Goal: Task Accomplishment & Management: Manage account settings

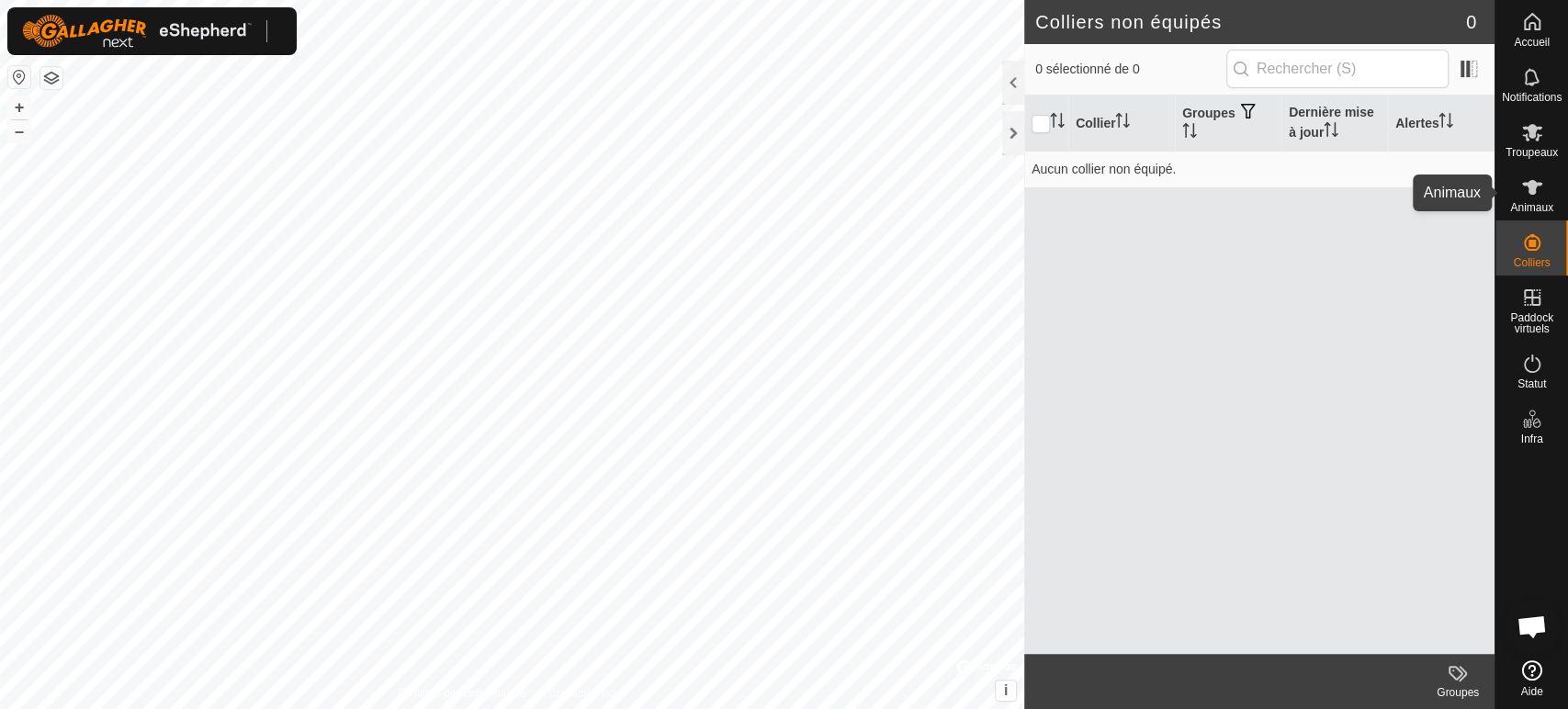
click at [1540, 189] on icon at bounding box center [1532, 187] width 22 height 22
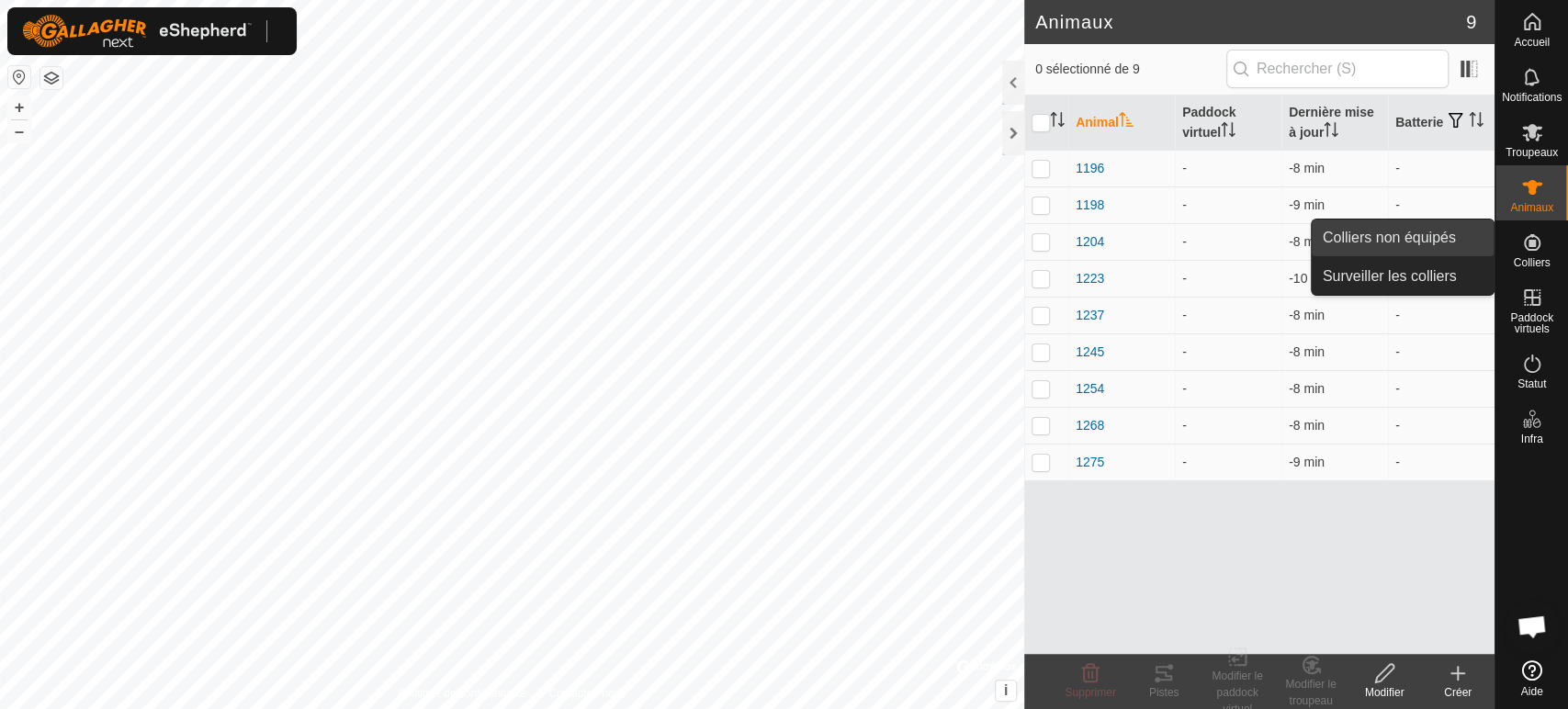
click at [1429, 243] on link "Colliers non équipés" at bounding box center [1402, 238] width 182 height 37
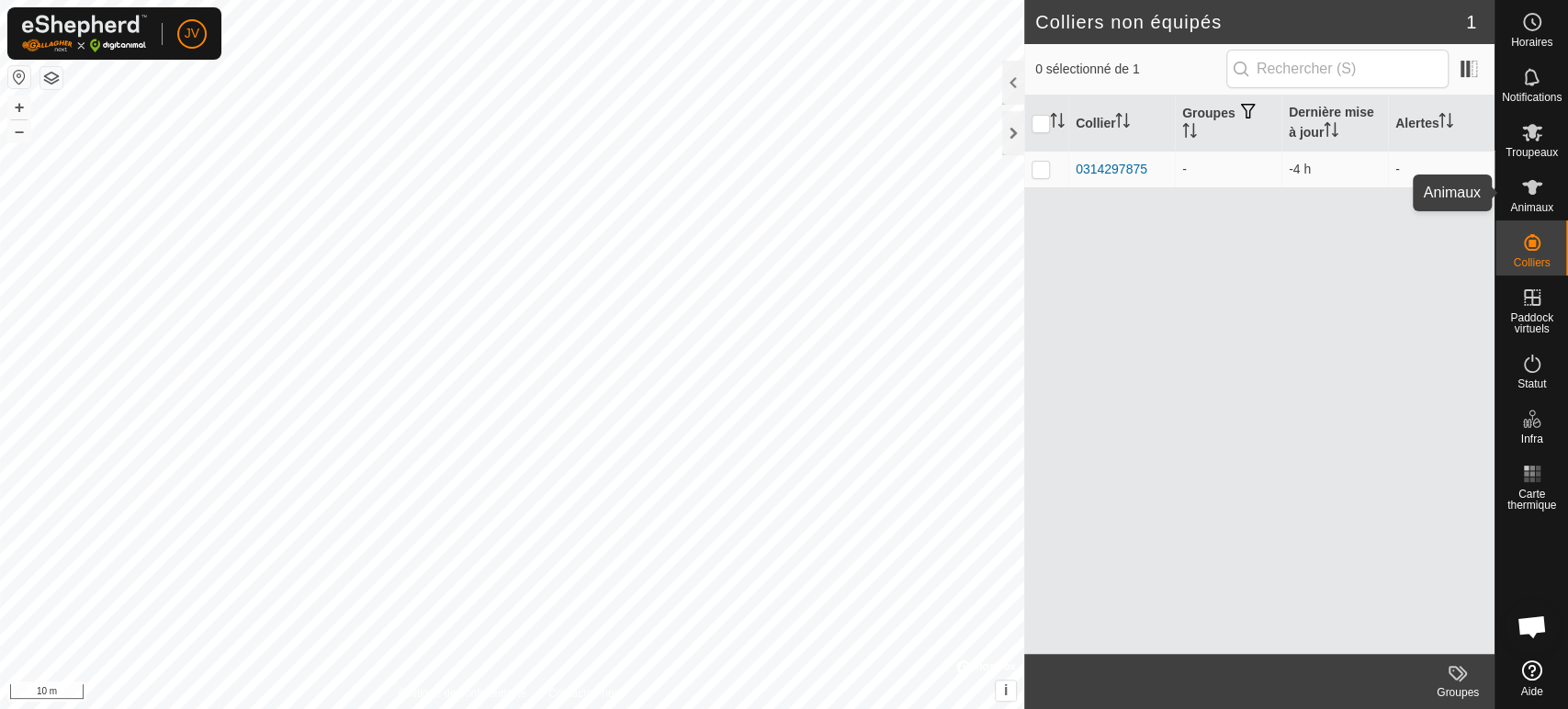
click at [1538, 204] on span "Animaux" at bounding box center [1532, 207] width 43 height 11
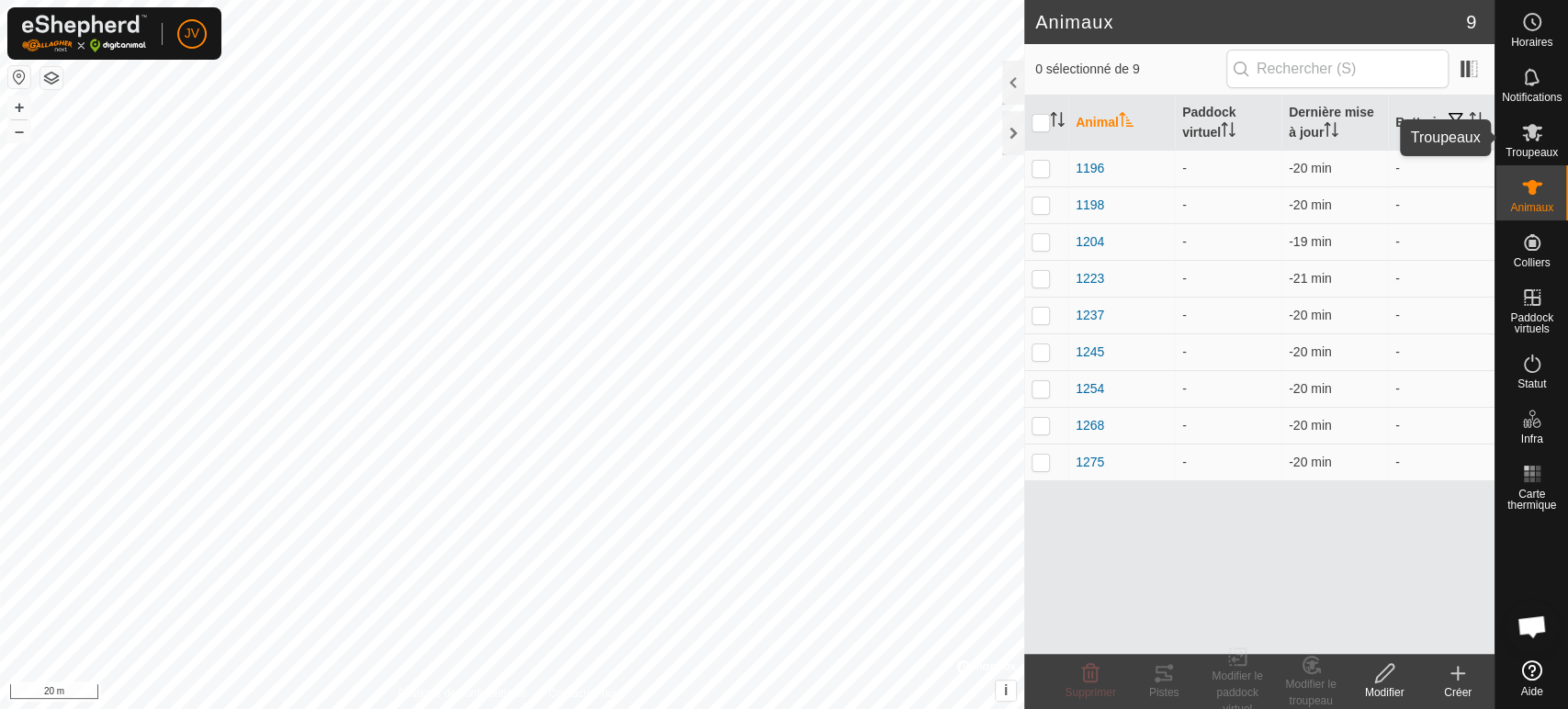
click at [1533, 126] on icon at bounding box center [1532, 132] width 20 height 17
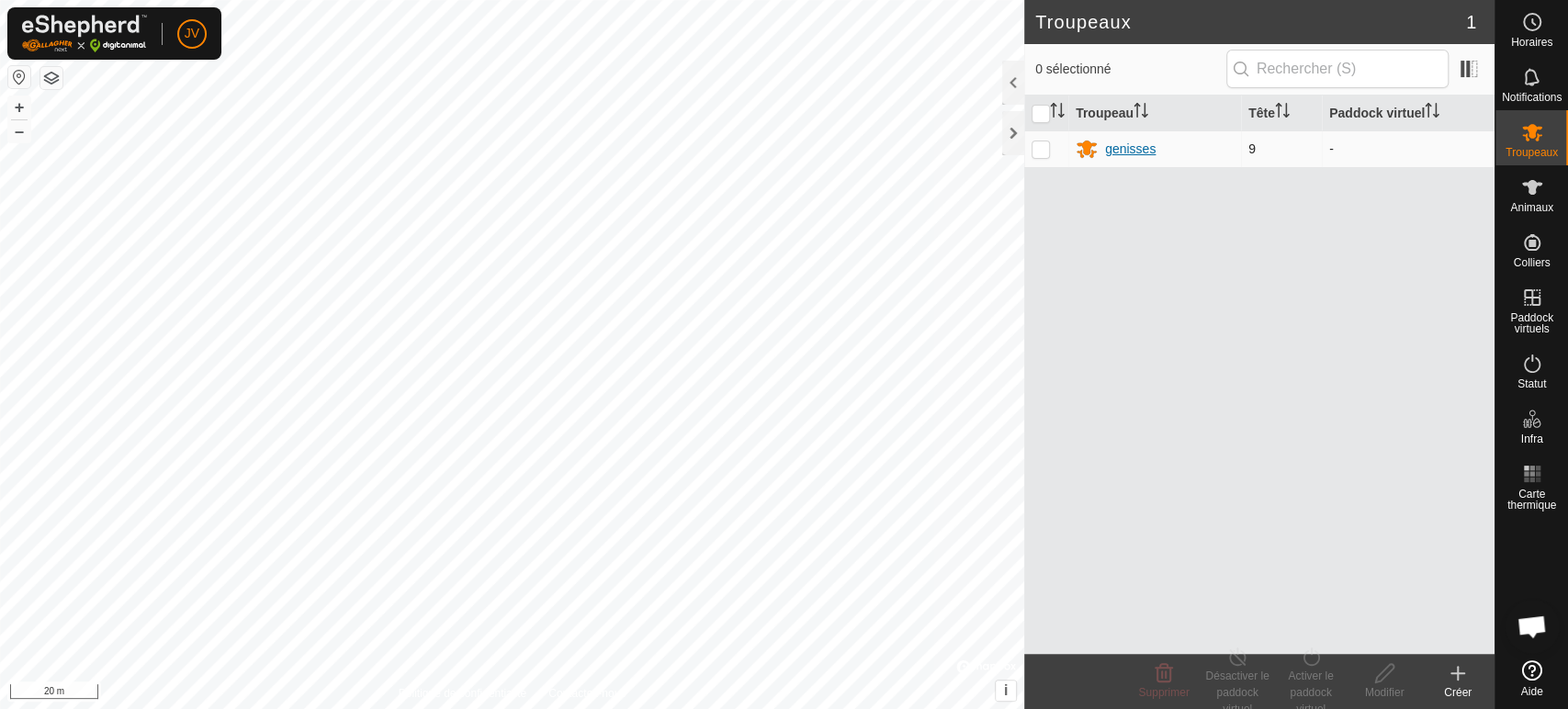
click at [1119, 149] on div "genisses" at bounding box center [1130, 149] width 50 height 19
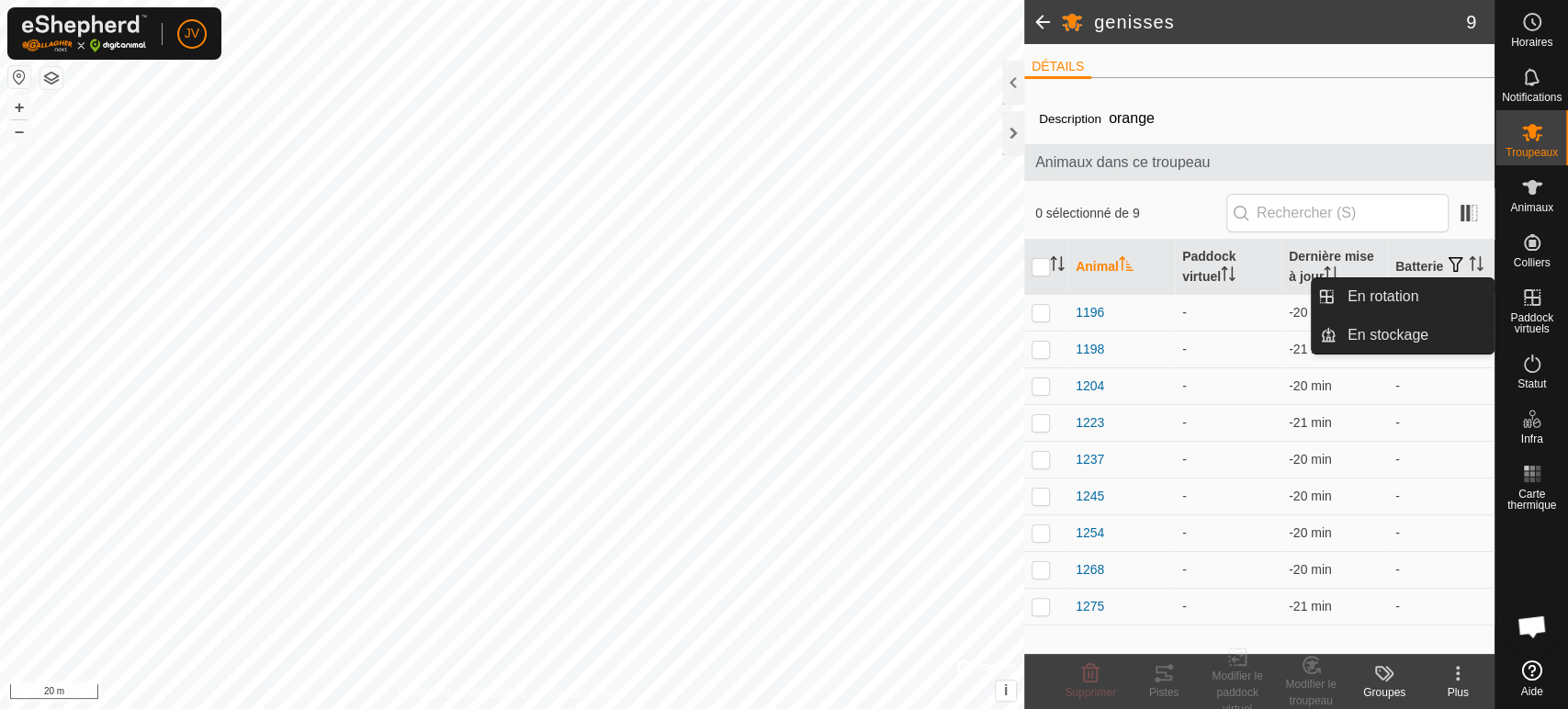
click at [1534, 307] on icon at bounding box center [1532, 297] width 22 height 22
click at [1373, 294] on link "En rotation" at bounding box center [1415, 296] width 157 height 37
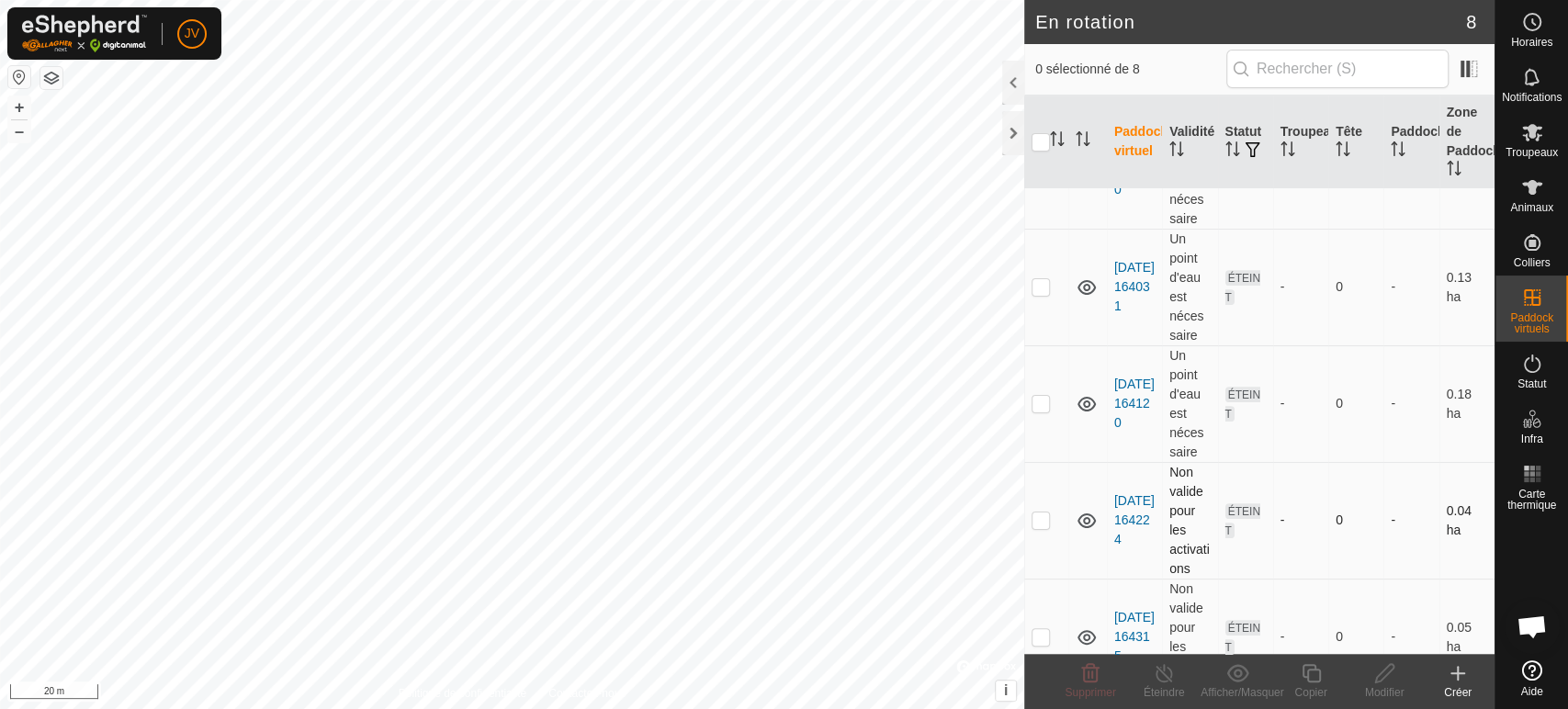
scroll to position [502, 0]
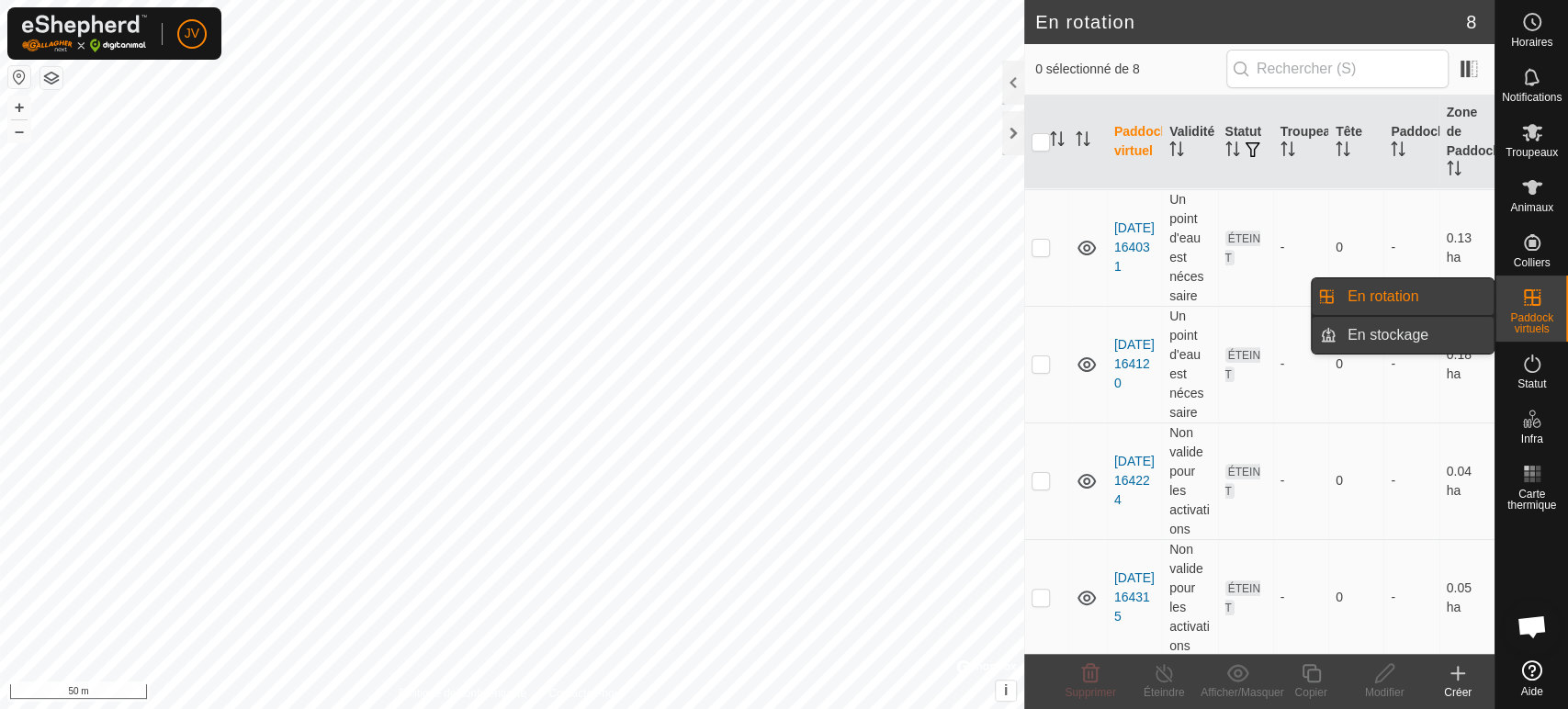
click at [1382, 339] on link "En stockage" at bounding box center [1415, 335] width 157 height 37
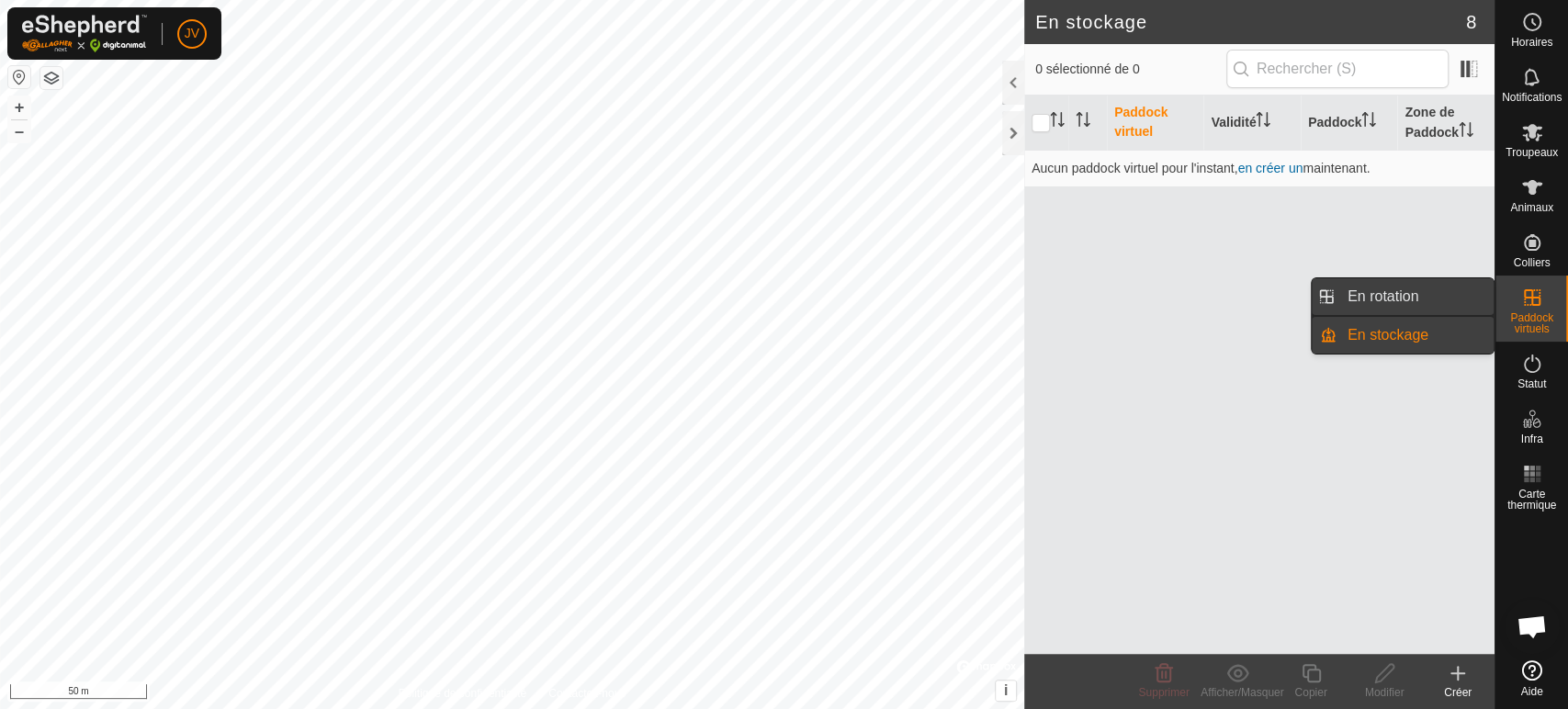
click at [1414, 297] on link "En rotation" at bounding box center [1415, 296] width 157 height 37
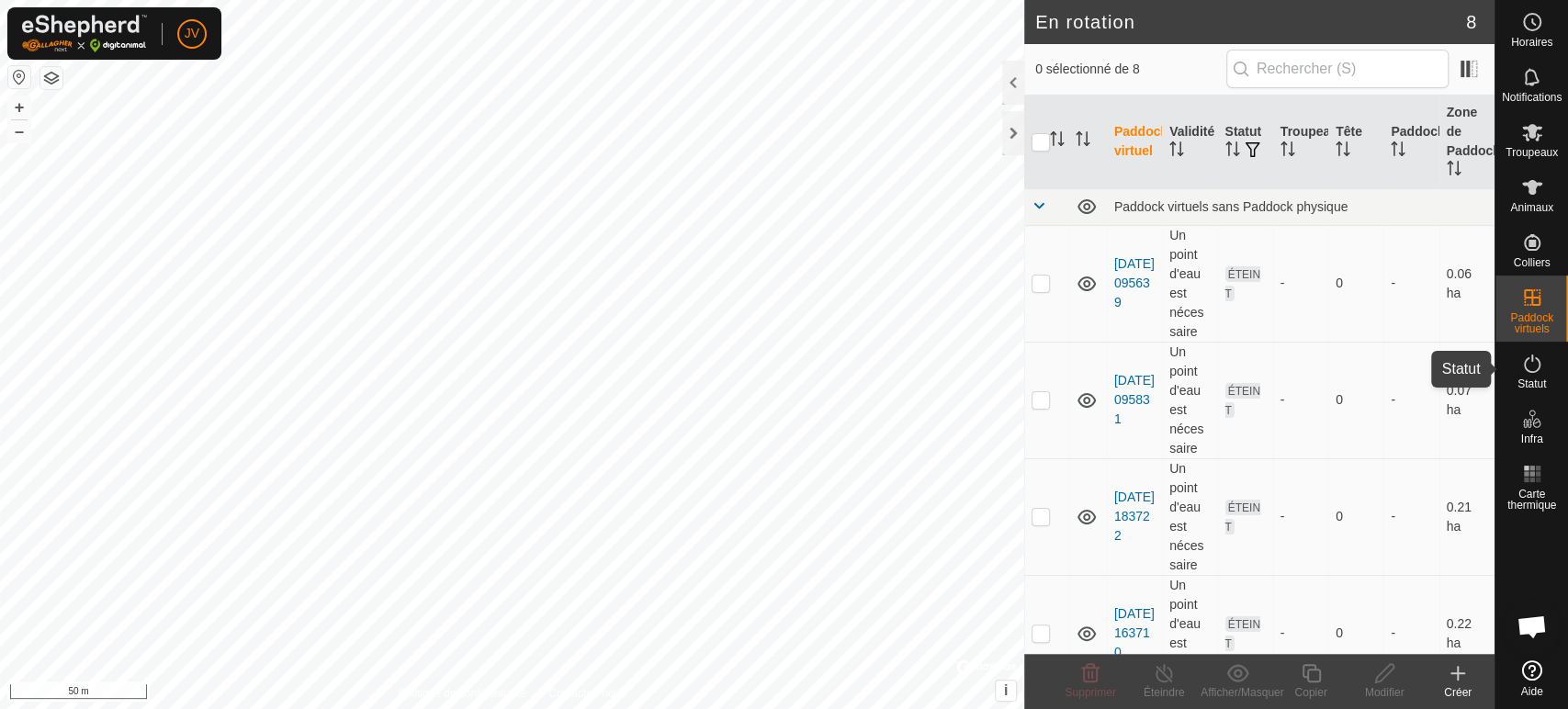
click at [1528, 370] on icon at bounding box center [1532, 364] width 16 height 18
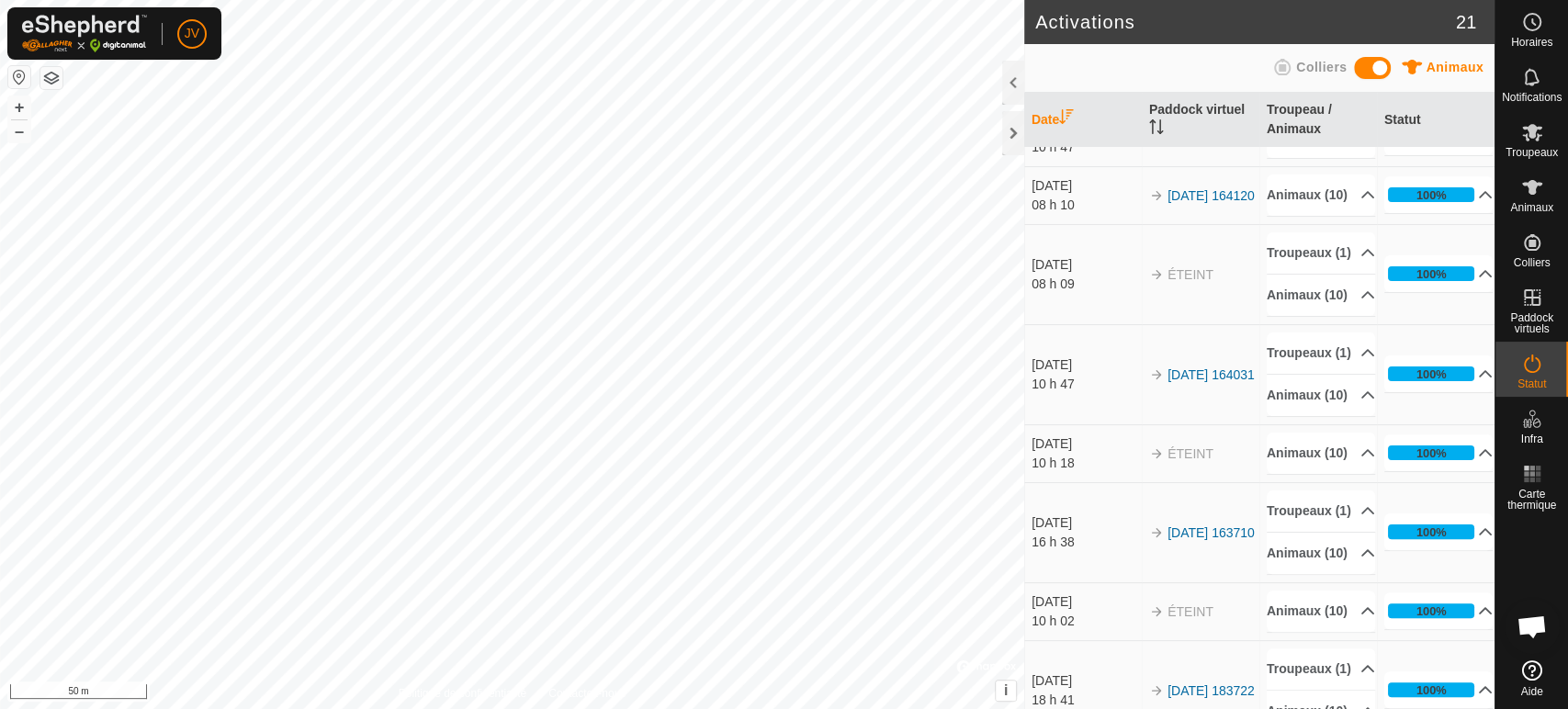
scroll to position [102, 0]
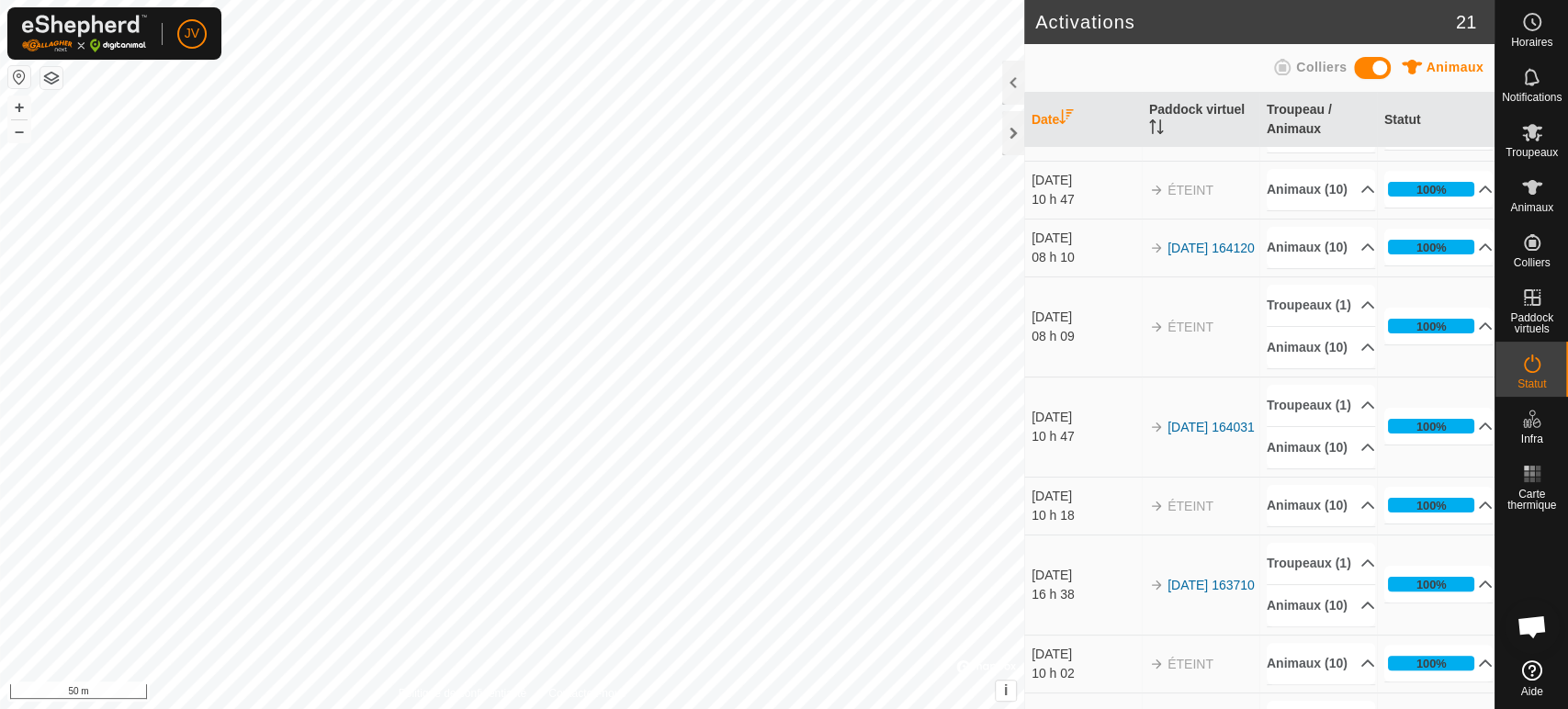
click at [1066, 327] on div "15 sept. 2025" at bounding box center [1086, 317] width 109 height 19
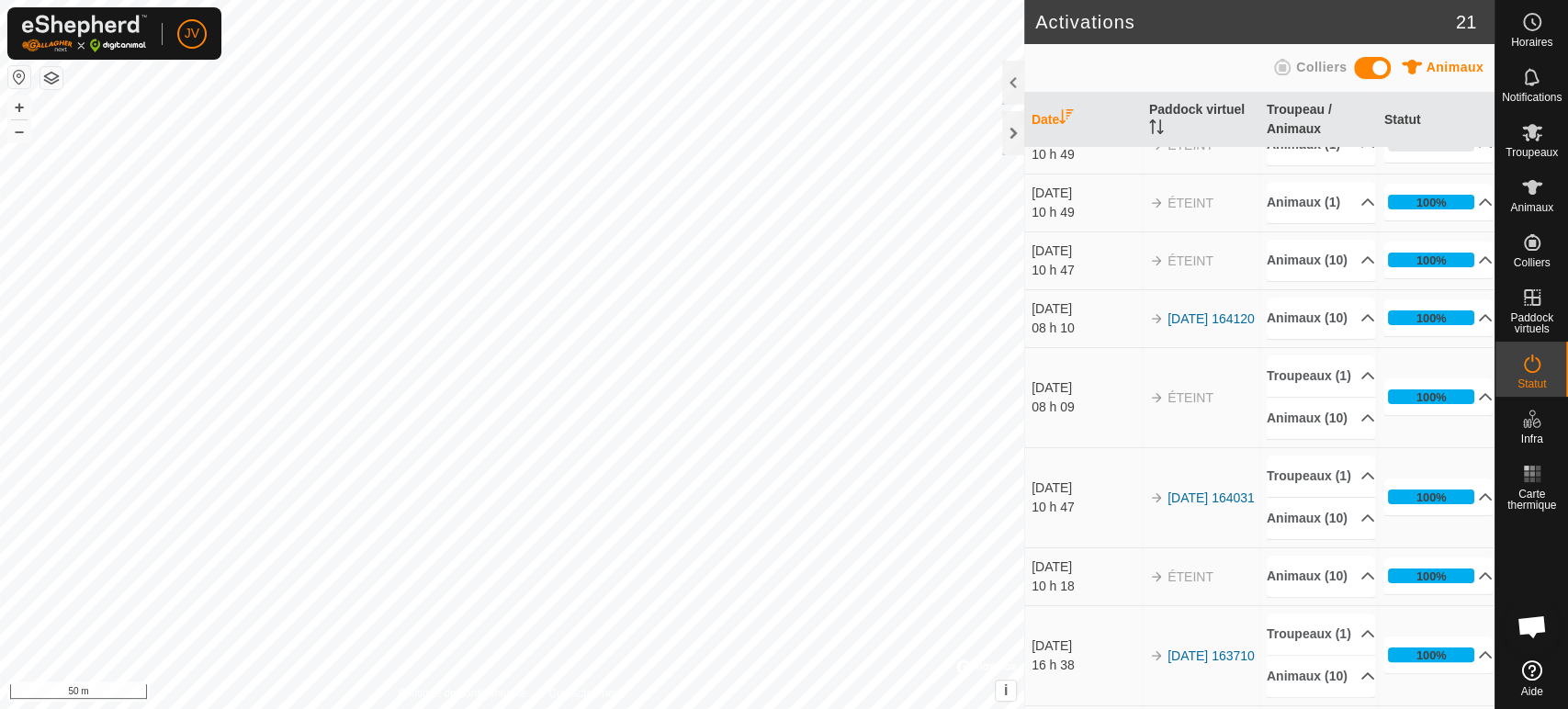
scroll to position [0, 0]
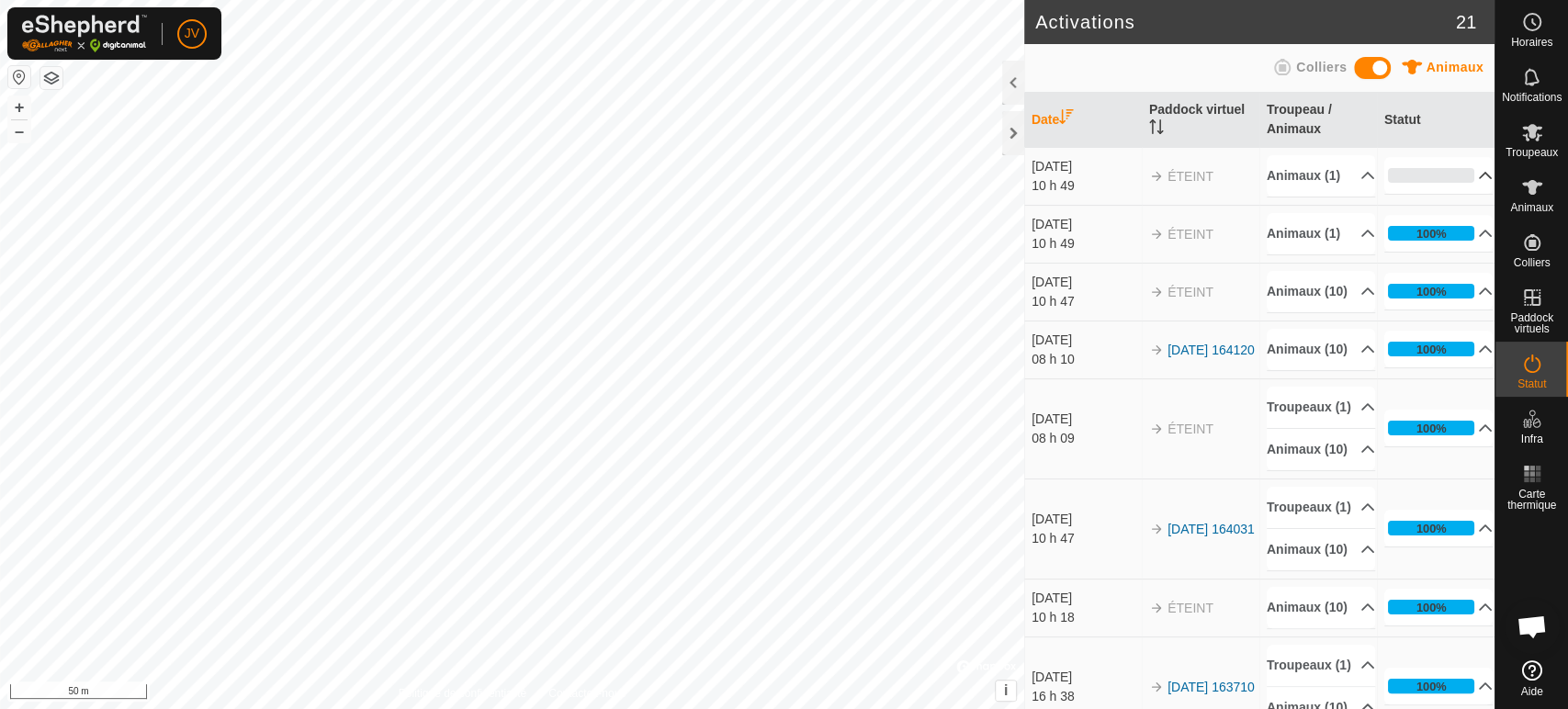
click at [1474, 188] on p-accordion-header "0%" at bounding box center [1439, 175] width 109 height 37
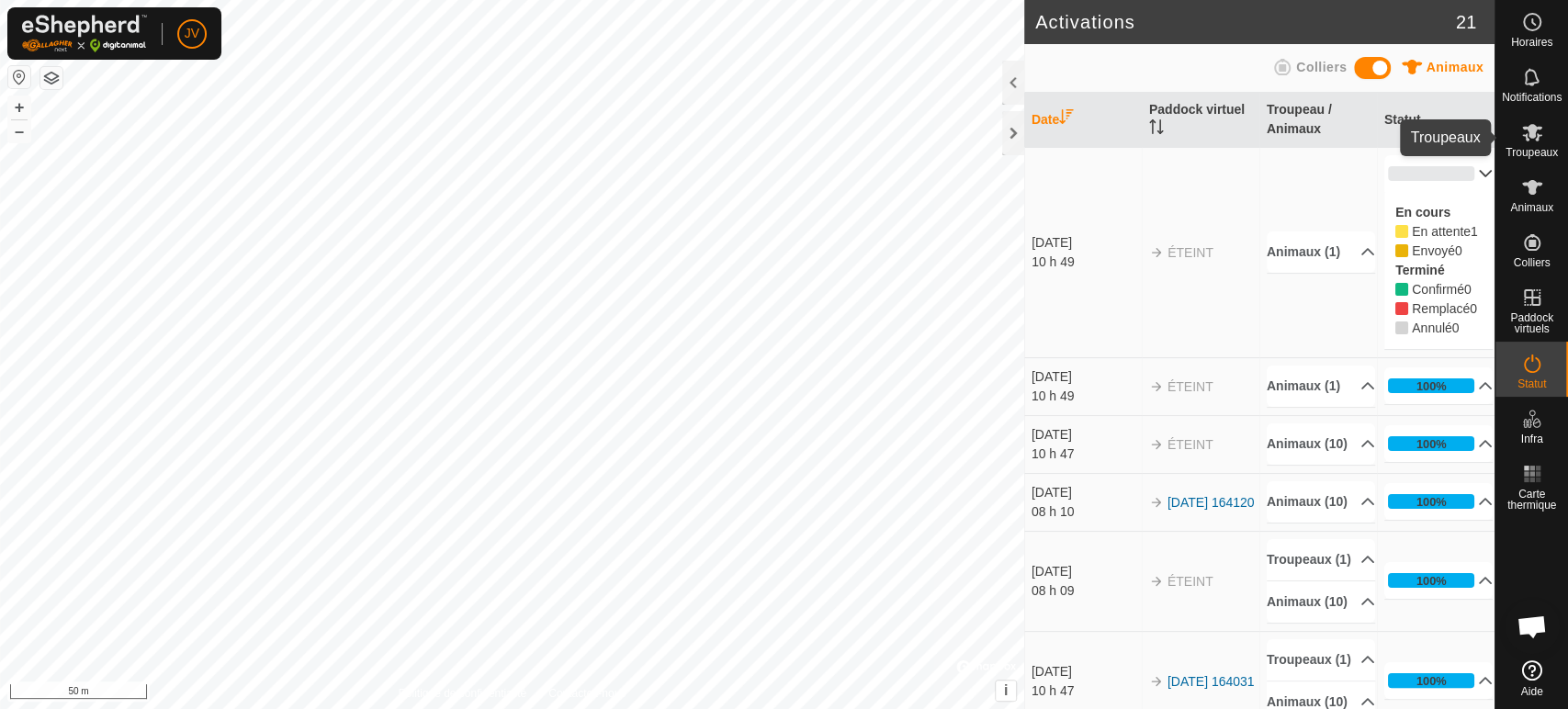
click at [1537, 132] on icon at bounding box center [1532, 131] width 22 height 22
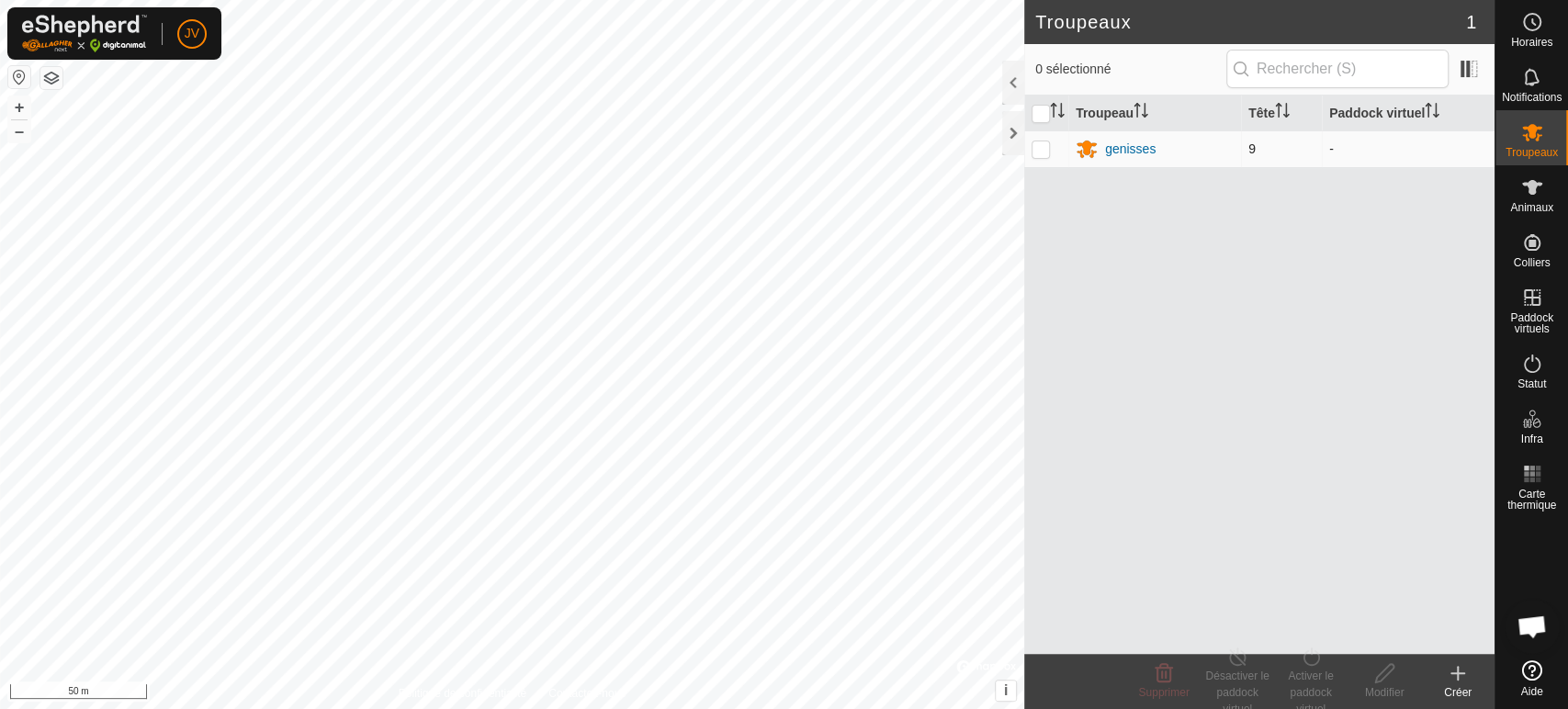
click at [1042, 149] on p-checkbox at bounding box center [1041, 148] width 18 height 14
checkbox input "true"
click at [1310, 679] on div "Activer le paddock virtuel" at bounding box center [1311, 693] width 73 height 49
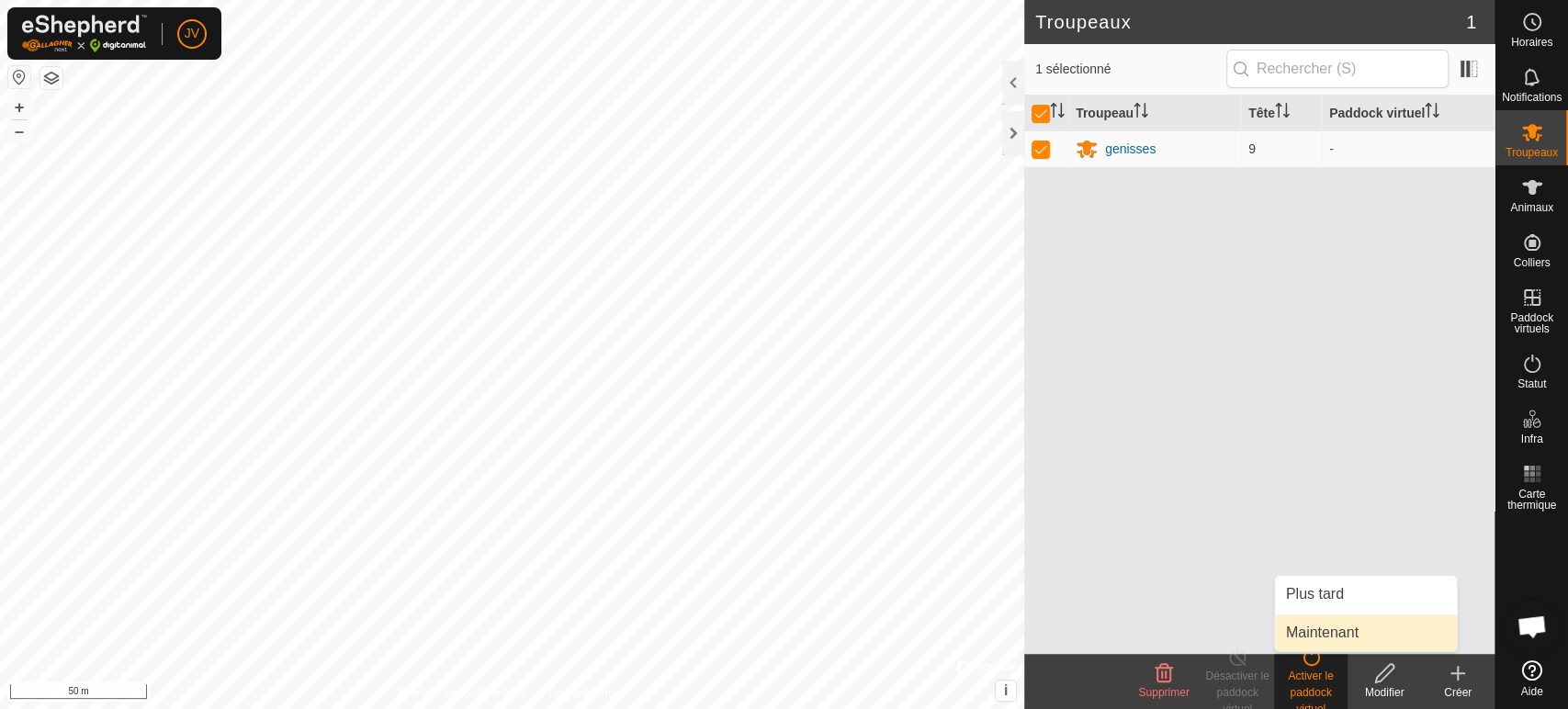
click at [1332, 629] on link "Maintenant" at bounding box center [1366, 633] width 182 height 37
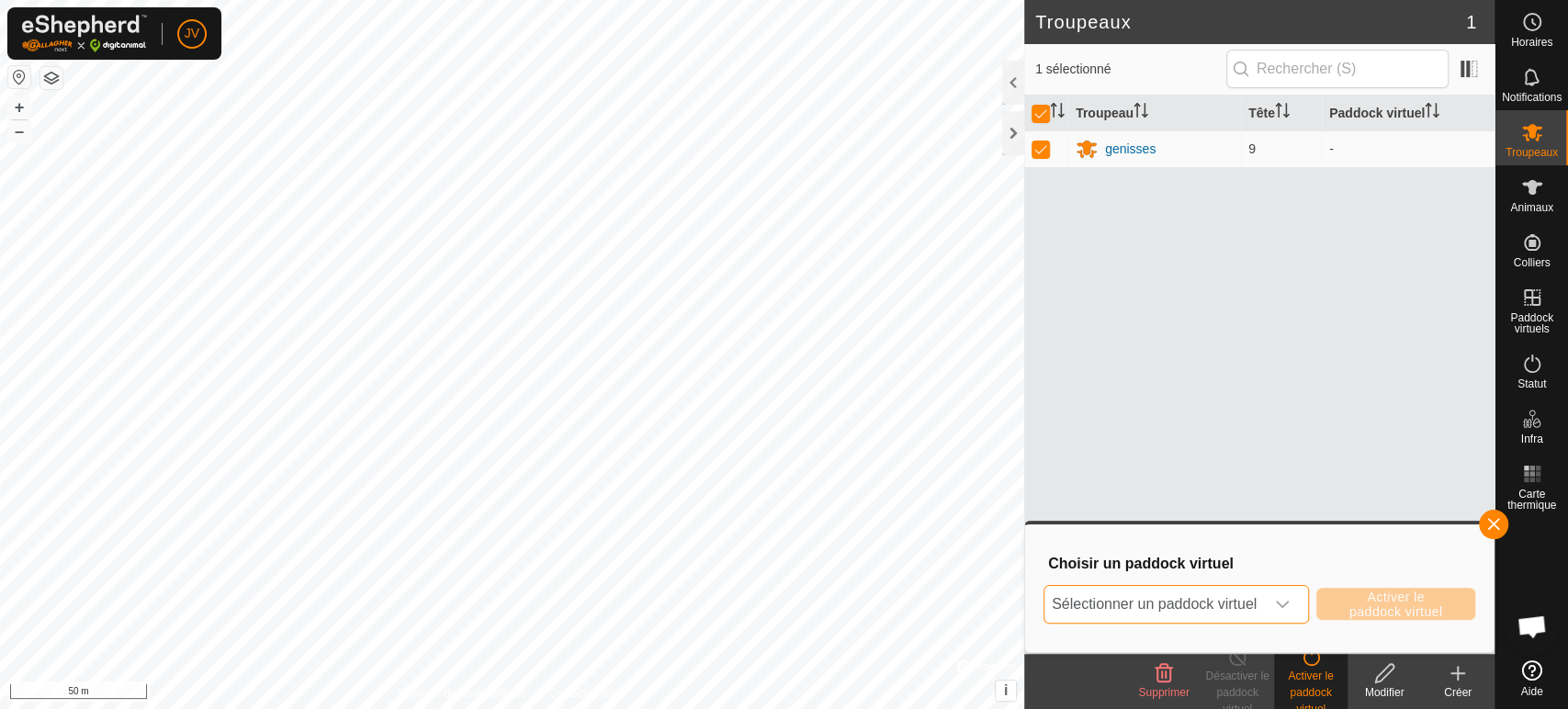
click at [1185, 594] on span "Sélectionner un paddock virtuel" at bounding box center [1154, 604] width 220 height 37
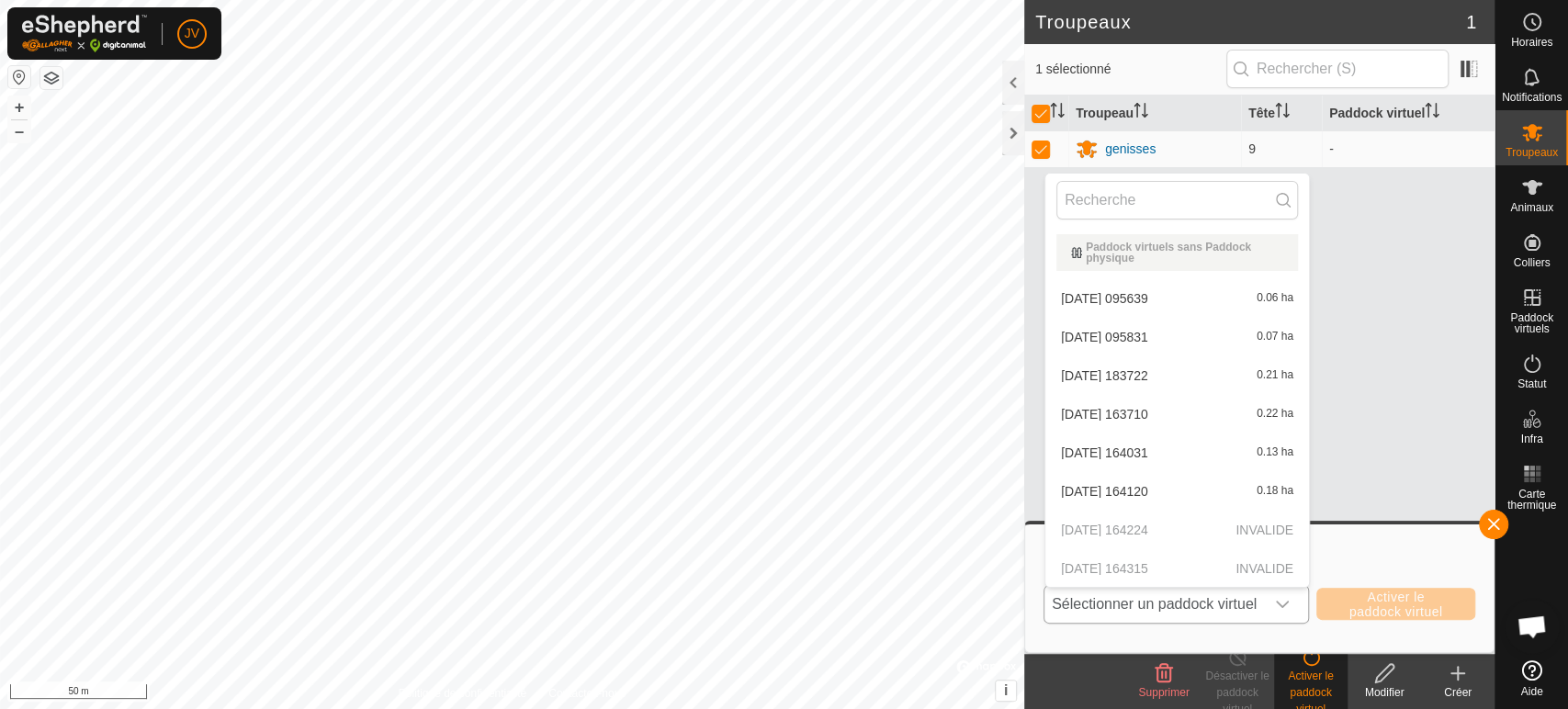
click at [1158, 413] on li "2025-09-12 163710 0.22 ha" at bounding box center [1177, 414] width 264 height 37
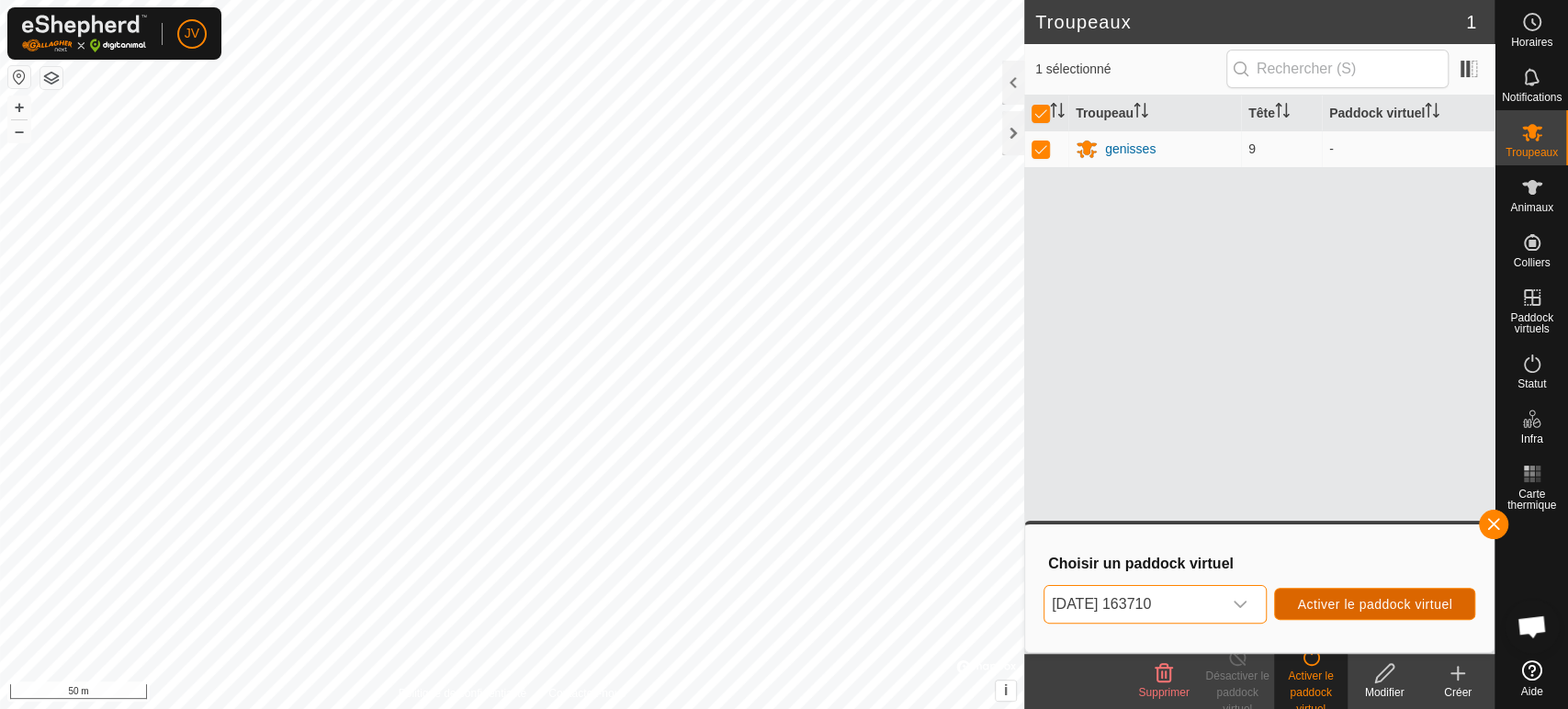
click at [1424, 597] on span "Activer le paddock virtuel" at bounding box center [1375, 603] width 155 height 14
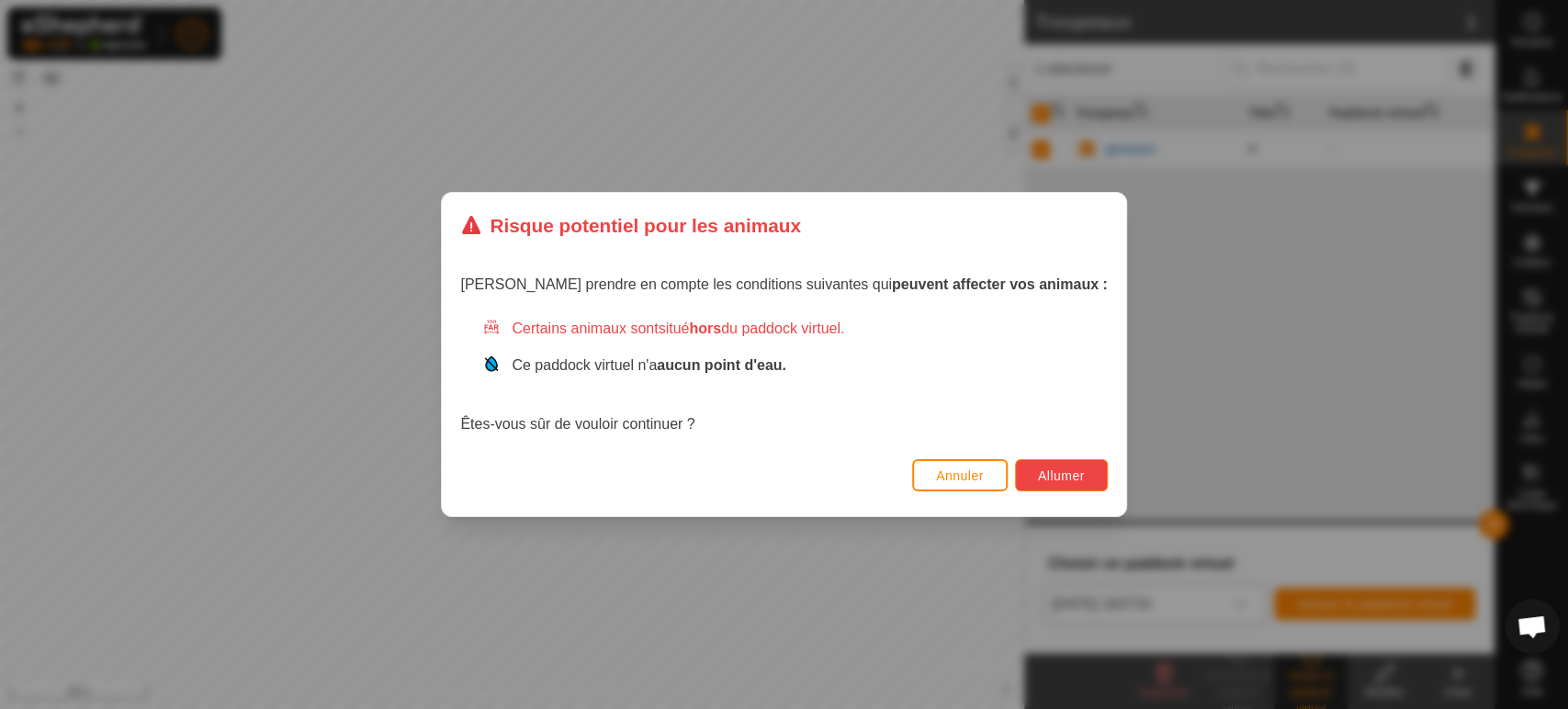
click at [1039, 473] on span "Allumer" at bounding box center [1062, 475] width 47 height 14
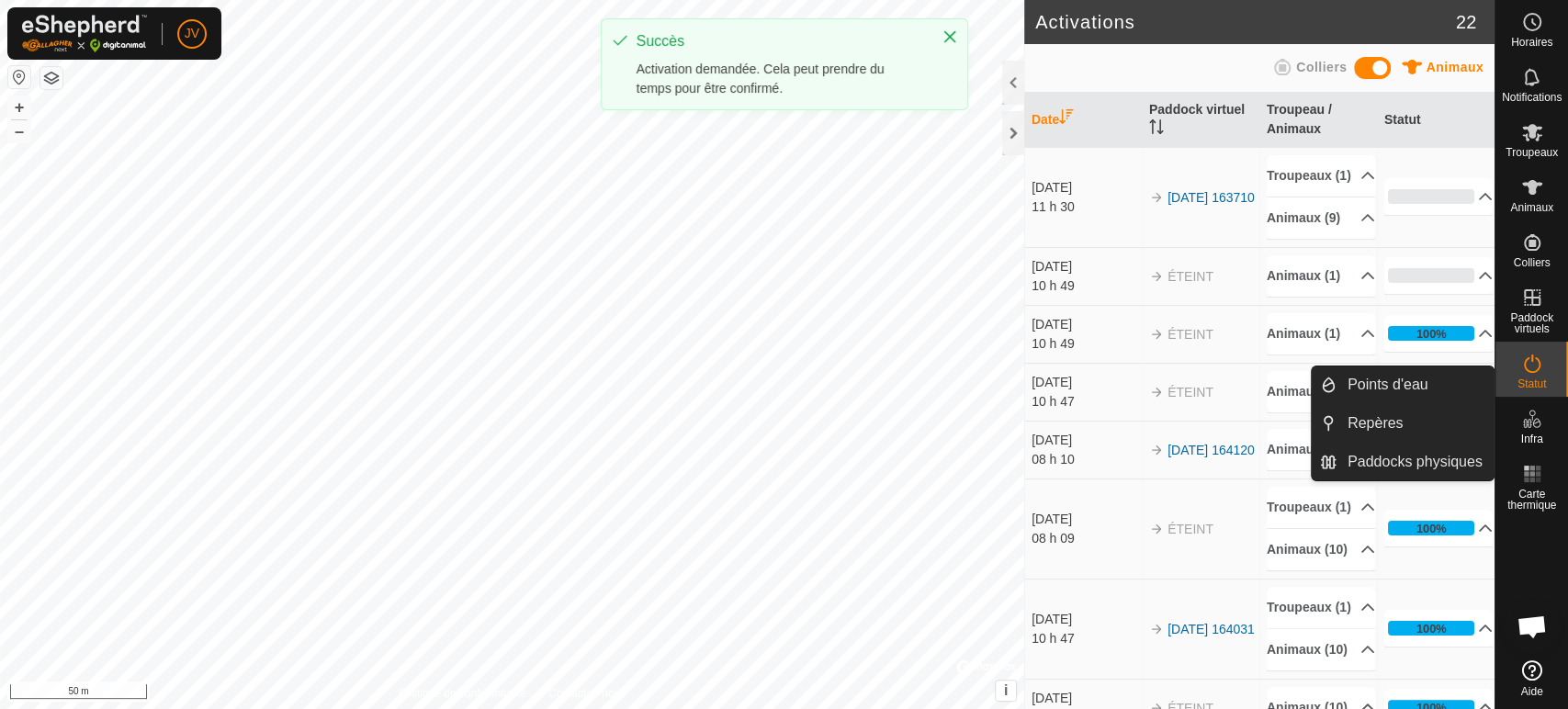
click at [1517, 422] on es-infrastructure-svg-icon at bounding box center [1532, 419] width 33 height 30
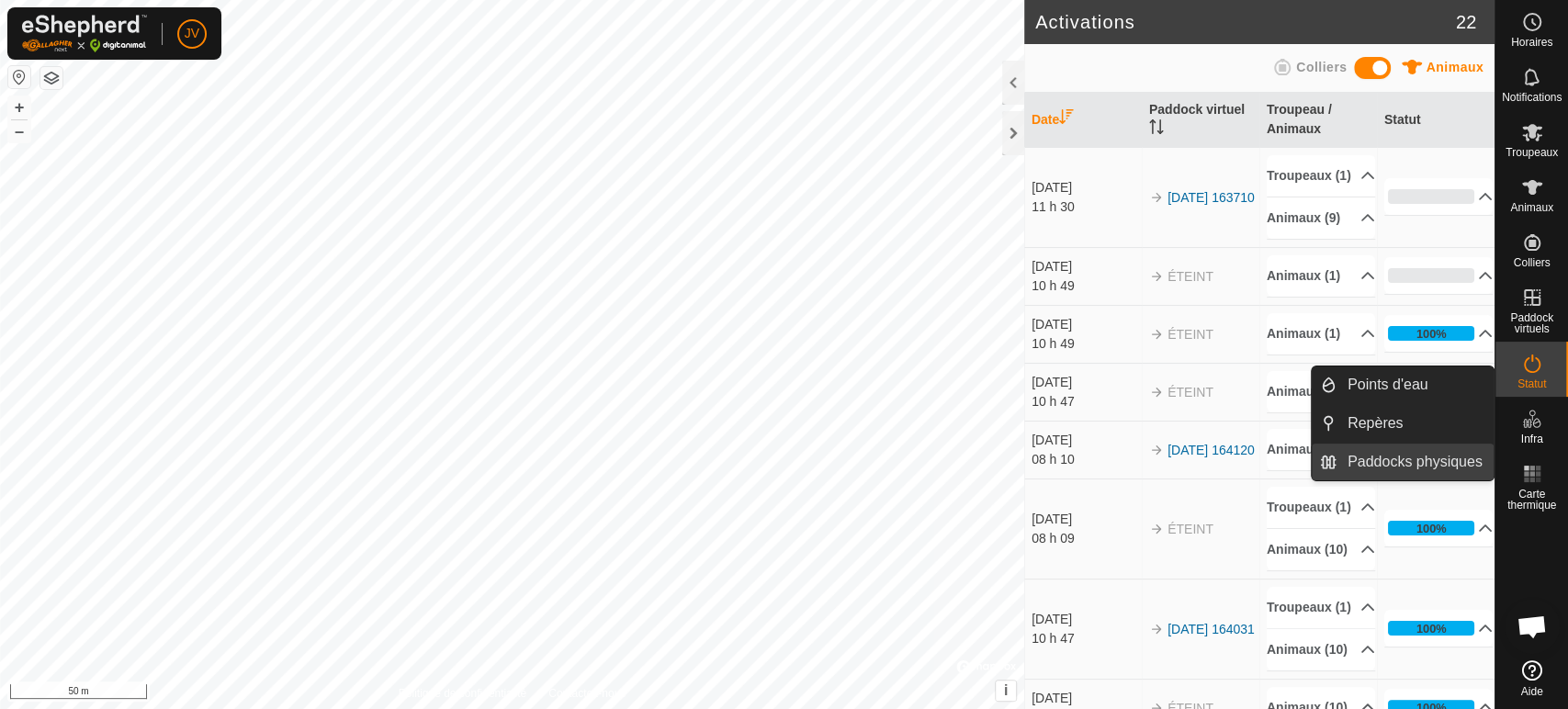
click at [1403, 461] on link "Paddocks physiques" at bounding box center [1415, 462] width 157 height 37
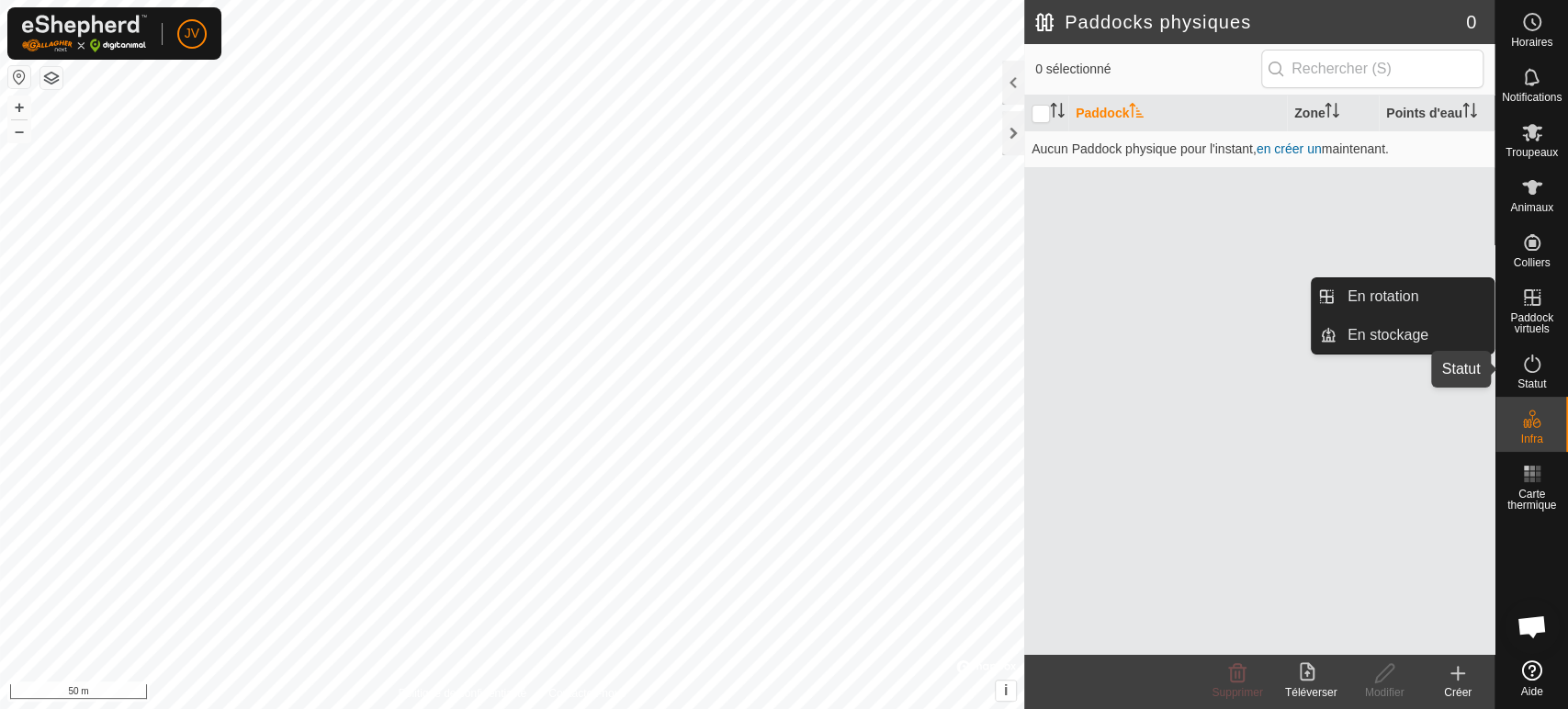
click at [1533, 372] on icon at bounding box center [1532, 364] width 16 height 18
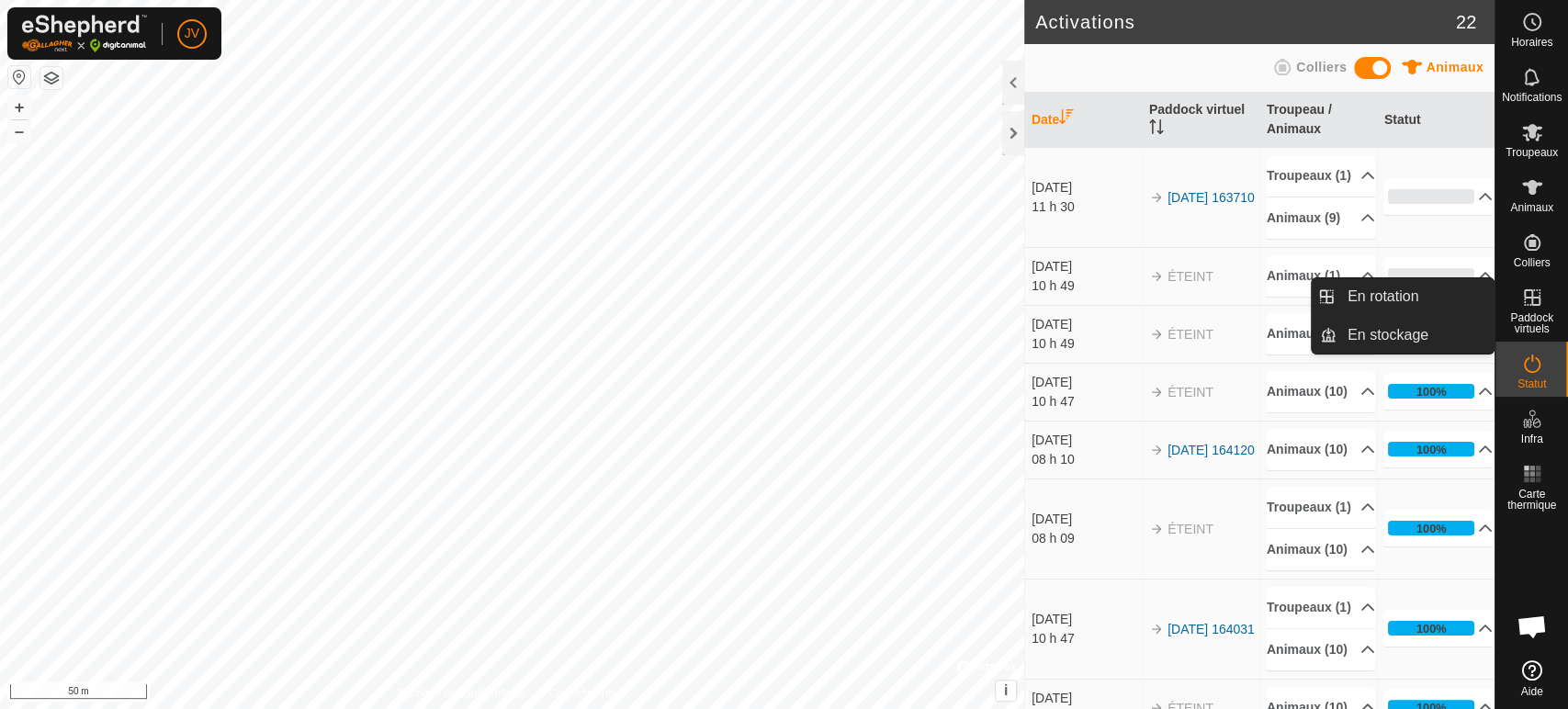
click at [1542, 306] on es-virtualpaddocks-svg-icon at bounding box center [1532, 297] width 33 height 30
click at [1369, 298] on link "En rotation" at bounding box center [1415, 296] width 157 height 37
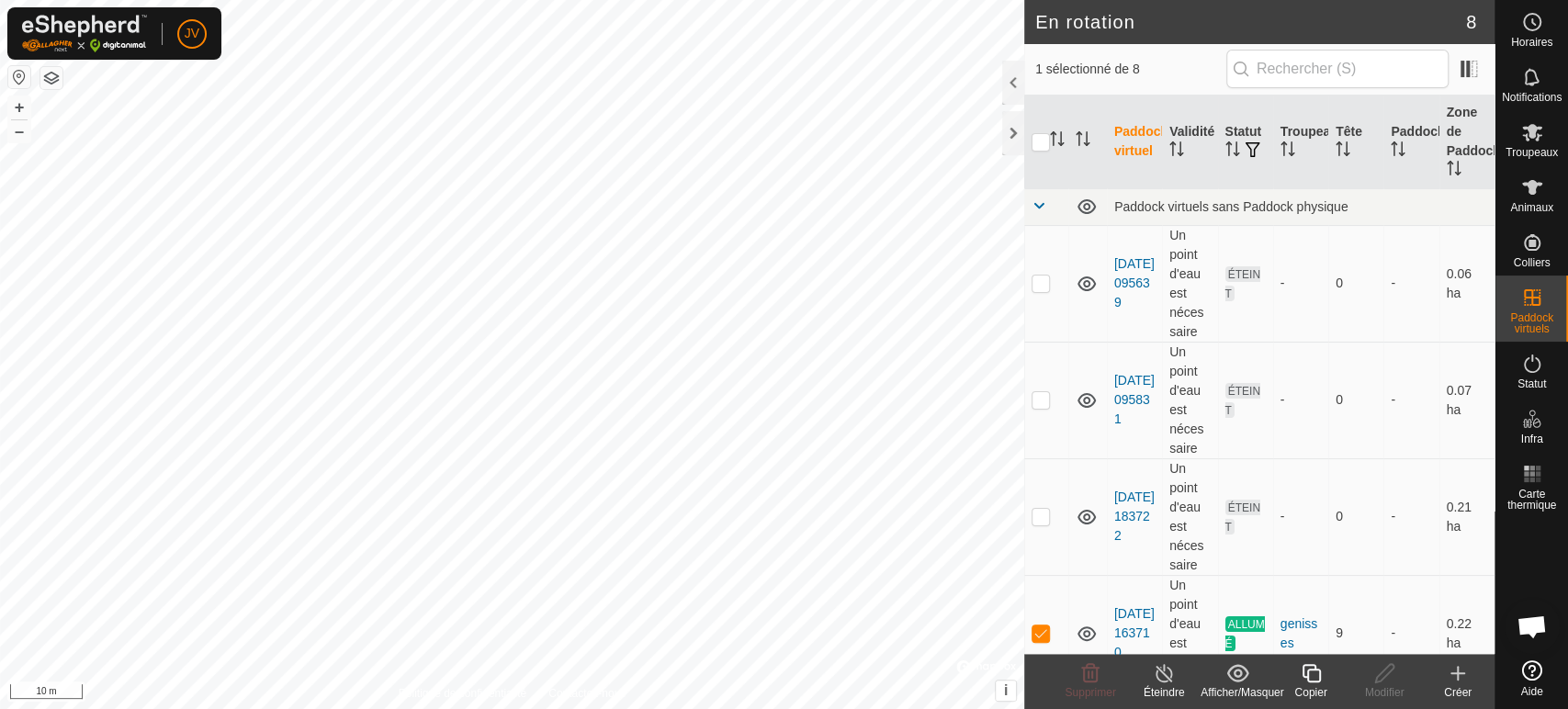
click at [15, 72] on button "button" at bounding box center [19, 76] width 22 height 22
click at [50, 78] on button "button" at bounding box center [50, 77] width 22 height 22
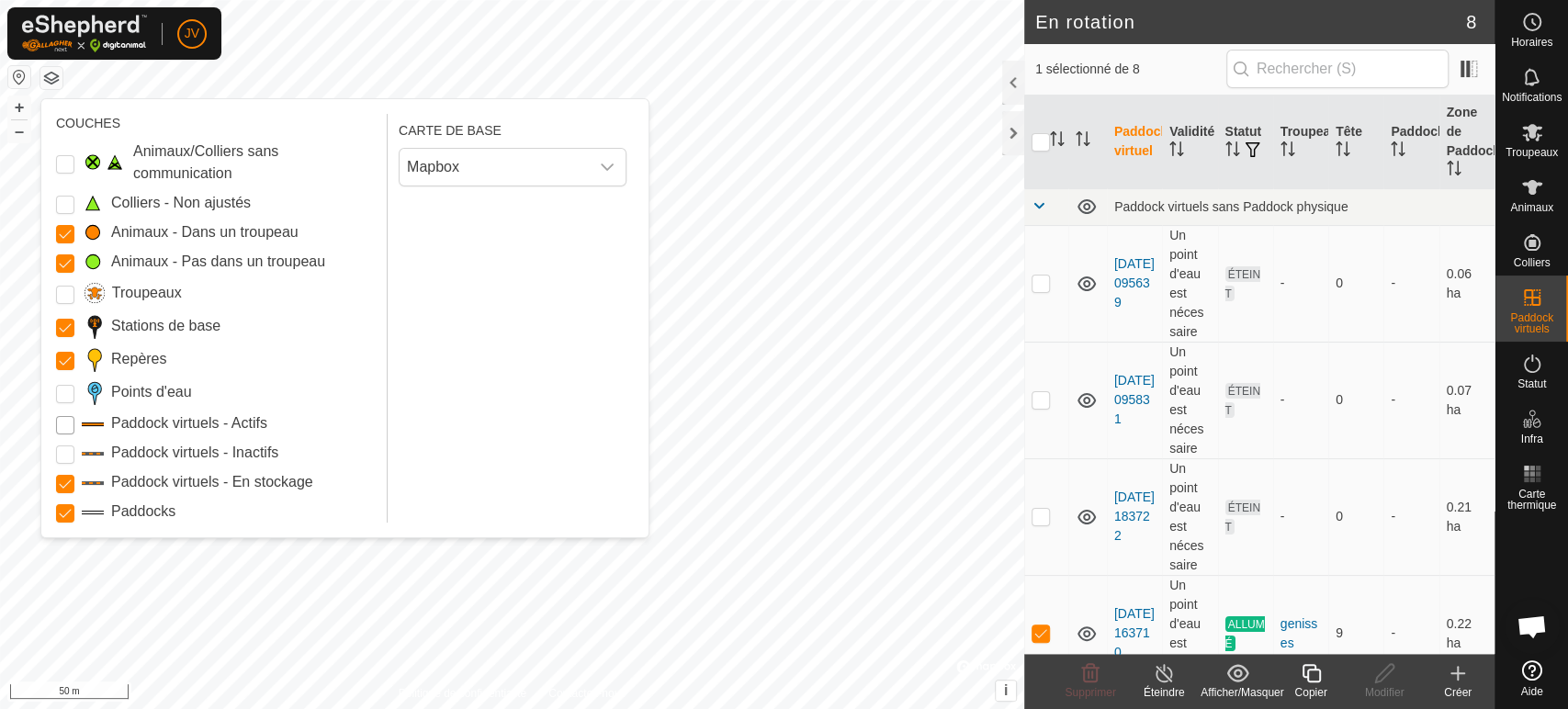
click at [61, 423] on Active "Paddock virtuels - Actifs" at bounding box center [65, 424] width 18 height 18
click at [62, 456] on Inactive "Paddock virtuels - Inactifs" at bounding box center [65, 454] width 18 height 18
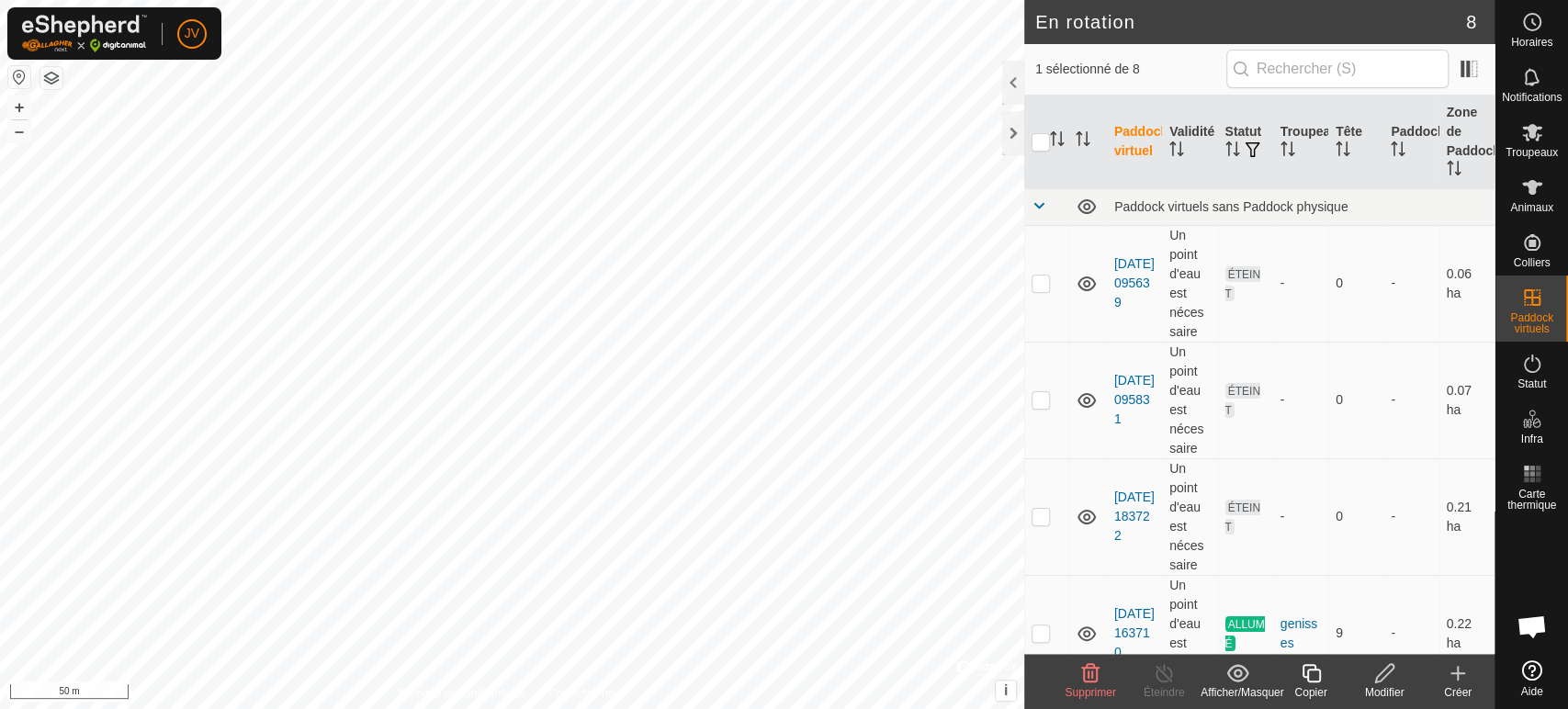
checkbox input "false"
checkbox input "true"
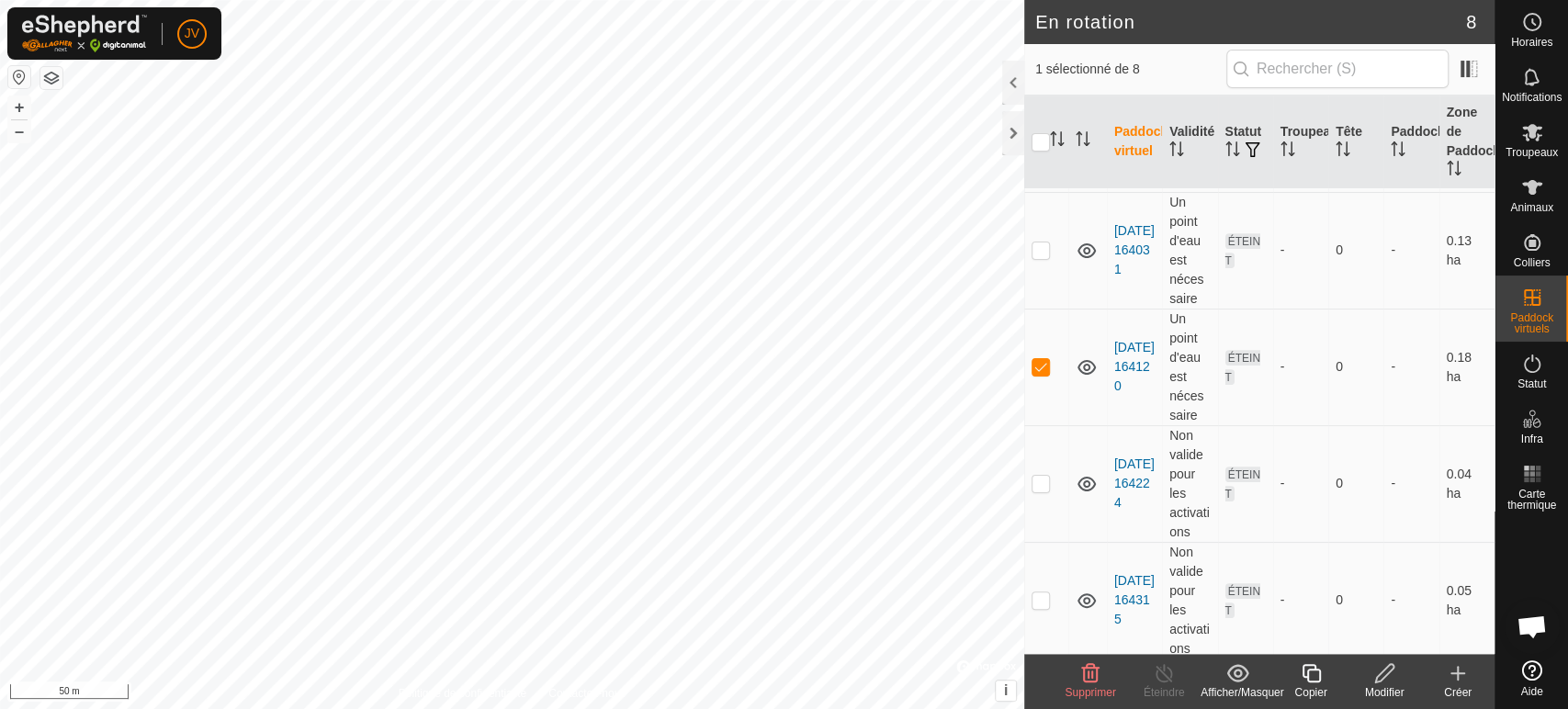
scroll to position [502, 0]
click at [1379, 681] on icon at bounding box center [1384, 673] width 18 height 18
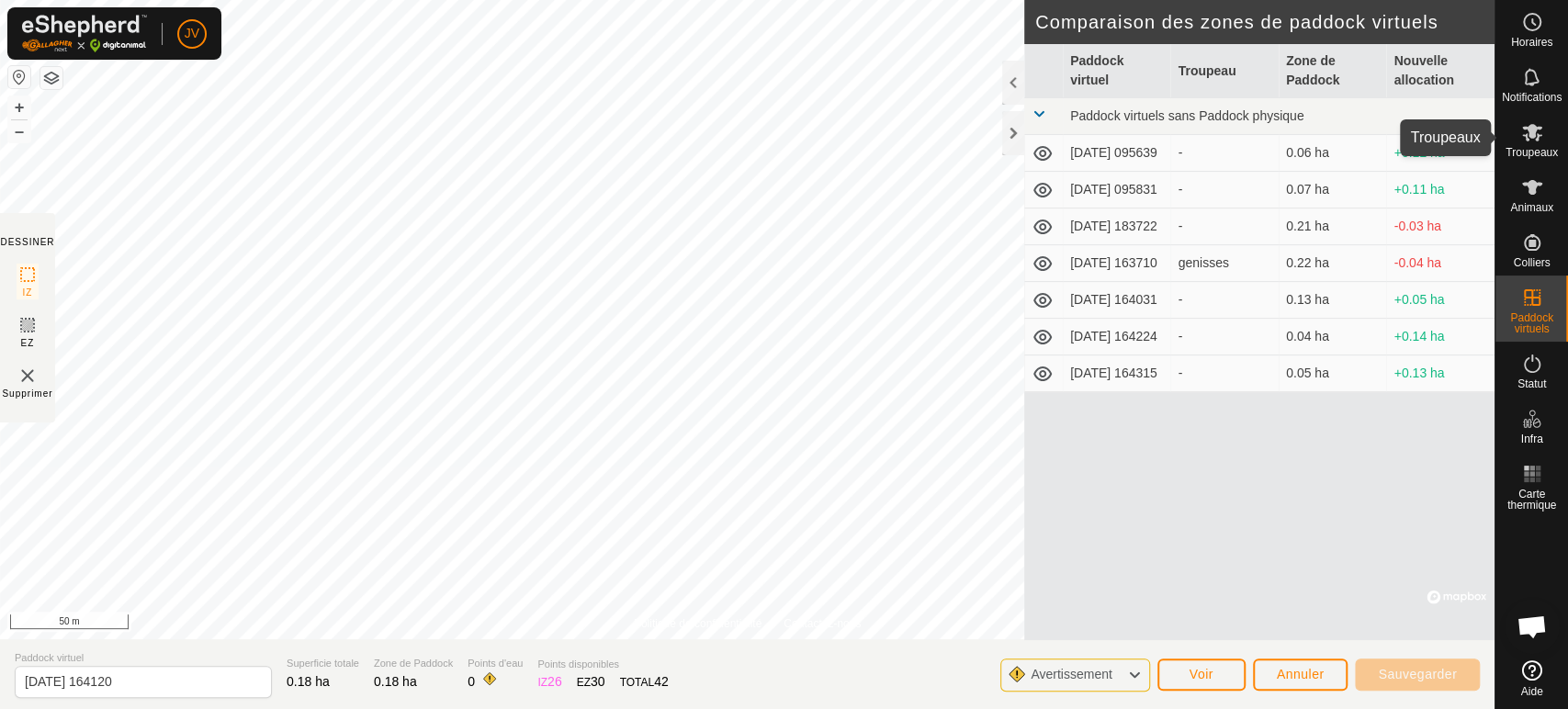
click at [1535, 144] on es-mob-svg-icon at bounding box center [1532, 132] width 33 height 30
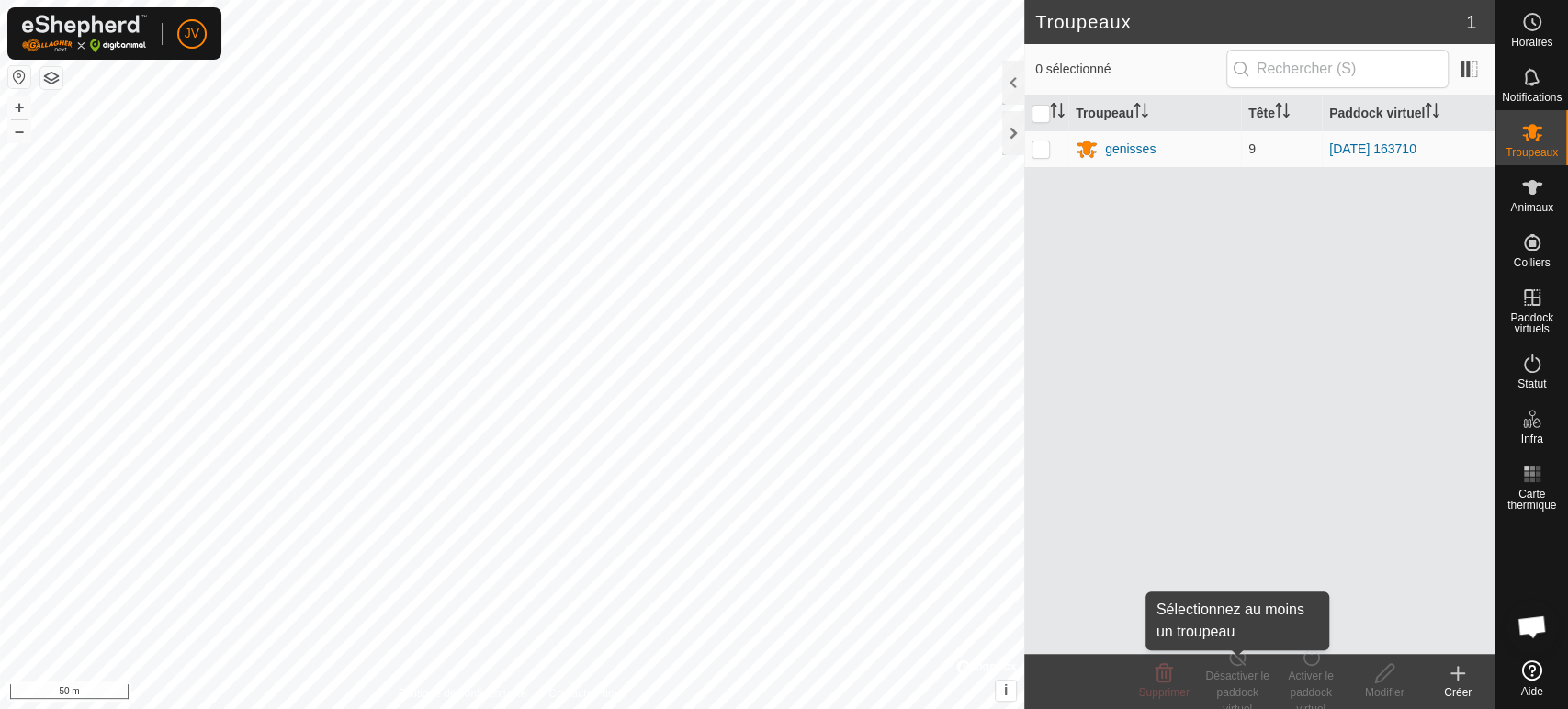
click at [1227, 676] on div "Désactiver le paddock virtuel" at bounding box center [1237, 693] width 73 height 49
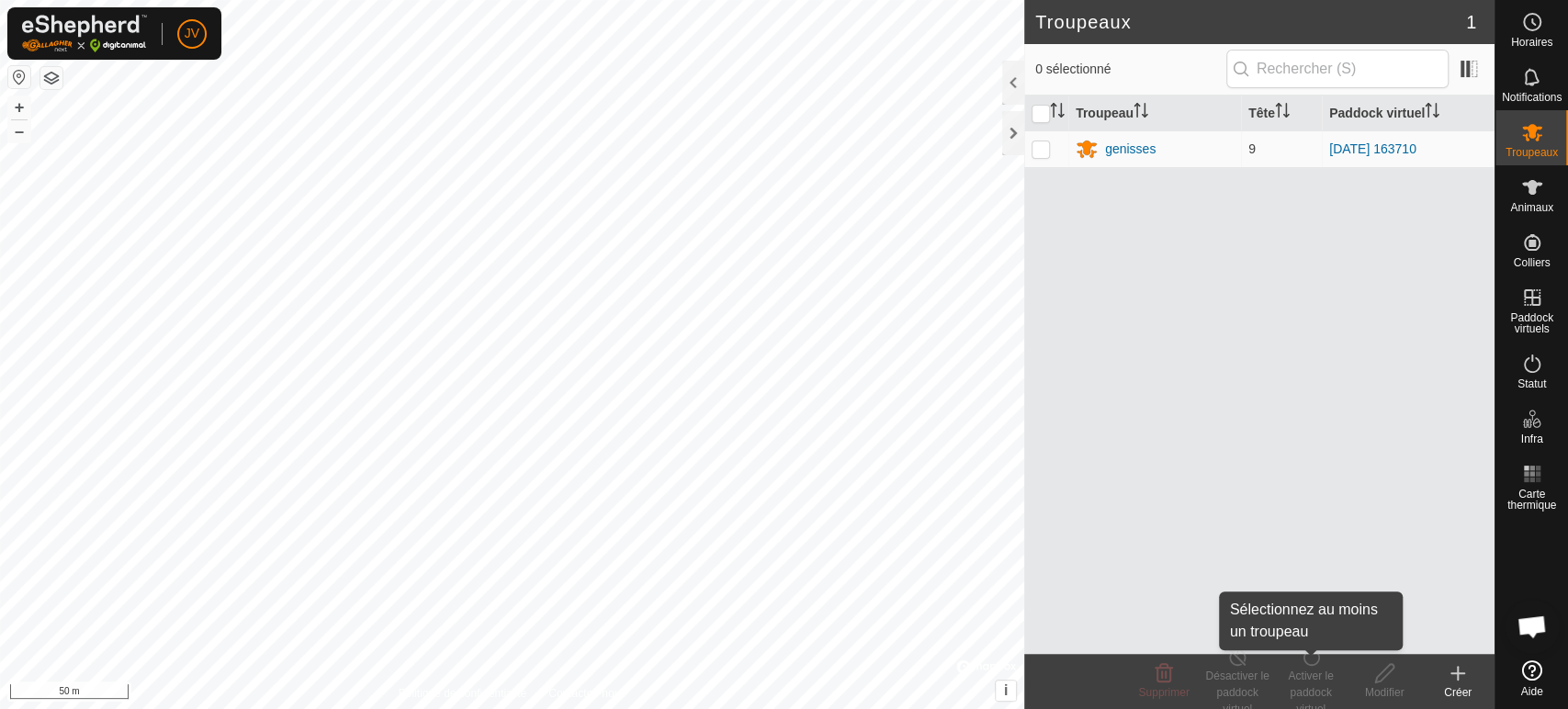
click at [1311, 679] on div "Activer le paddock virtuel" at bounding box center [1311, 693] width 73 height 49
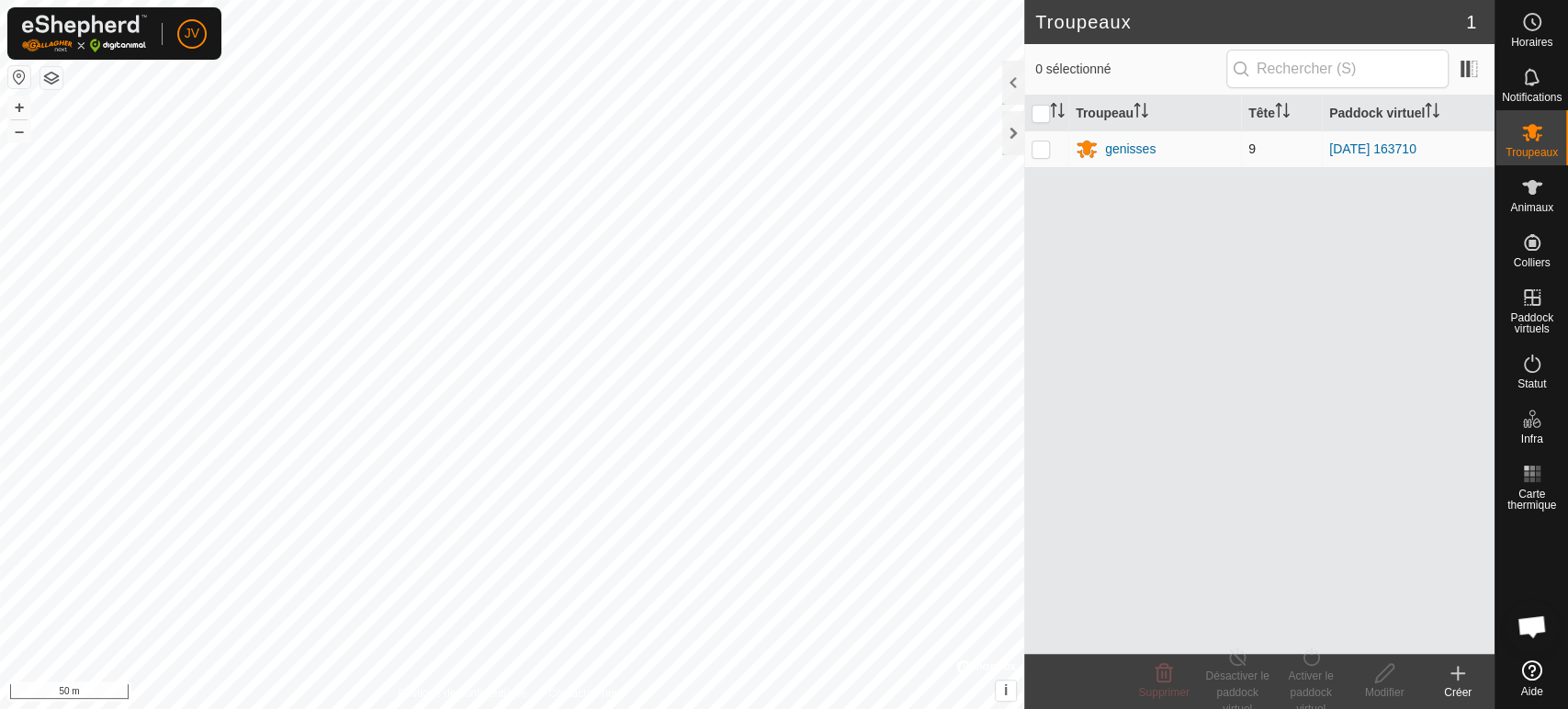
click at [1042, 150] on p-checkbox at bounding box center [1041, 148] width 18 height 14
checkbox input "true"
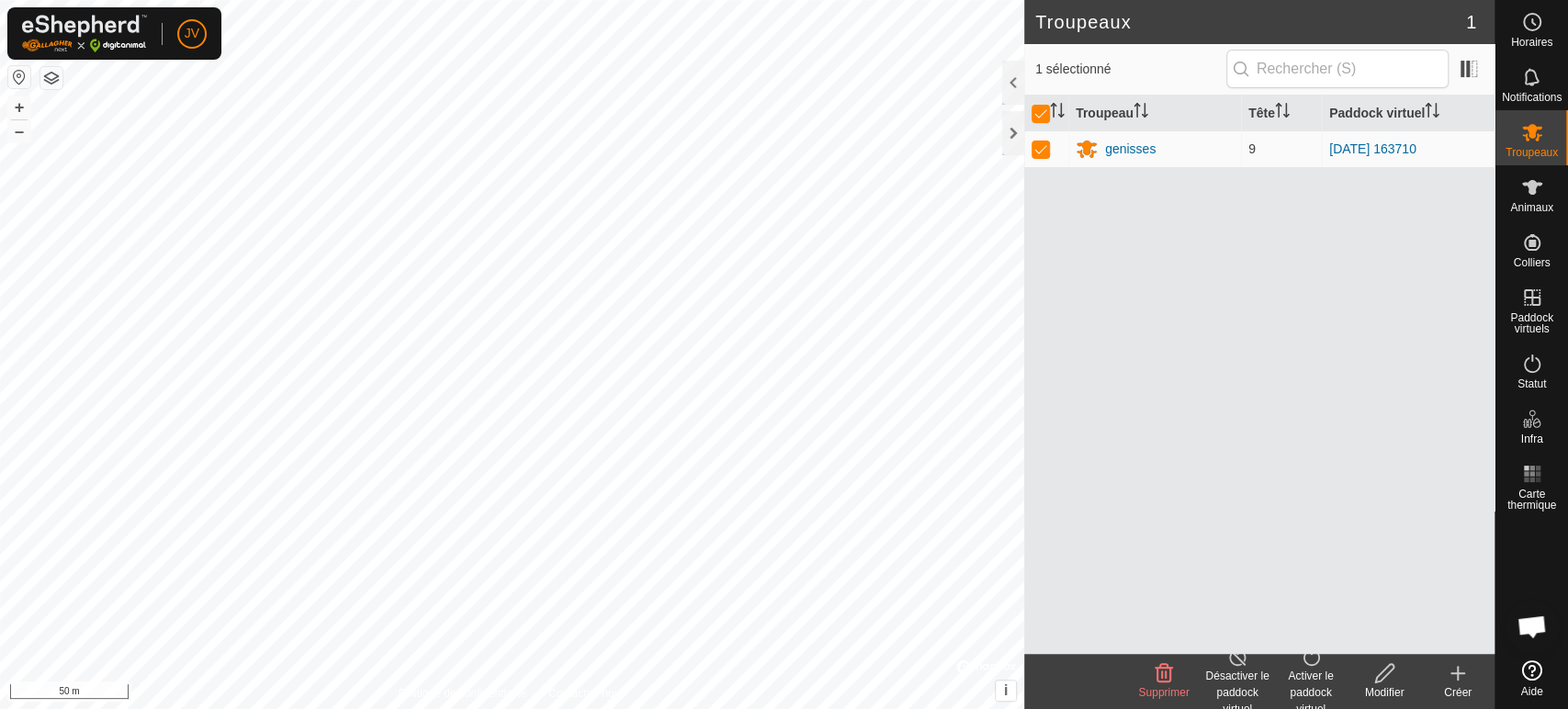
click at [1235, 668] on div "Désactiver le paddock virtuel" at bounding box center [1237, 693] width 73 height 49
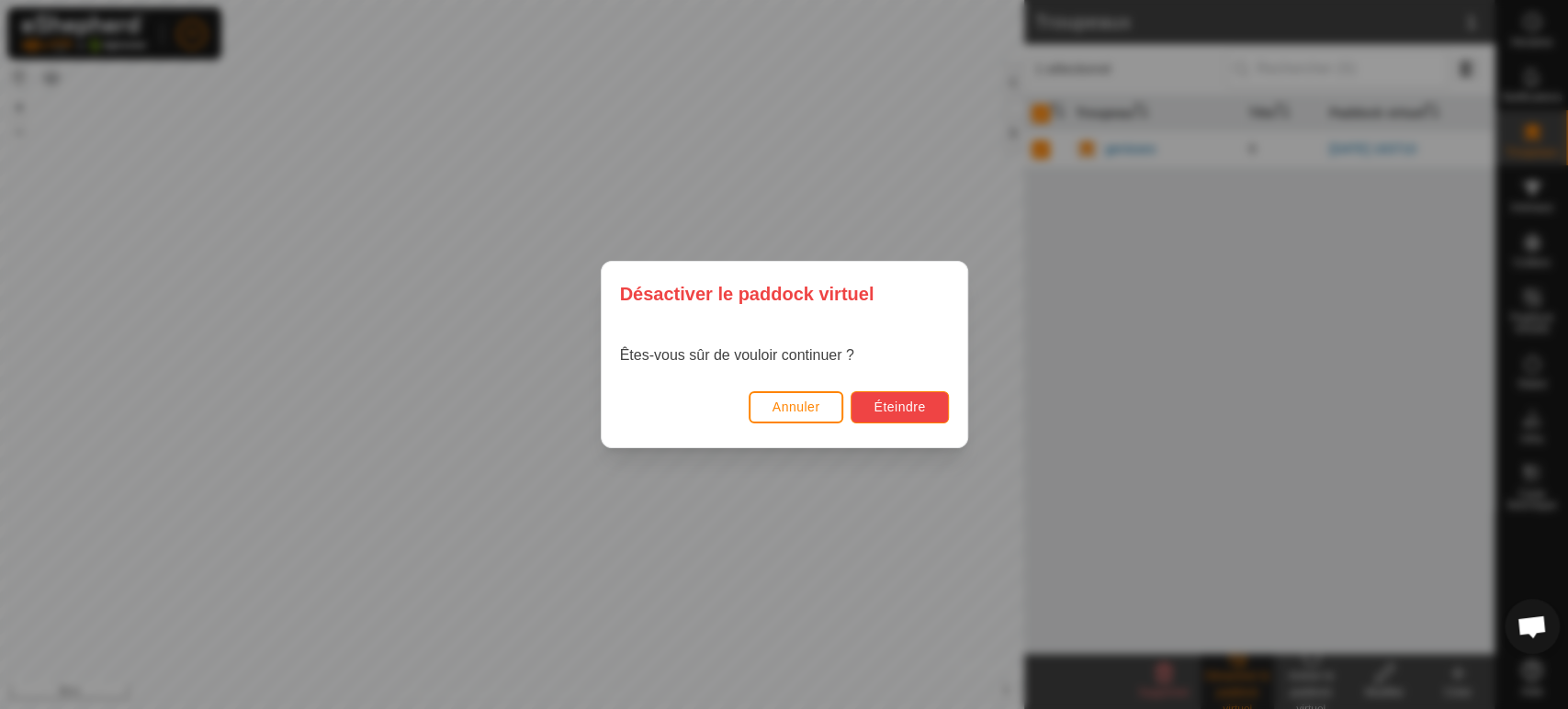
click at [908, 409] on span "Éteindre" at bounding box center [900, 406] width 51 height 14
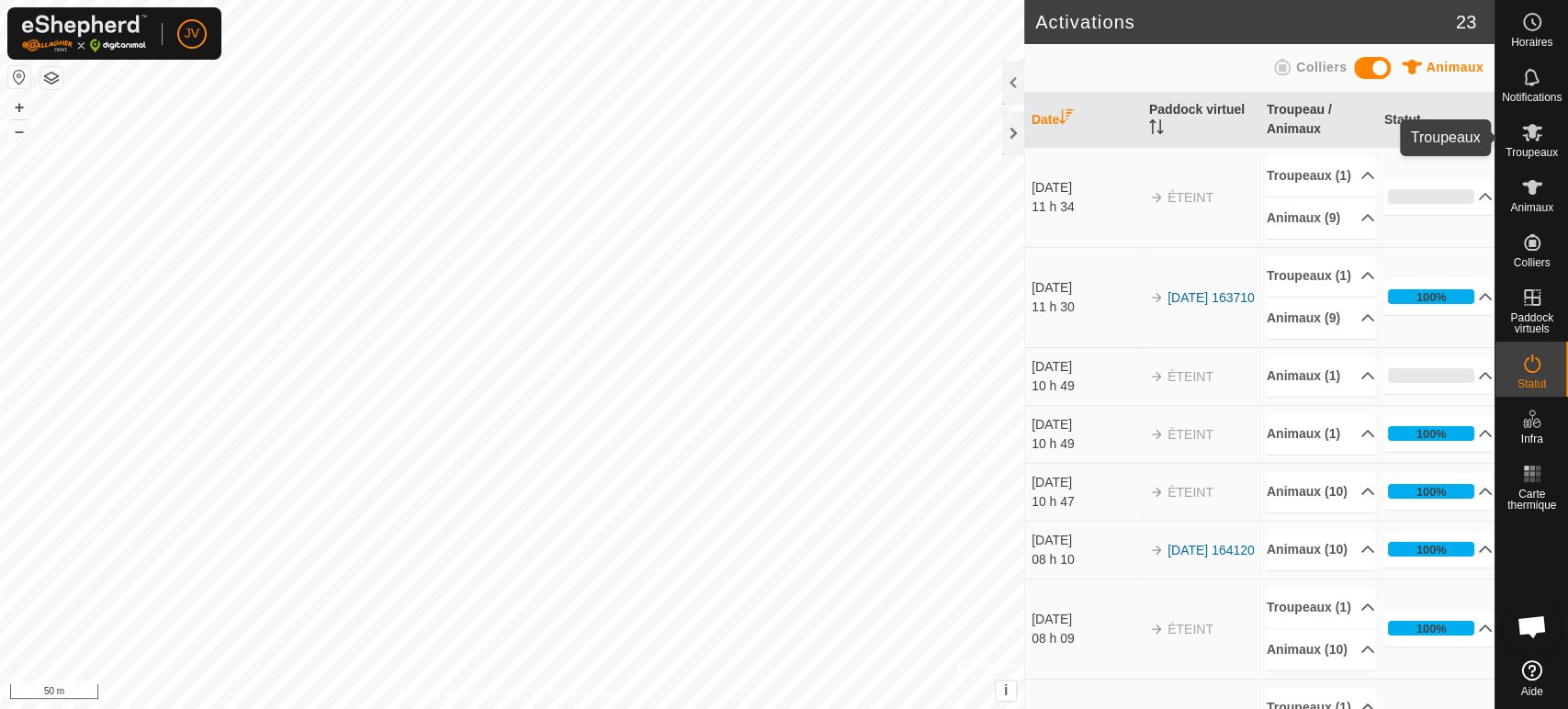
click at [1531, 140] on icon at bounding box center [1532, 131] width 22 height 22
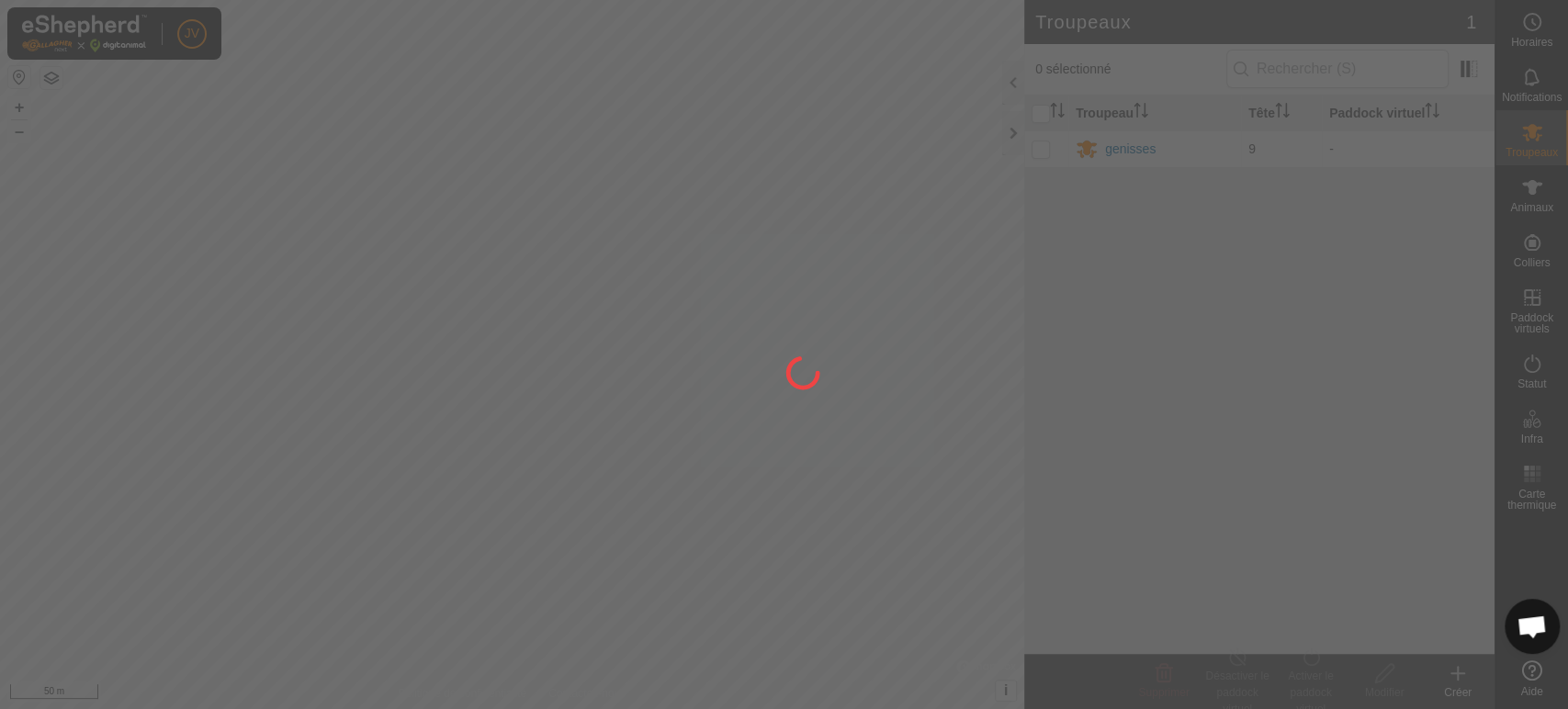
click at [1037, 147] on div at bounding box center [784, 354] width 1568 height 709
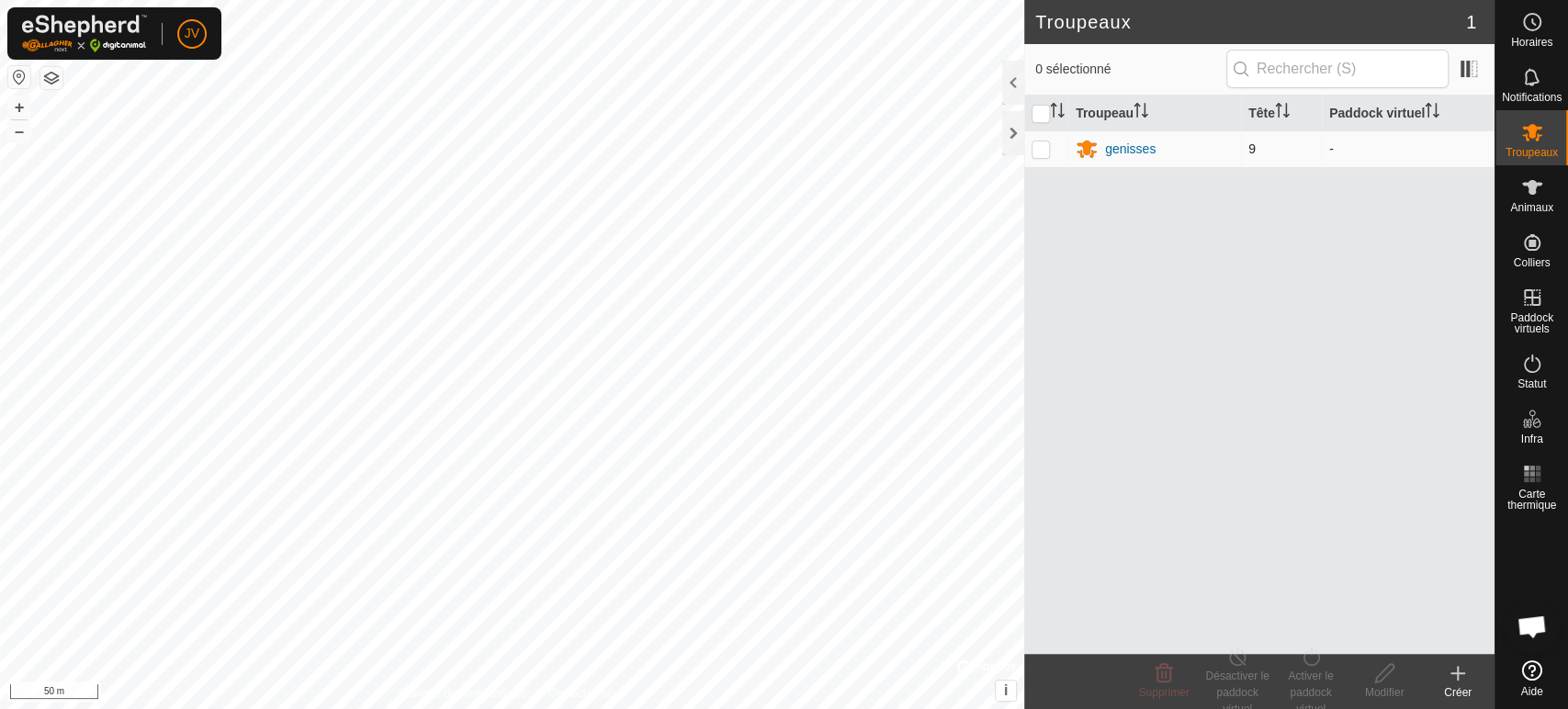
click at [1032, 148] on p-checkbox at bounding box center [1041, 148] width 18 height 14
checkbox input "true"
click at [1307, 678] on div "Activer le paddock virtuel" at bounding box center [1311, 693] width 73 height 49
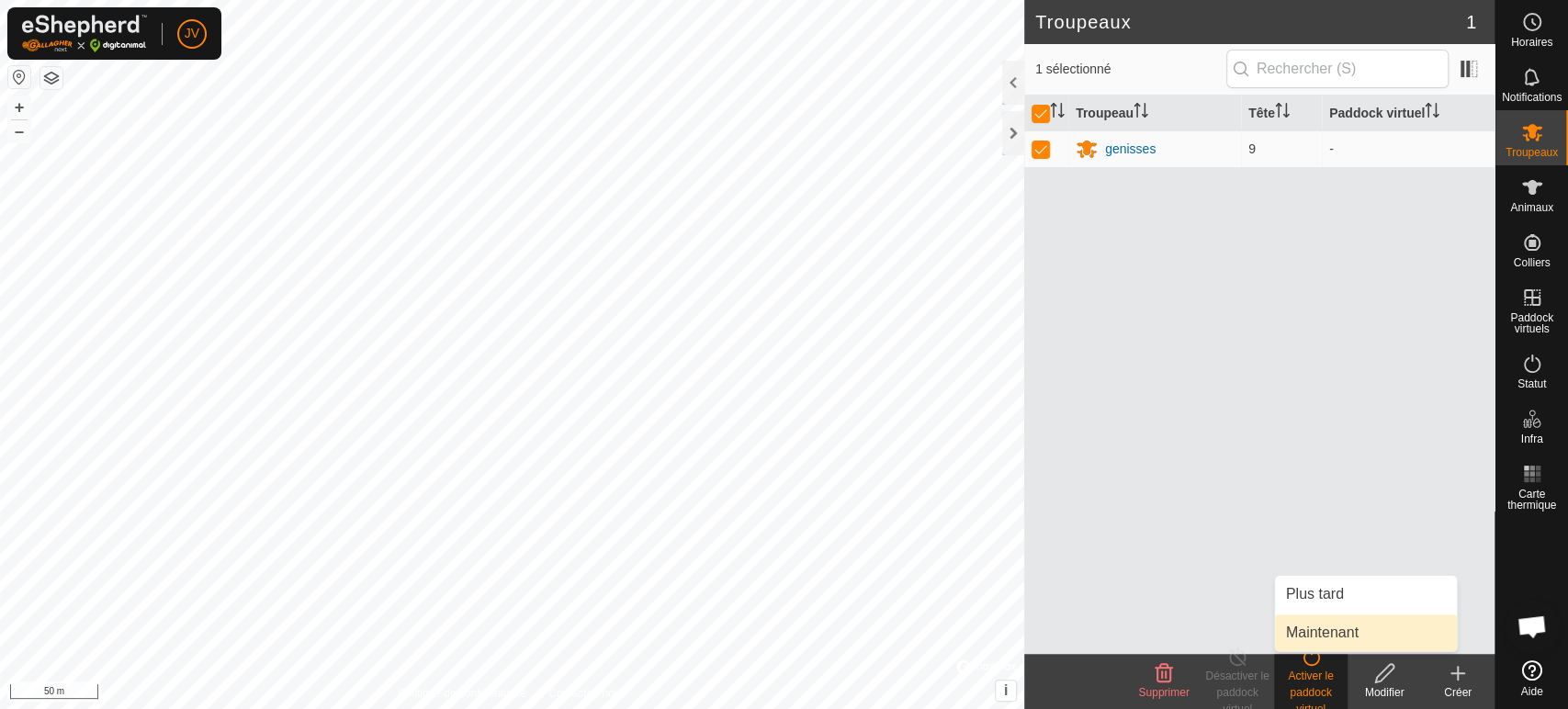
click at [1319, 633] on link "Maintenant" at bounding box center [1366, 633] width 182 height 37
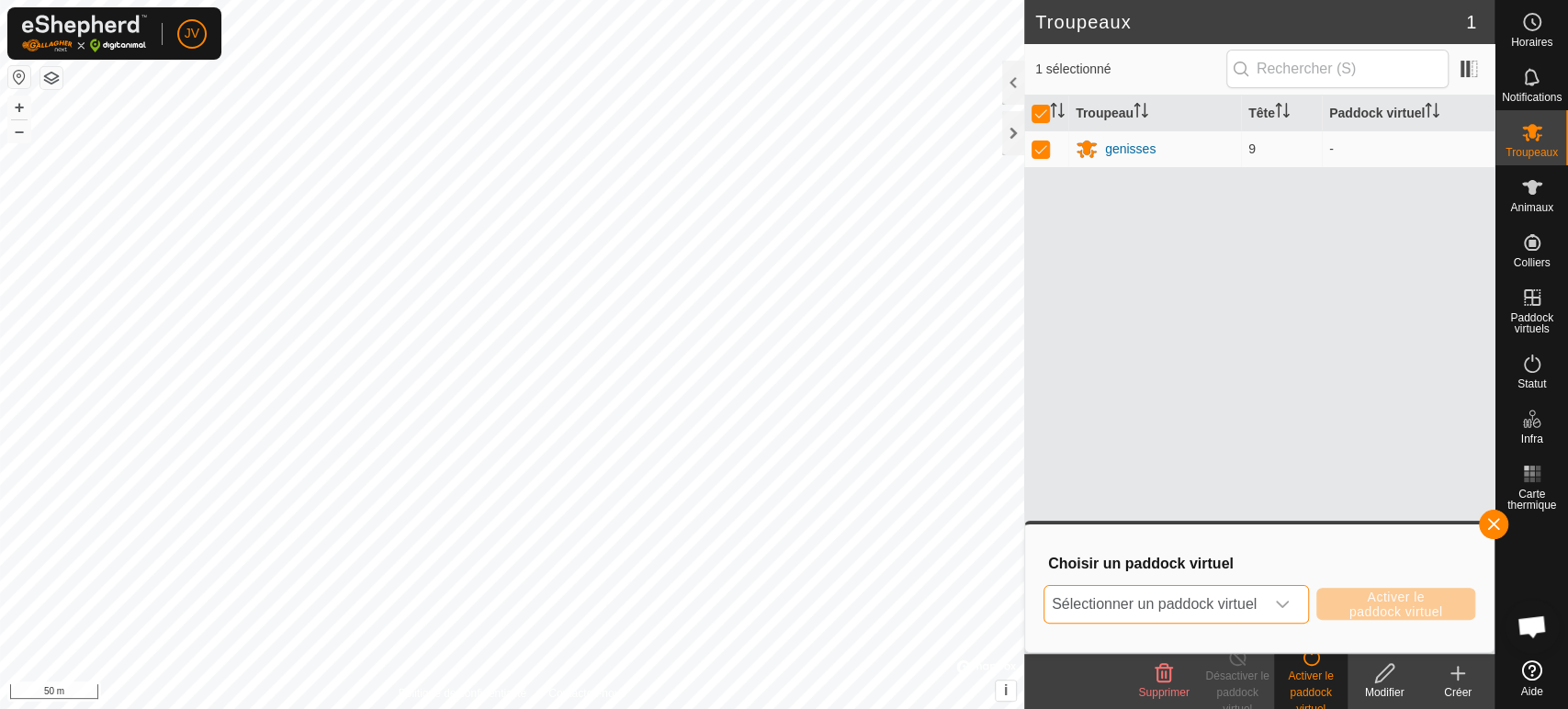
click at [1226, 604] on span "Sélectionner un paddock virtuel" at bounding box center [1154, 604] width 220 height 37
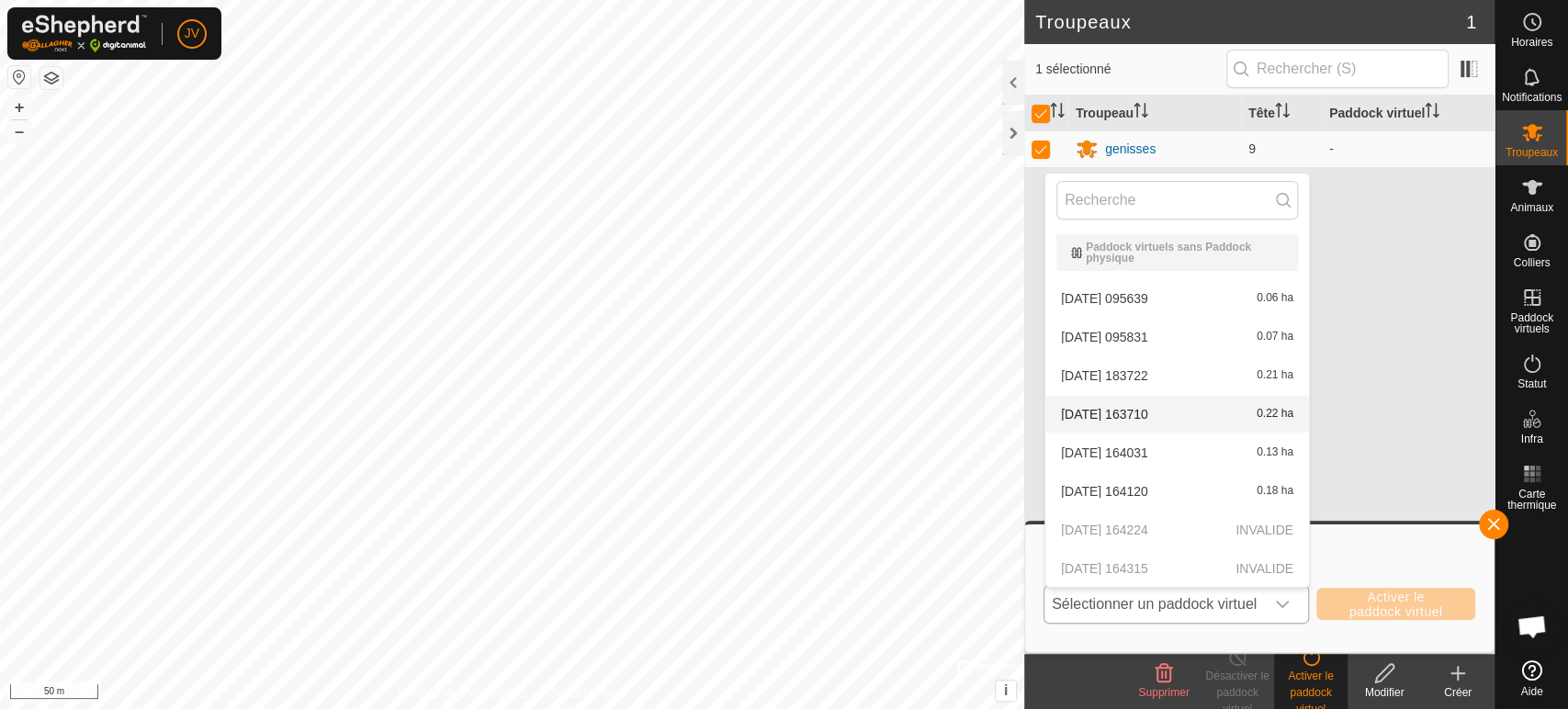
click at [1172, 409] on li "2025-09-12 163710 0.22 ha" at bounding box center [1177, 414] width 264 height 37
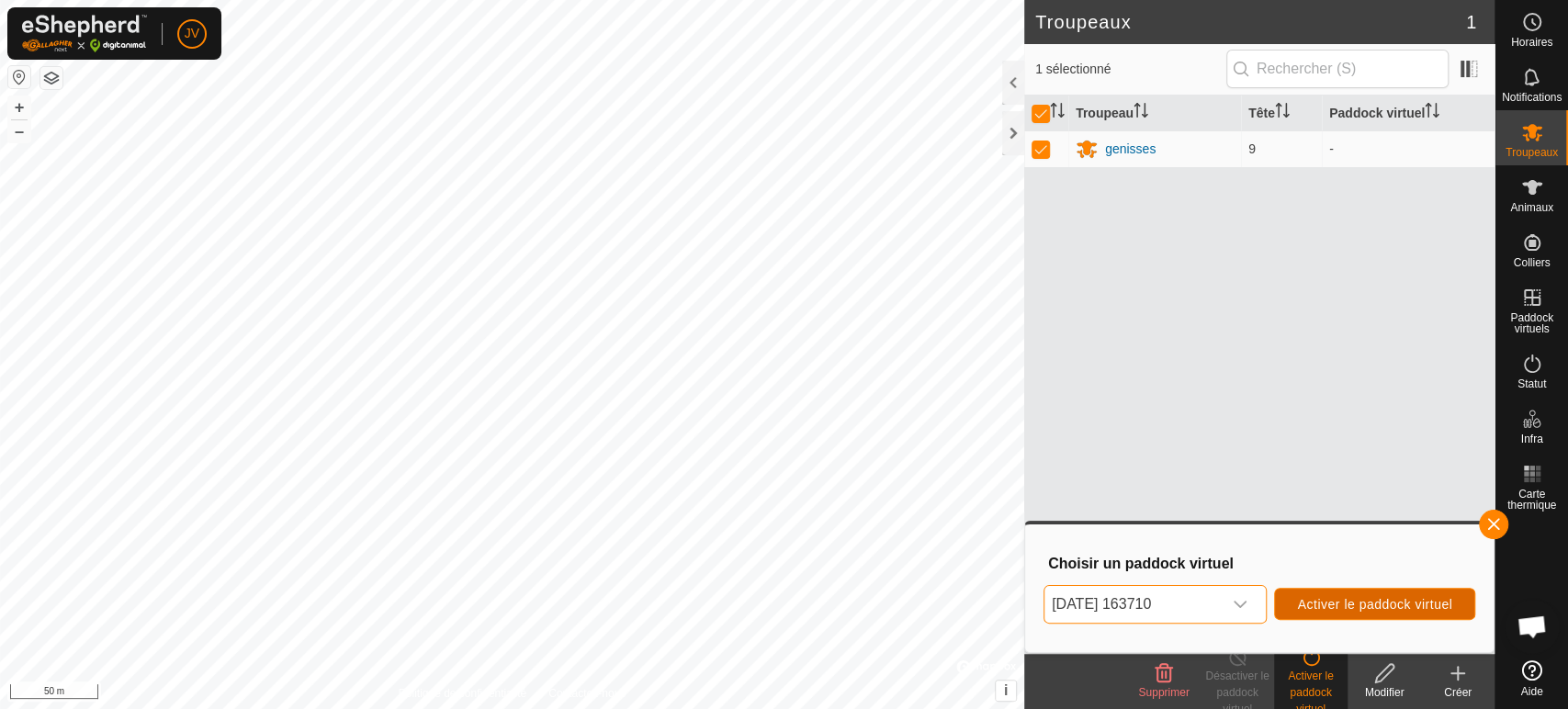
click at [1390, 597] on span "Activer le paddock virtuel" at bounding box center [1375, 603] width 155 height 14
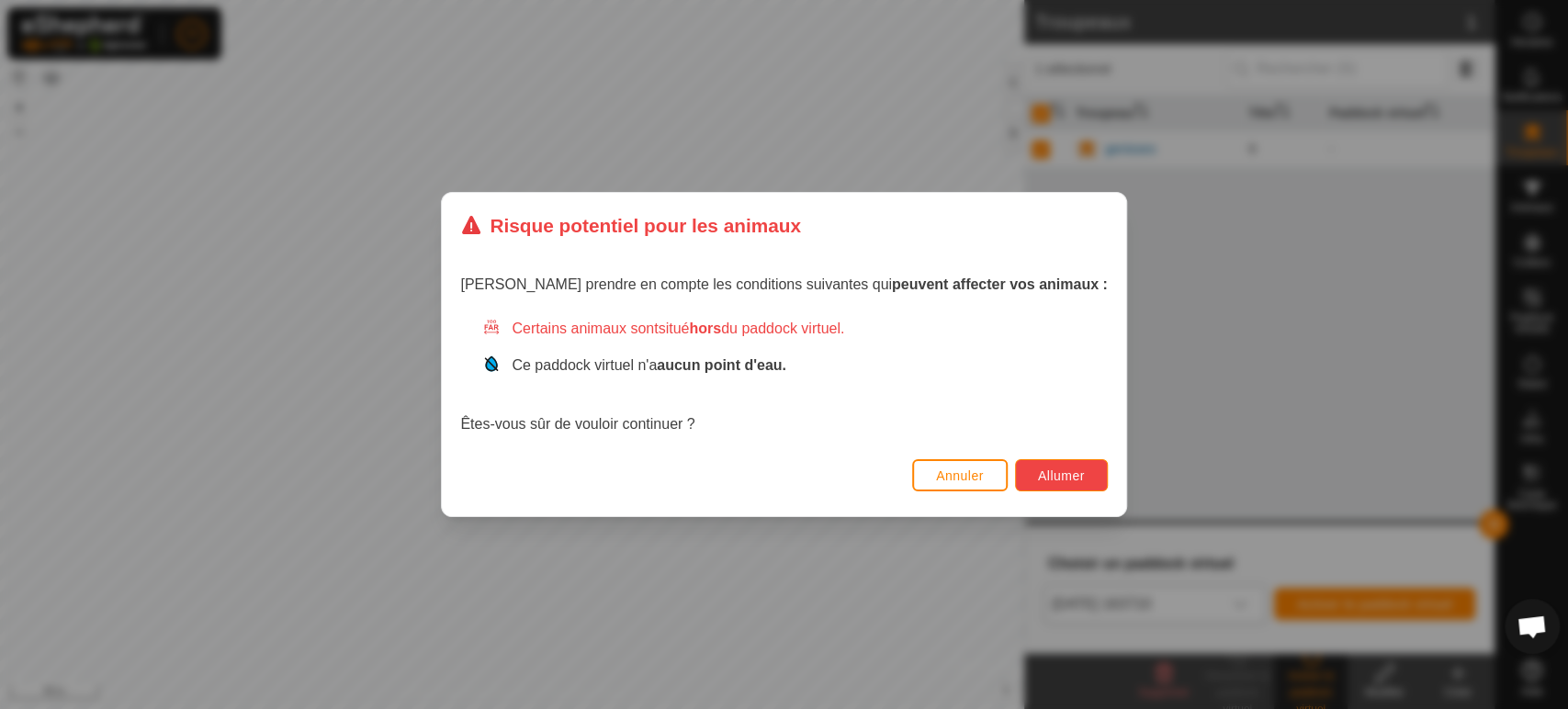
click at [1039, 472] on span "Allumer" at bounding box center [1062, 475] width 47 height 14
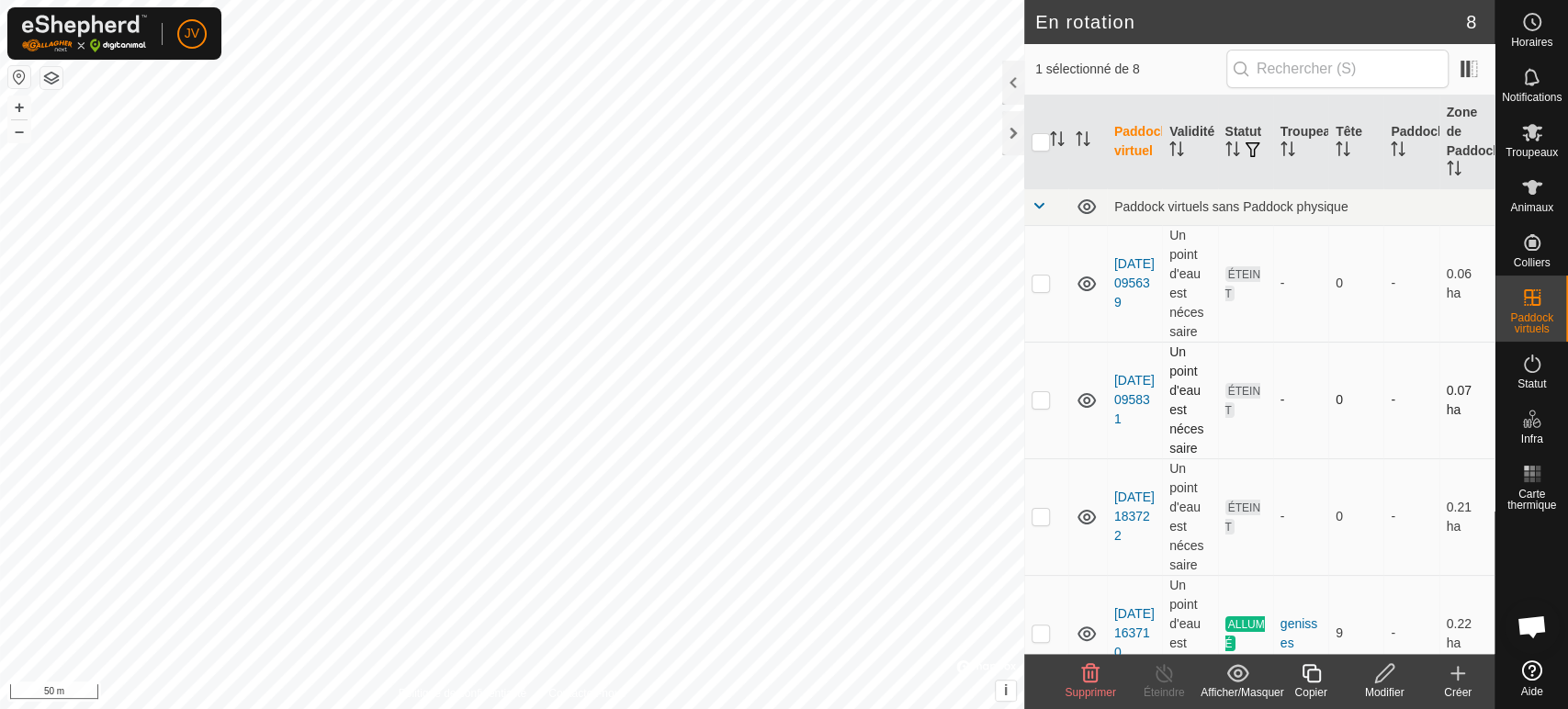
checkbox input "true"
checkbox input "false"
checkbox input "true"
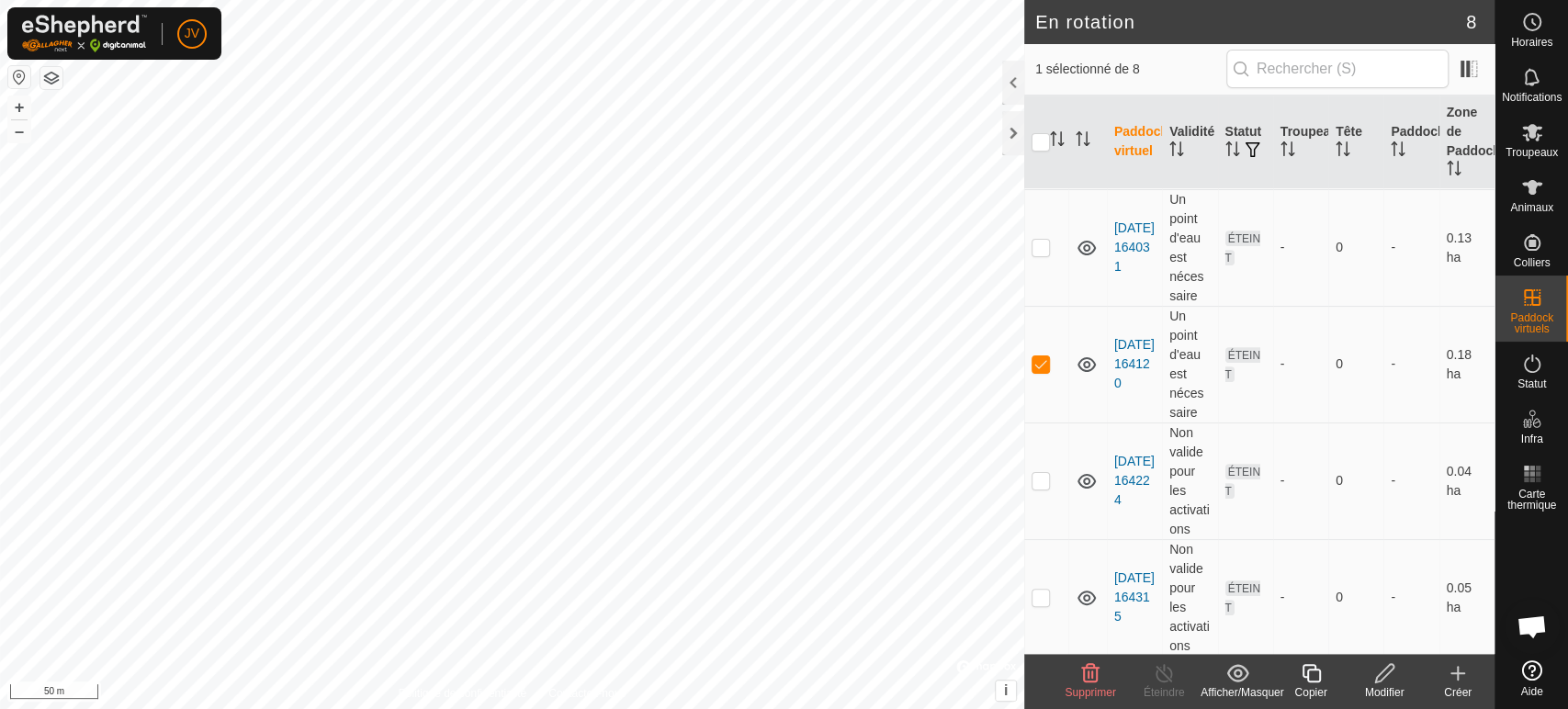
scroll to position [299, 0]
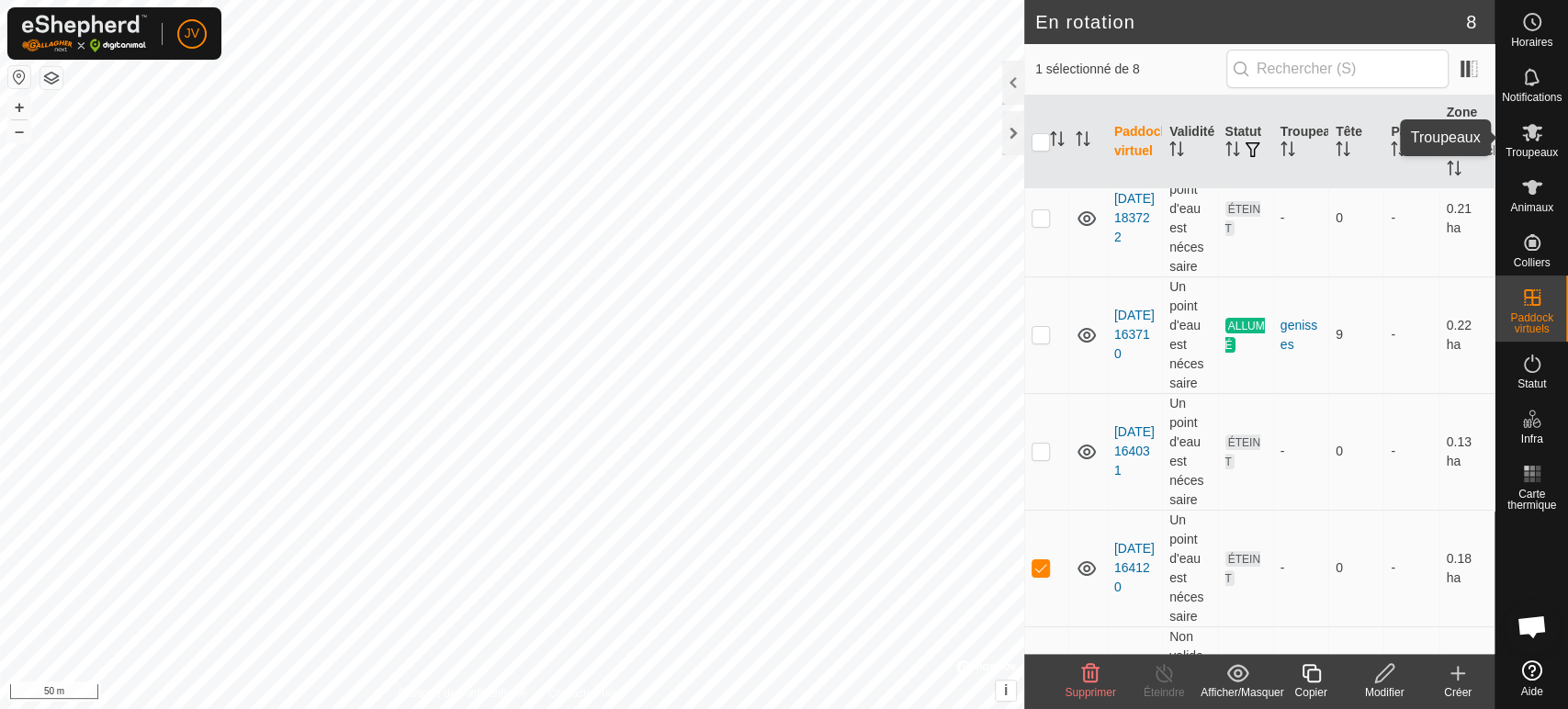
click at [1524, 116] on div "Troupeaux" at bounding box center [1532, 138] width 72 height 55
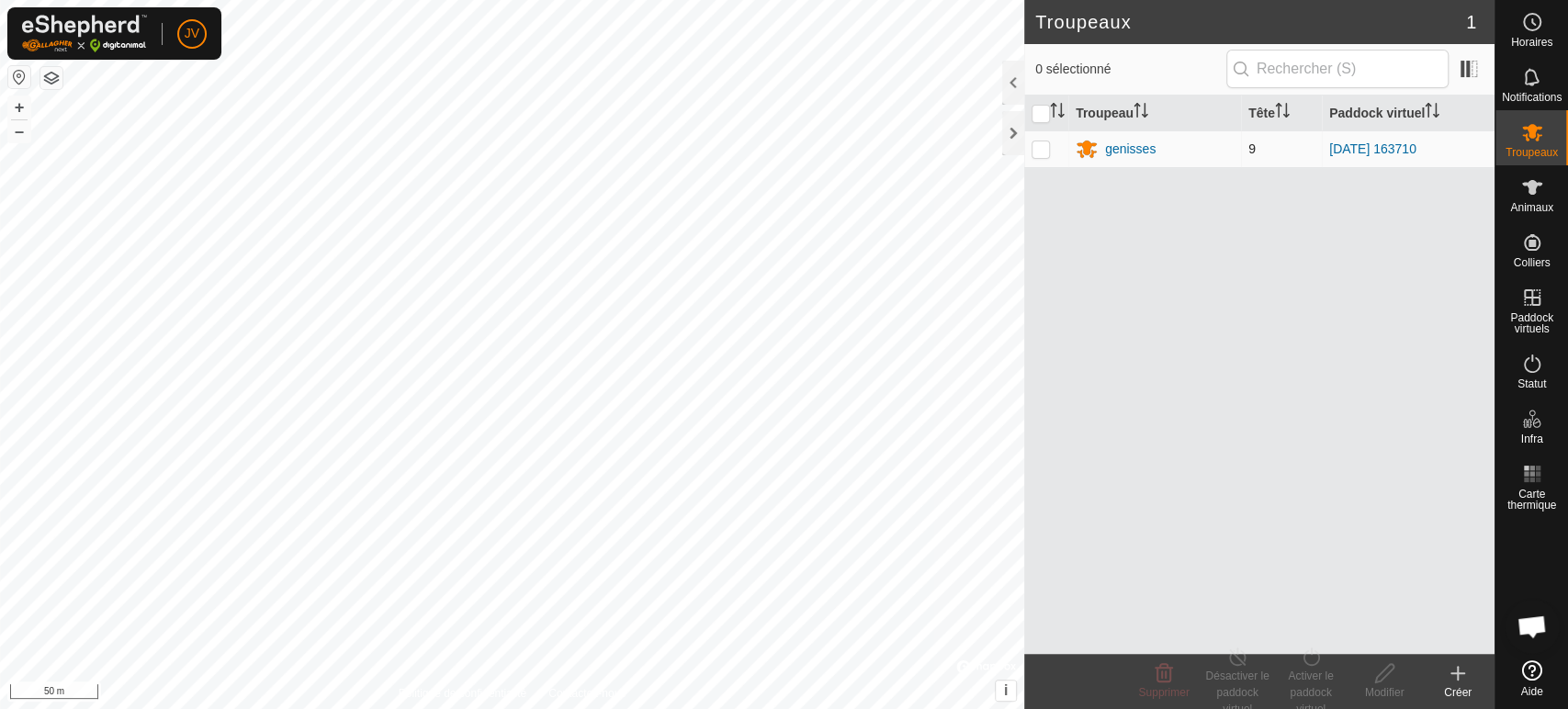
click at [1039, 146] on p-checkbox at bounding box center [1041, 148] width 18 height 14
checkbox input "true"
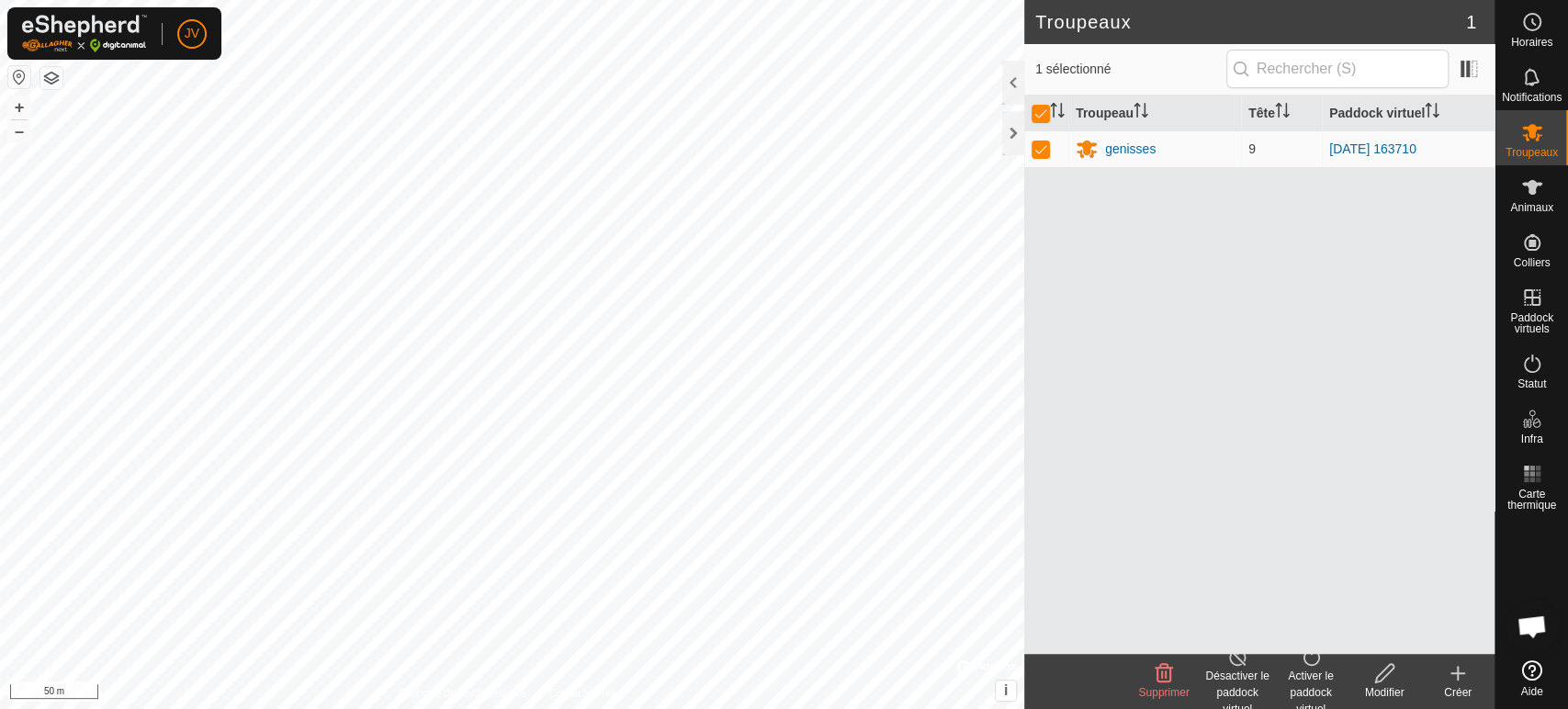
click at [1227, 665] on icon at bounding box center [1238, 656] width 23 height 22
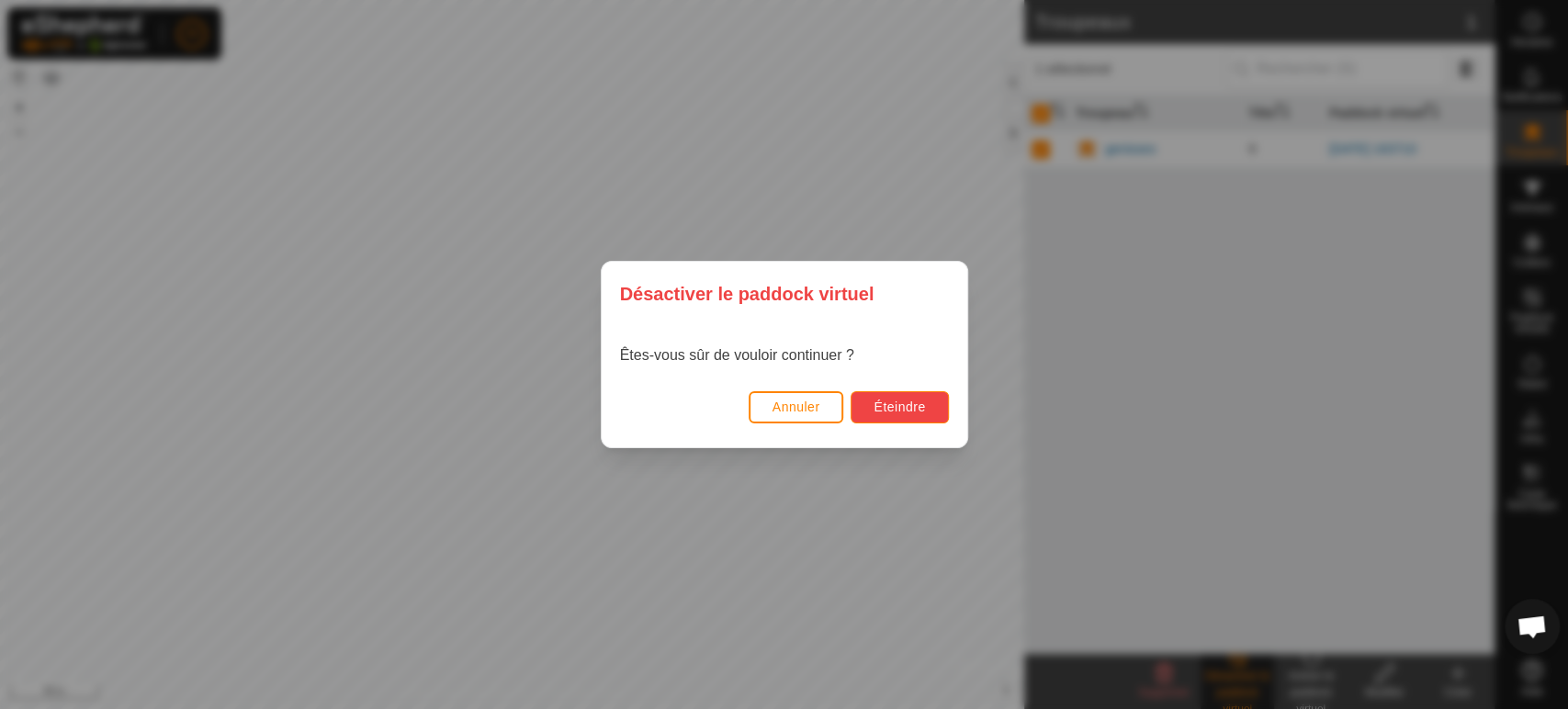
click at [905, 404] on span "Éteindre" at bounding box center [900, 406] width 51 height 14
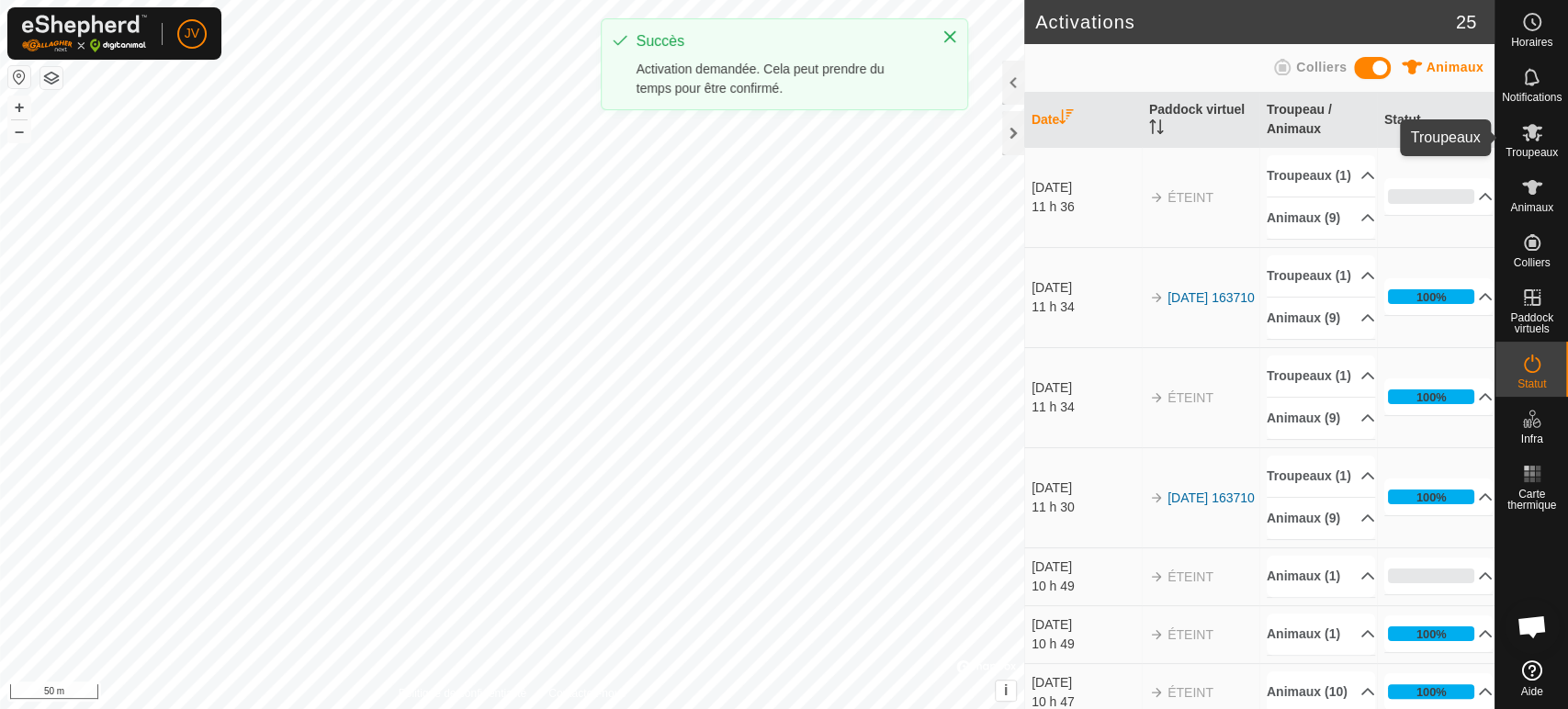
click at [1536, 138] on icon at bounding box center [1532, 131] width 22 height 22
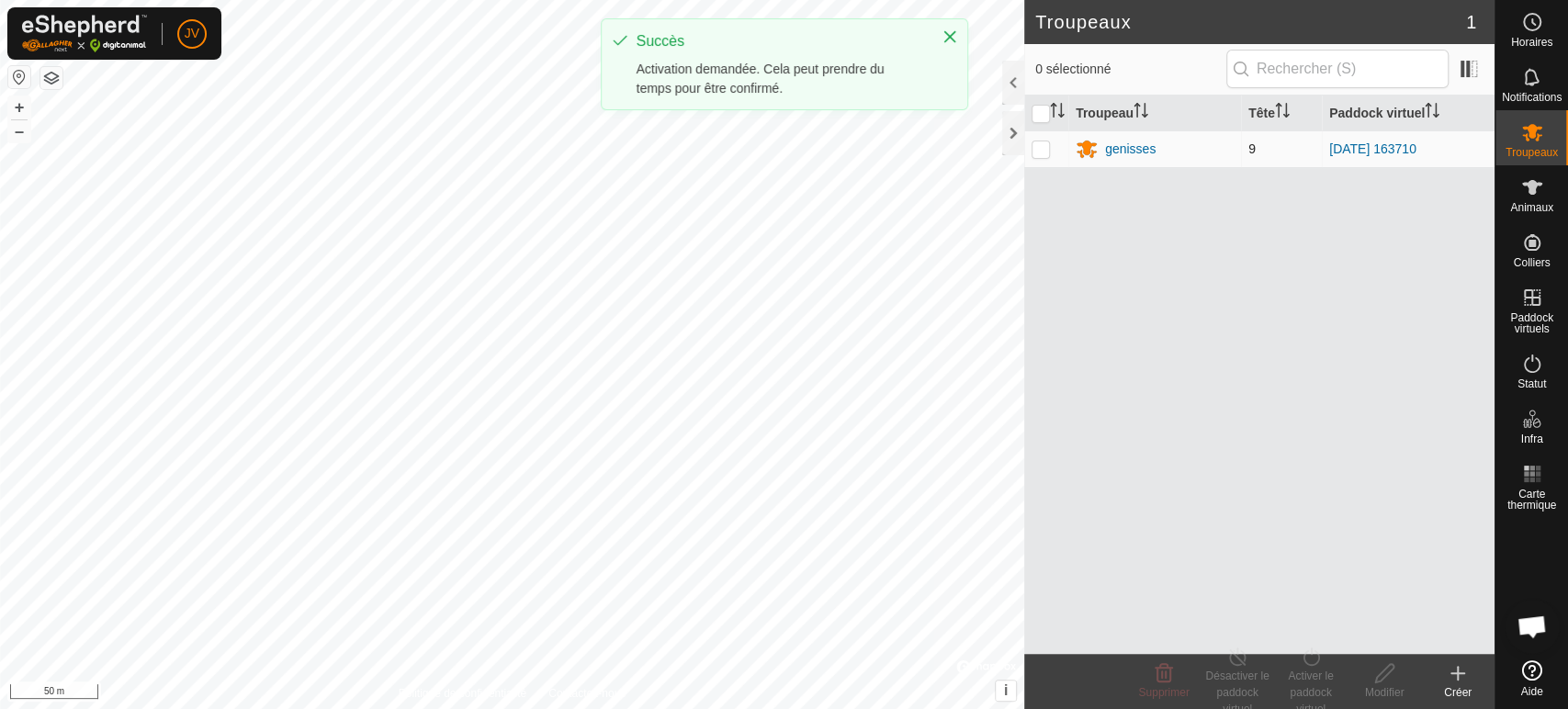
click at [1036, 147] on p-checkbox at bounding box center [1041, 148] width 18 height 14
checkbox input "true"
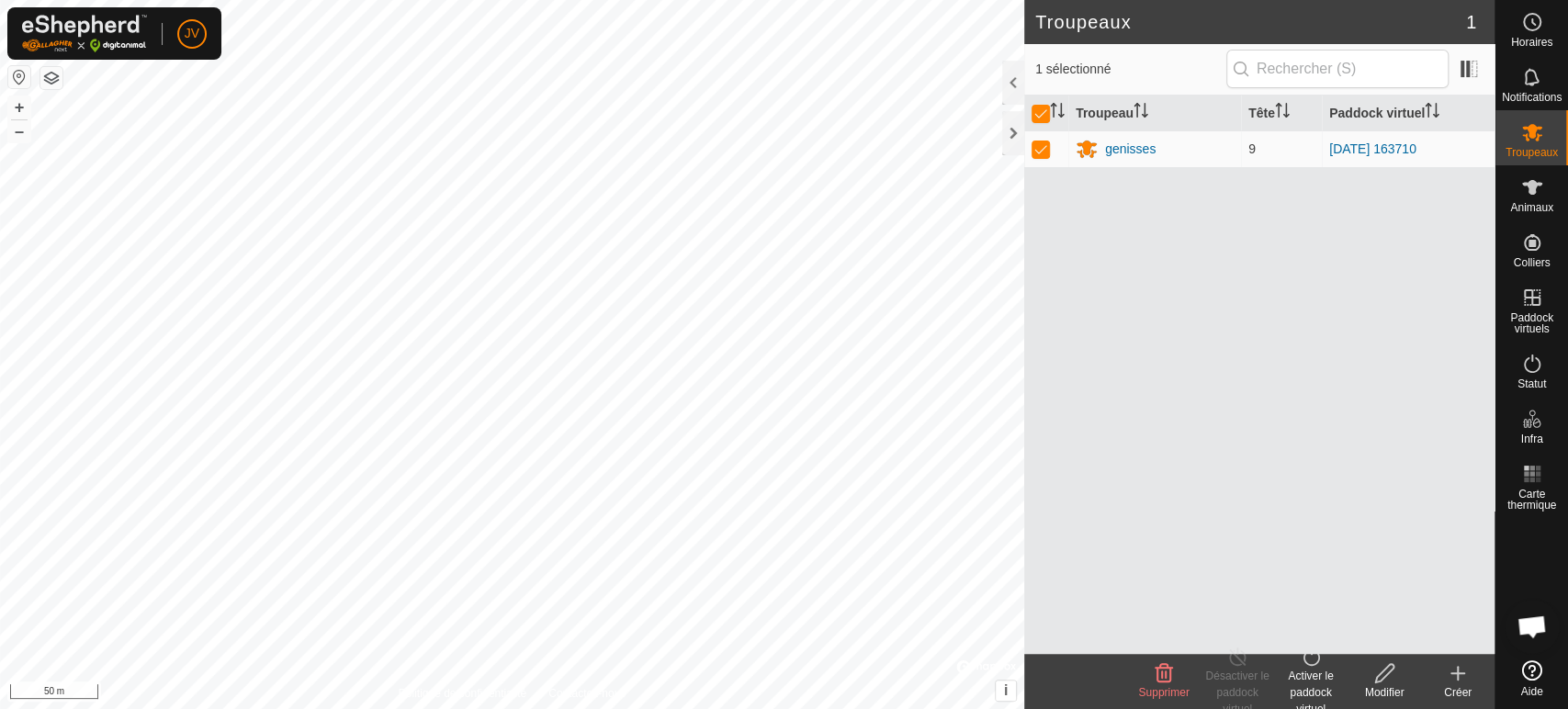
click at [1300, 671] on div "Activer le paddock virtuel" at bounding box center [1311, 693] width 73 height 49
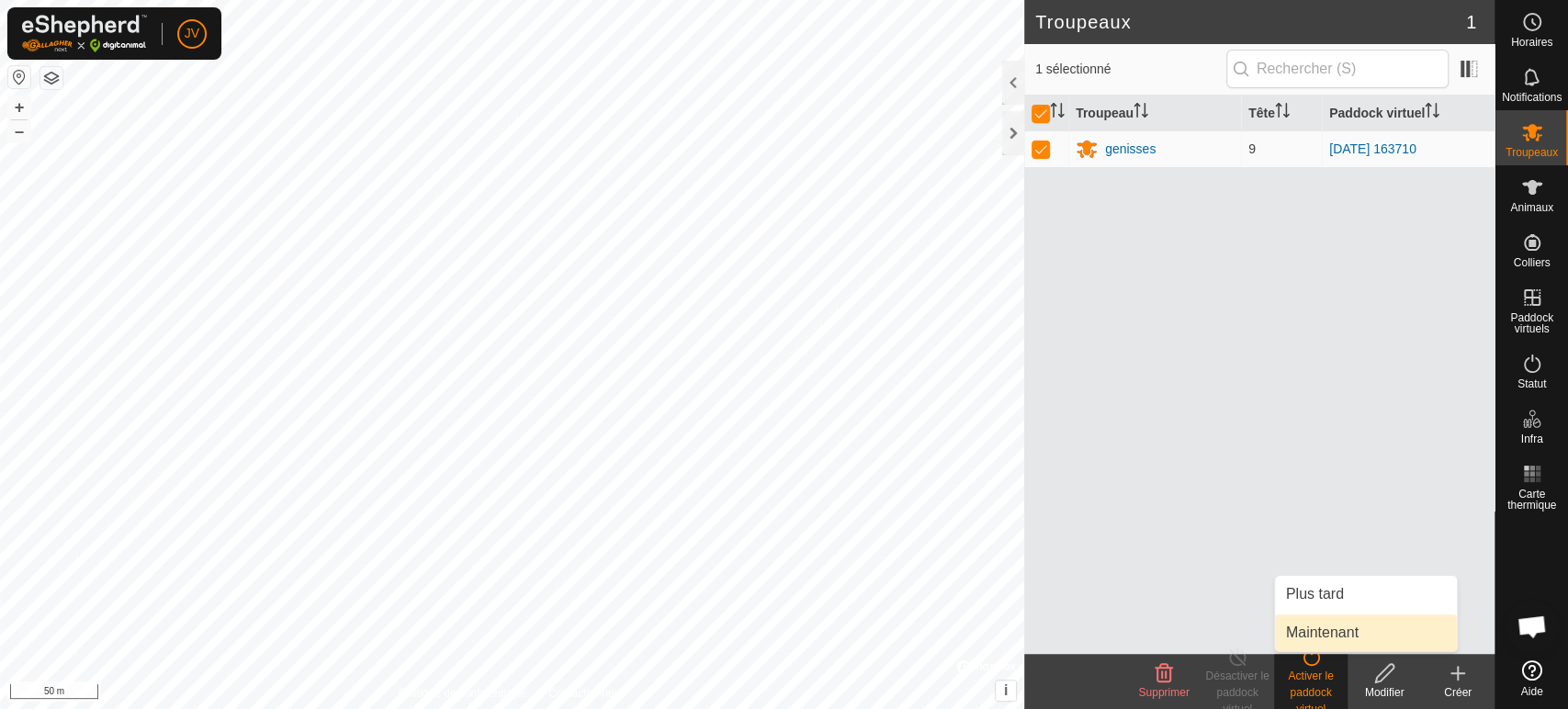
click at [1308, 624] on link "Maintenant" at bounding box center [1366, 633] width 182 height 37
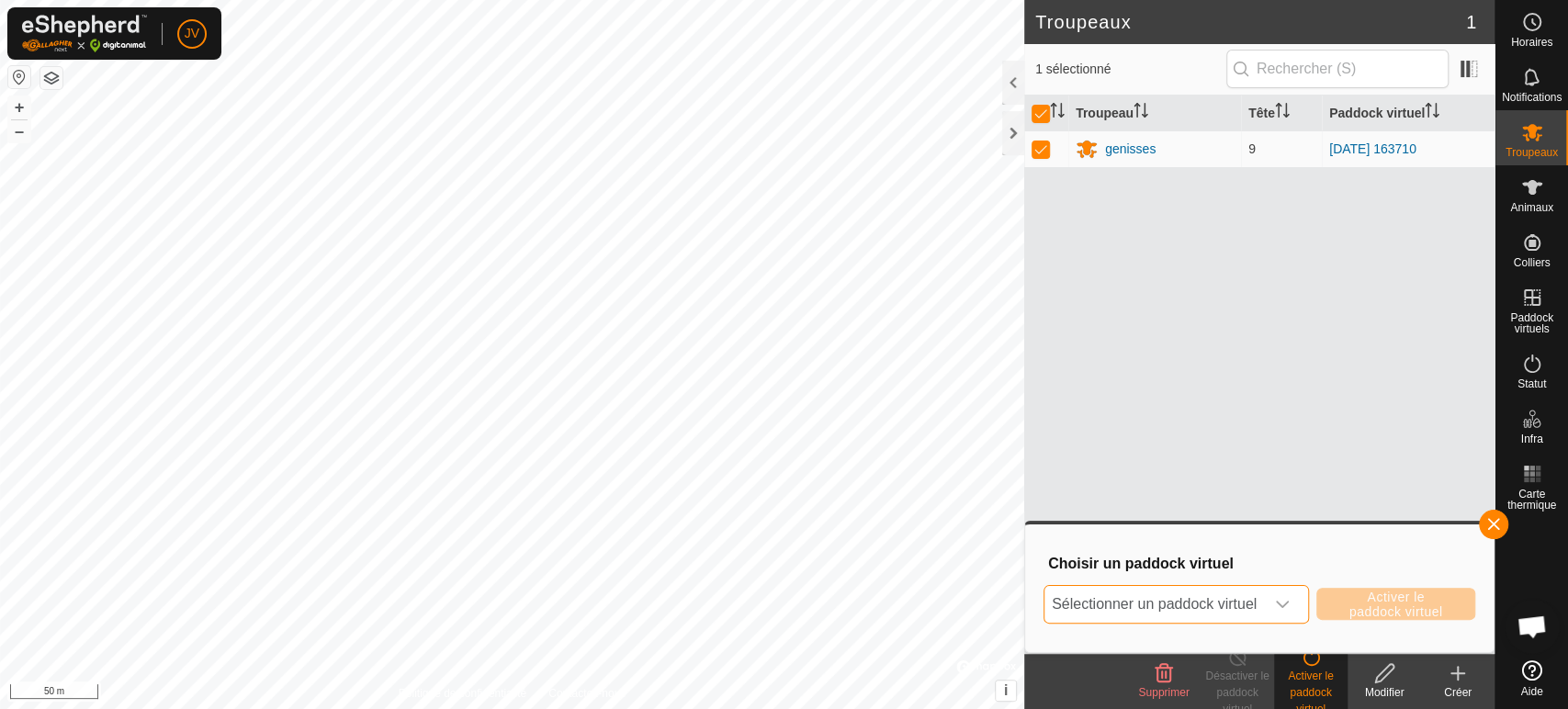
click at [1169, 598] on span "Sélectionner un paddock virtuel" at bounding box center [1154, 604] width 220 height 37
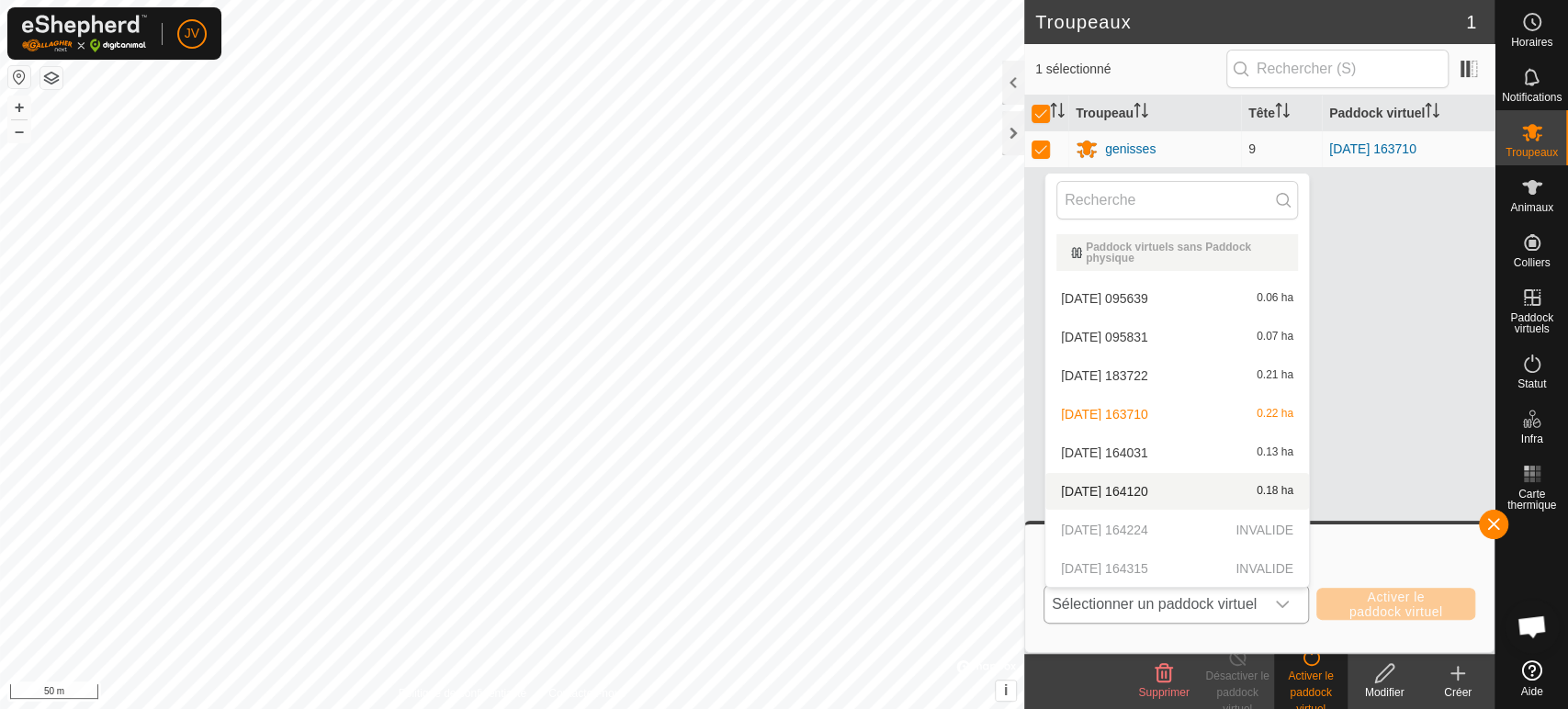
click at [1171, 491] on li "2025-09-12 164120 0.18 ha" at bounding box center [1177, 491] width 264 height 37
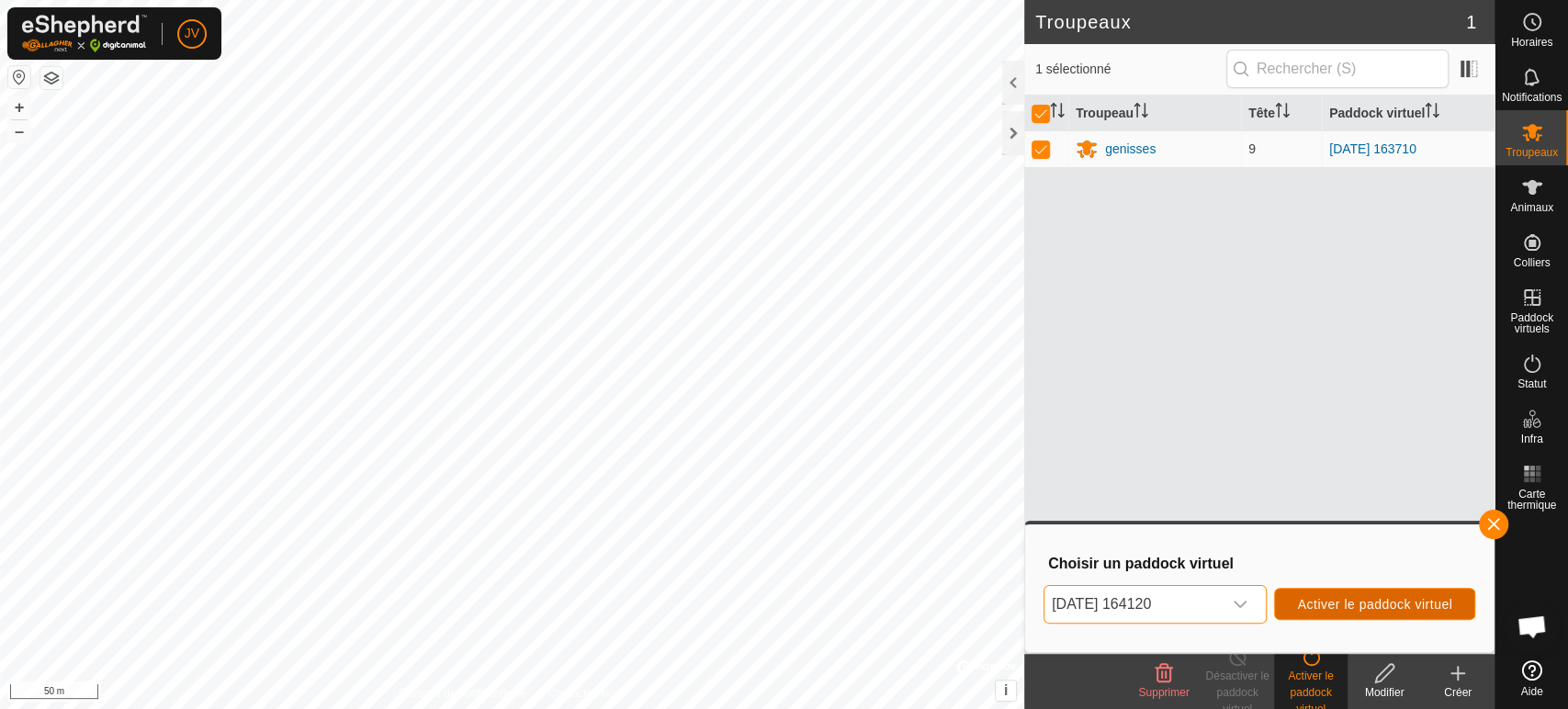
click at [1395, 602] on span "Activer le paddock virtuel" at bounding box center [1375, 603] width 155 height 14
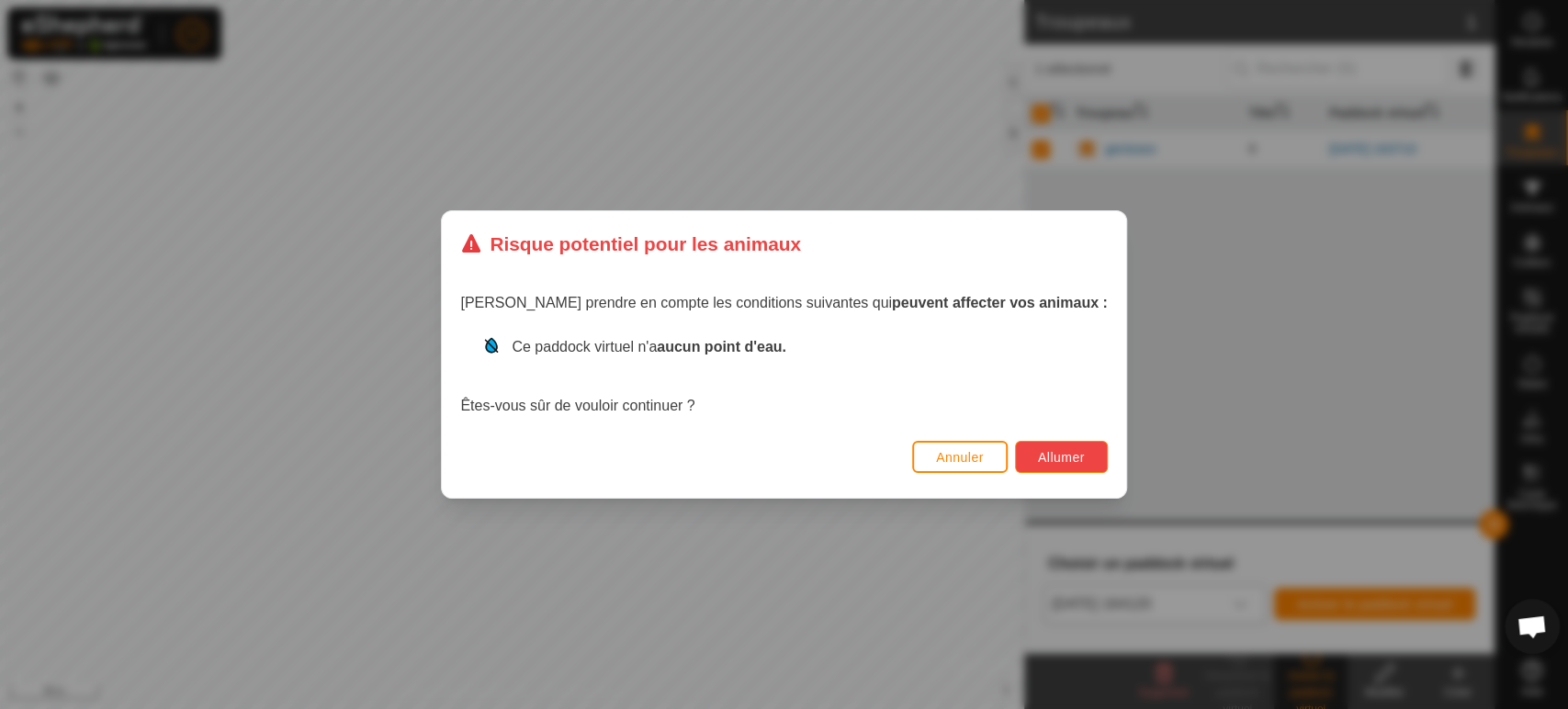
click at [1039, 460] on span "Allumer" at bounding box center [1062, 457] width 47 height 14
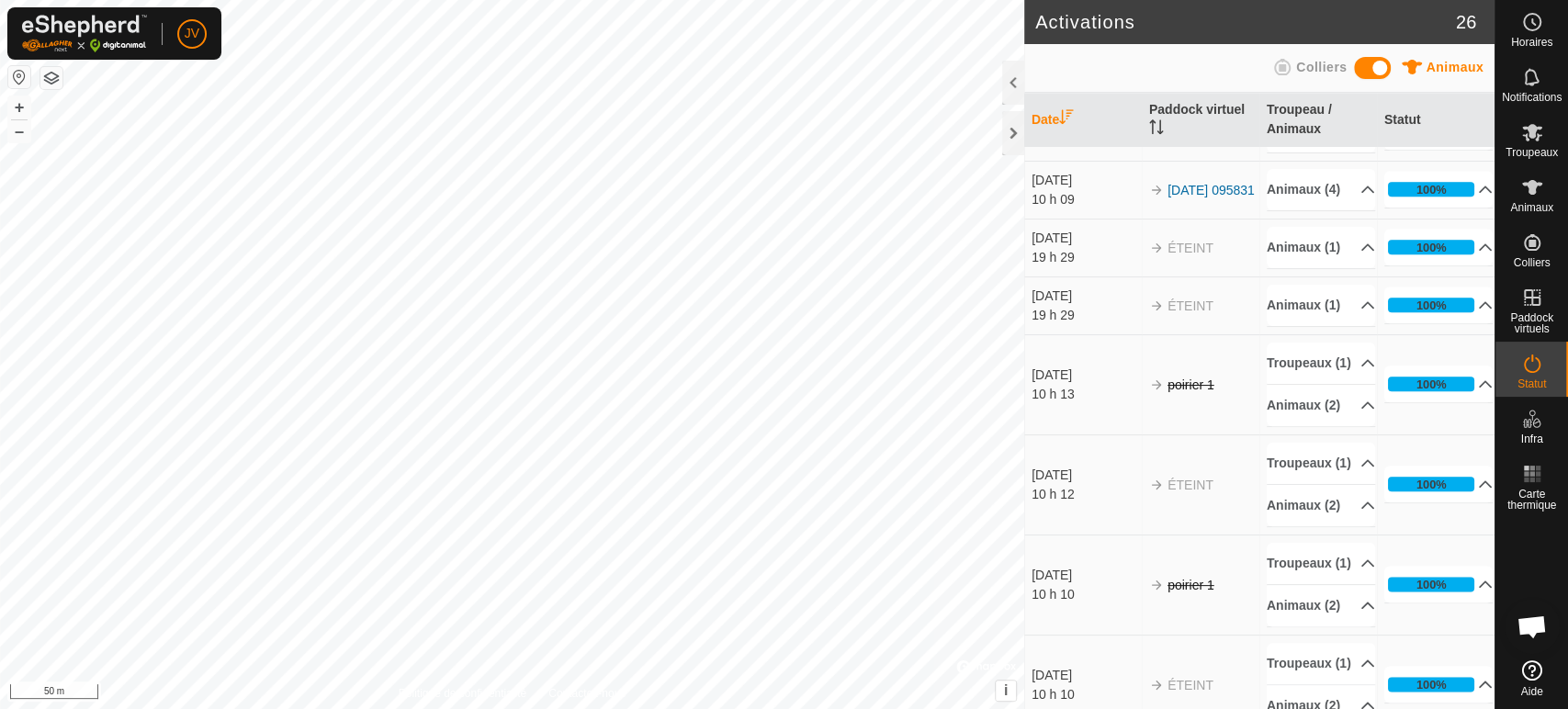
scroll to position [1224, 0]
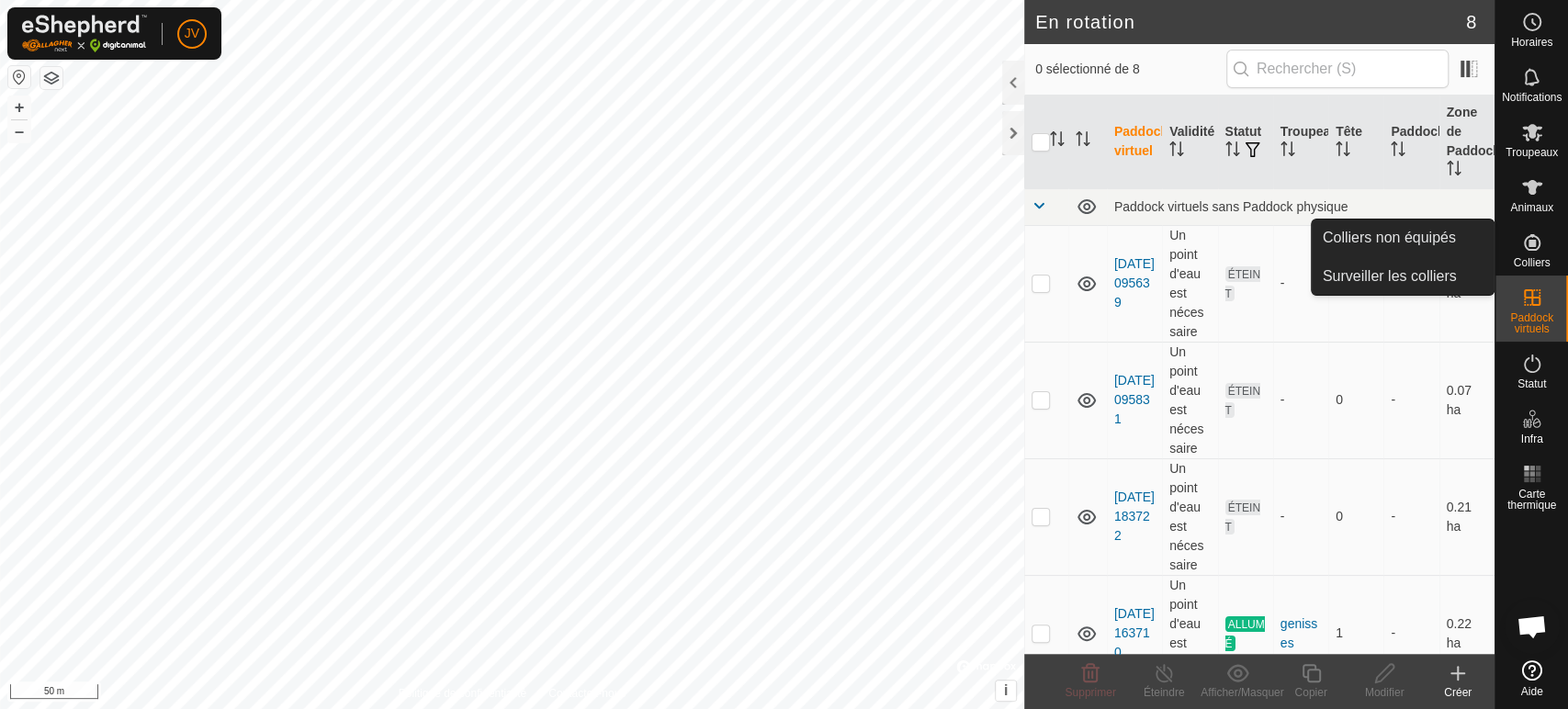
click at [1537, 252] on icon at bounding box center [1532, 242] width 22 height 22
click at [1399, 236] on link "Colliers non équipés" at bounding box center [1402, 238] width 182 height 37
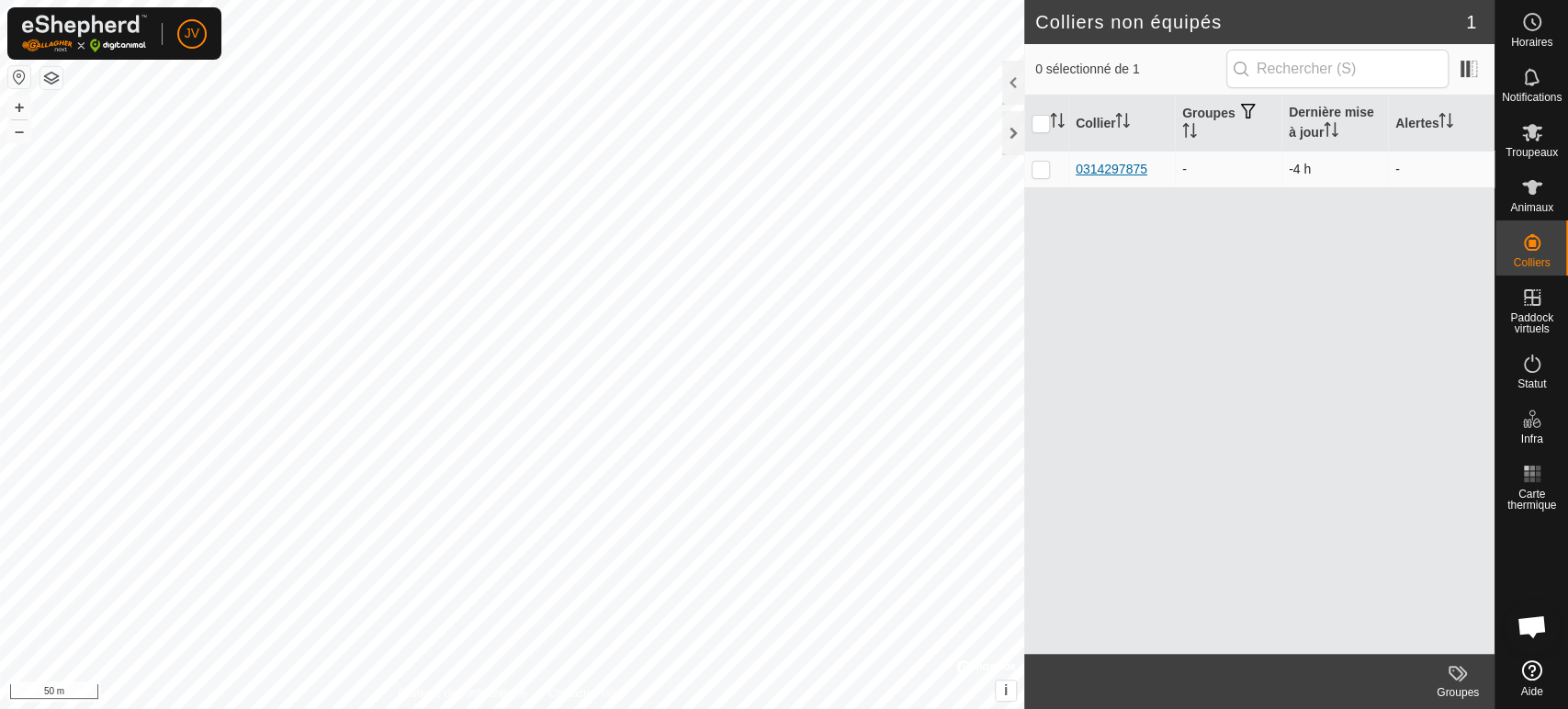
drag, startPoint x: 1154, startPoint y: 167, endPoint x: 1094, endPoint y: 160, distance: 60.4
click at [1078, 165] on div "0314297875" at bounding box center [1121, 169] width 92 height 19
copy div "0314297875"
click at [1529, 189] on icon at bounding box center [1532, 187] width 20 height 14
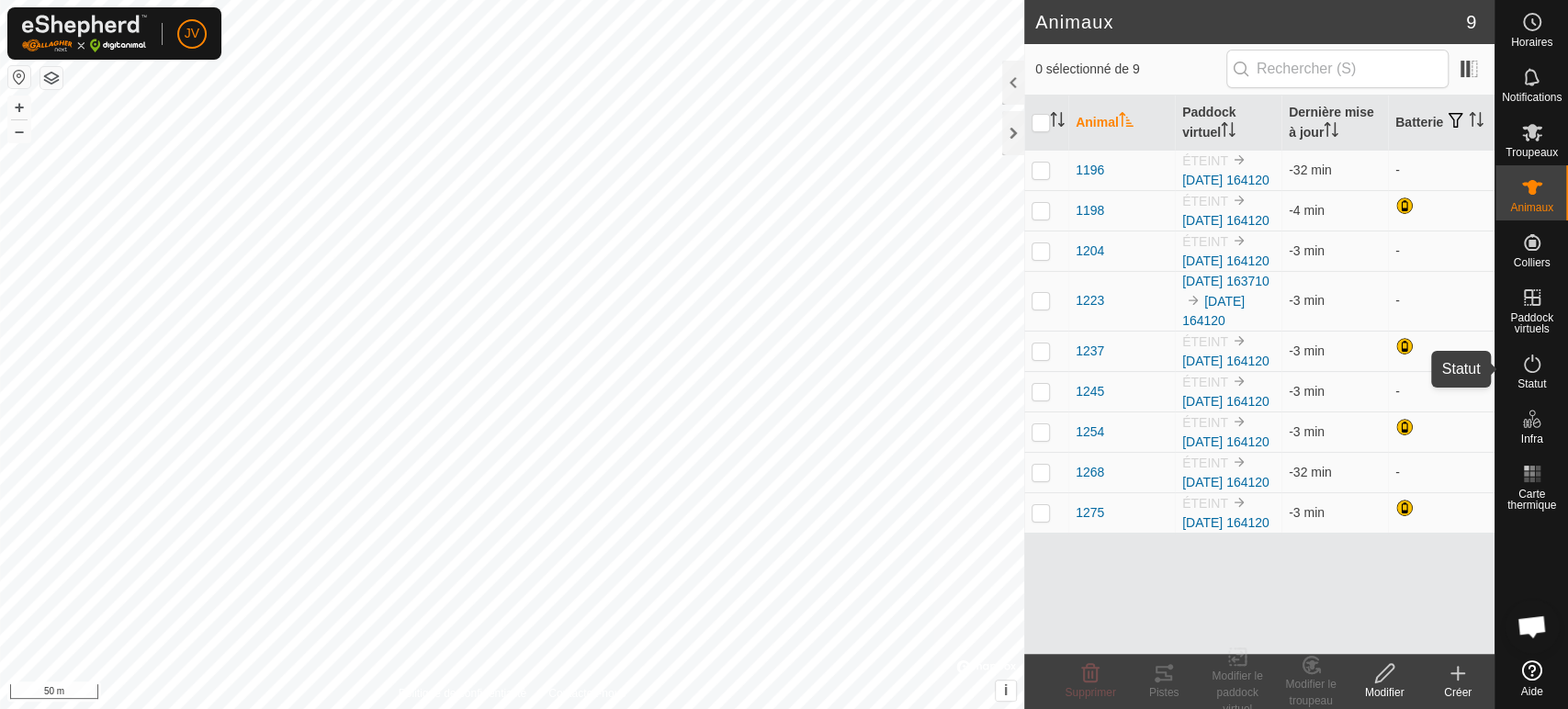
click at [1528, 366] on icon at bounding box center [1532, 364] width 22 height 22
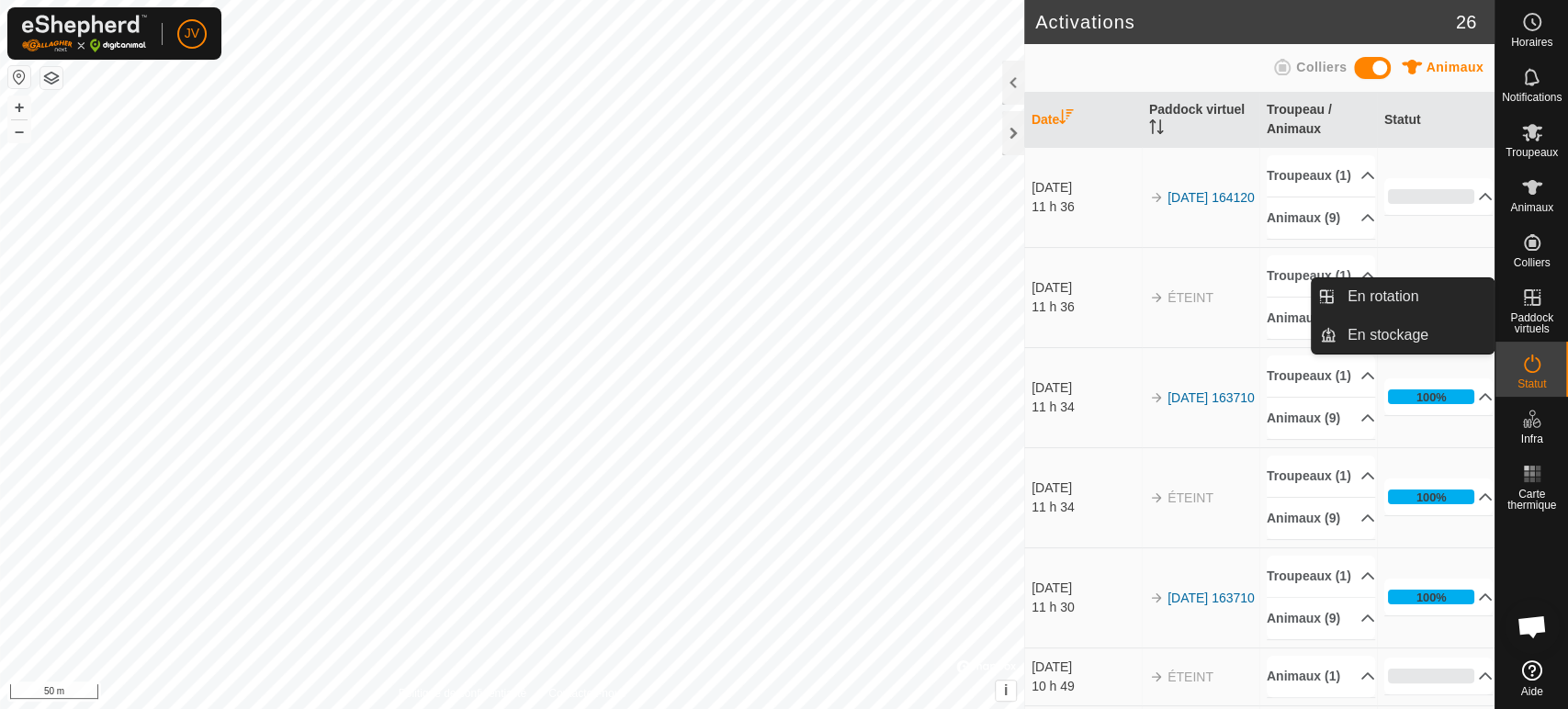
click at [1540, 306] on icon at bounding box center [1532, 297] width 22 height 22
click at [1533, 307] on icon at bounding box center [1532, 297] width 22 height 22
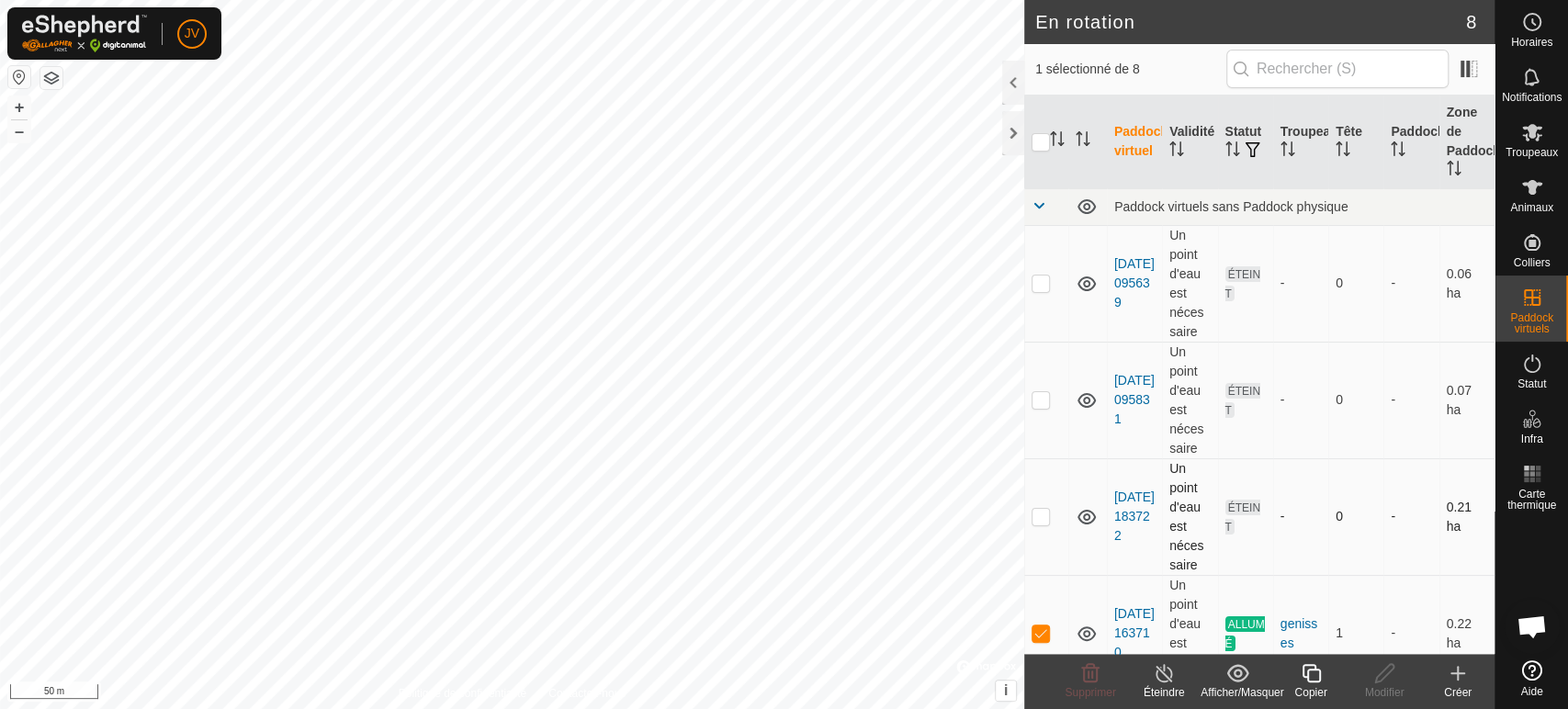
drag, startPoint x: 1039, startPoint y: 630, endPoint x: 1409, endPoint y: 550, distance: 378.5
click at [1409, 550] on td "-" at bounding box center [1411, 517] width 55 height 117
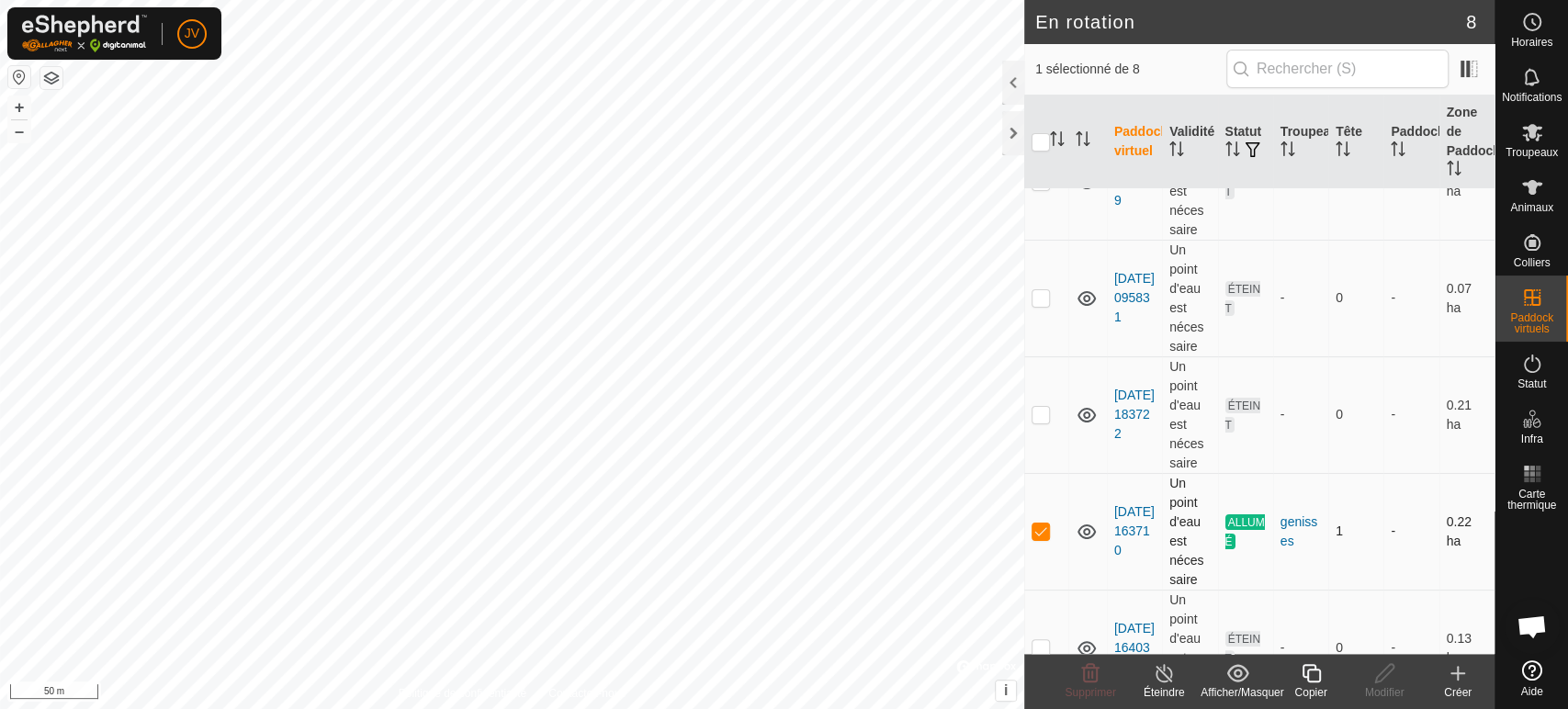
click at [1234, 529] on td "ALLUMÉ" at bounding box center [1246, 531] width 55 height 117
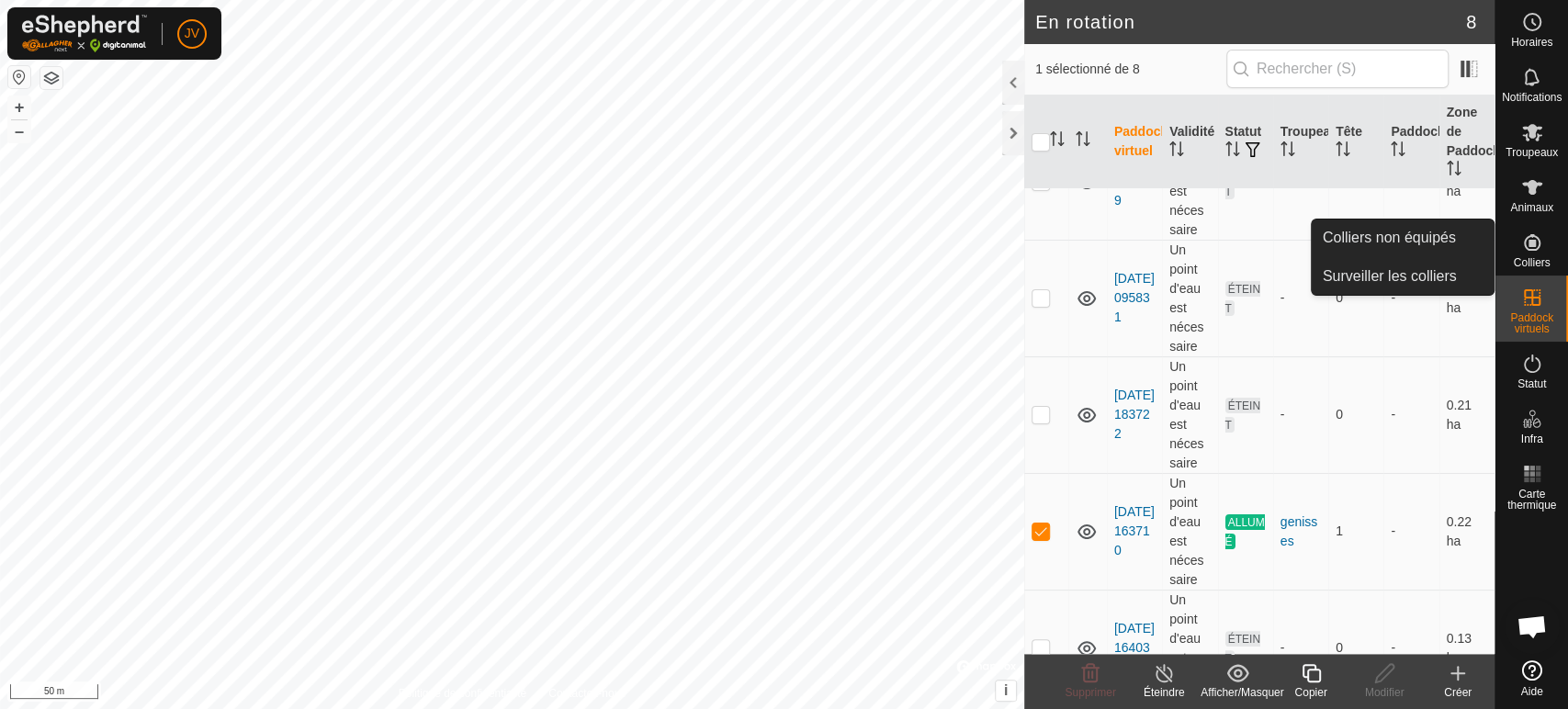
drag, startPoint x: 1536, startPoint y: 223, endPoint x: 1536, endPoint y: 235, distance: 12.0
click at [1536, 235] on icon at bounding box center [1532, 242] width 22 height 22
click at [1381, 242] on link "Colliers non équipés" at bounding box center [1402, 238] width 182 height 37
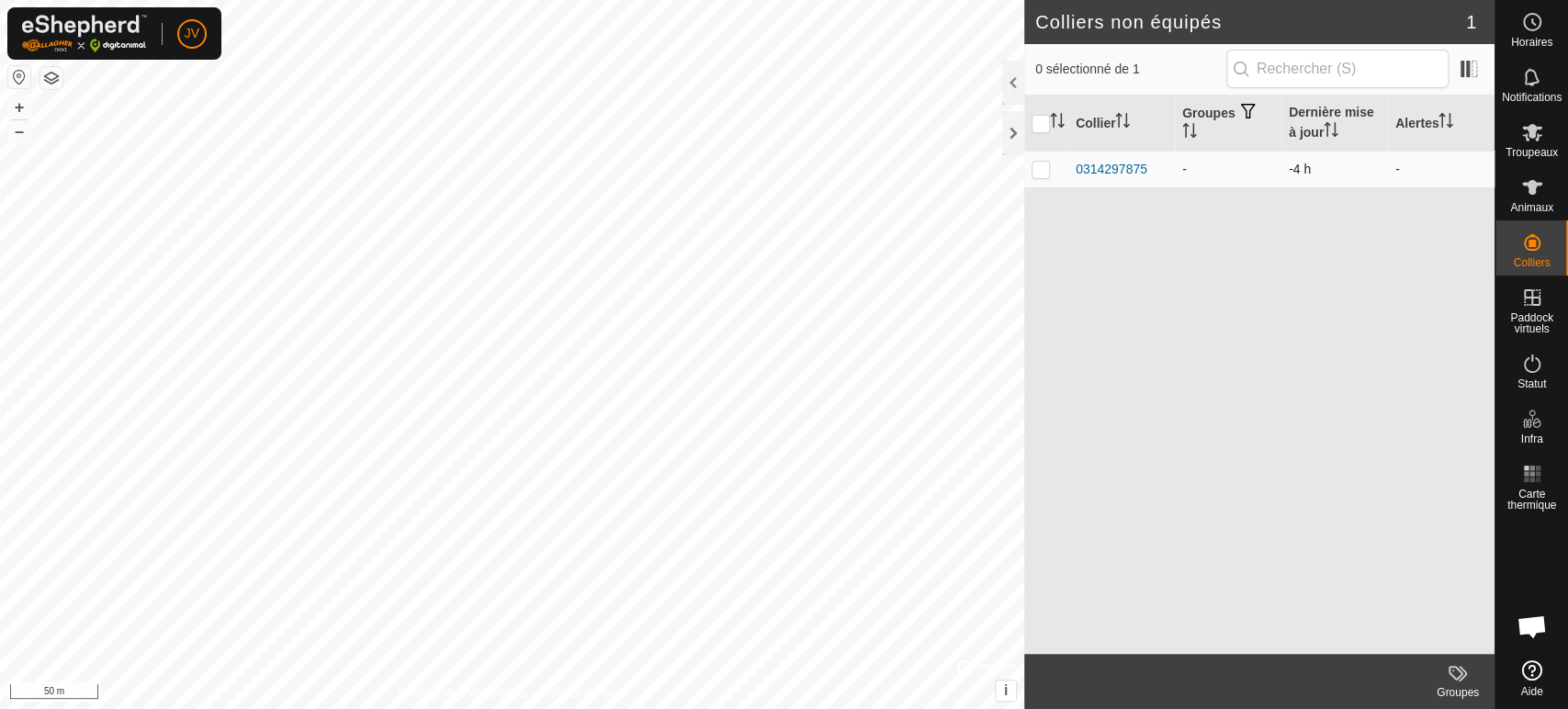
click at [1042, 172] on p-checkbox at bounding box center [1041, 168] width 18 height 14
checkbox input "true"
click at [1042, 172] on p-checkbox at bounding box center [1041, 168] width 18 height 14
checkbox input "false"
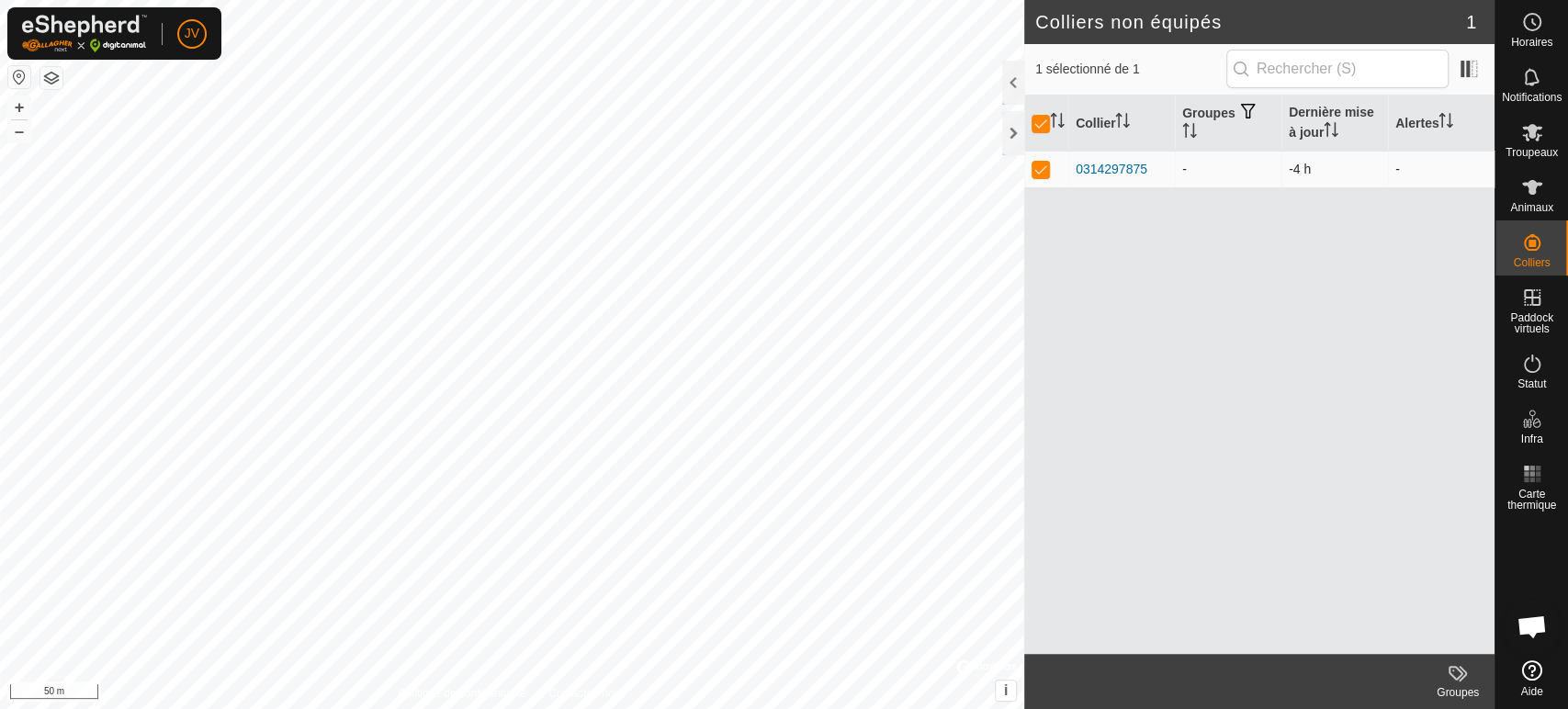
checkbox input "false"
click at [1532, 189] on icon at bounding box center [1532, 187] width 20 height 14
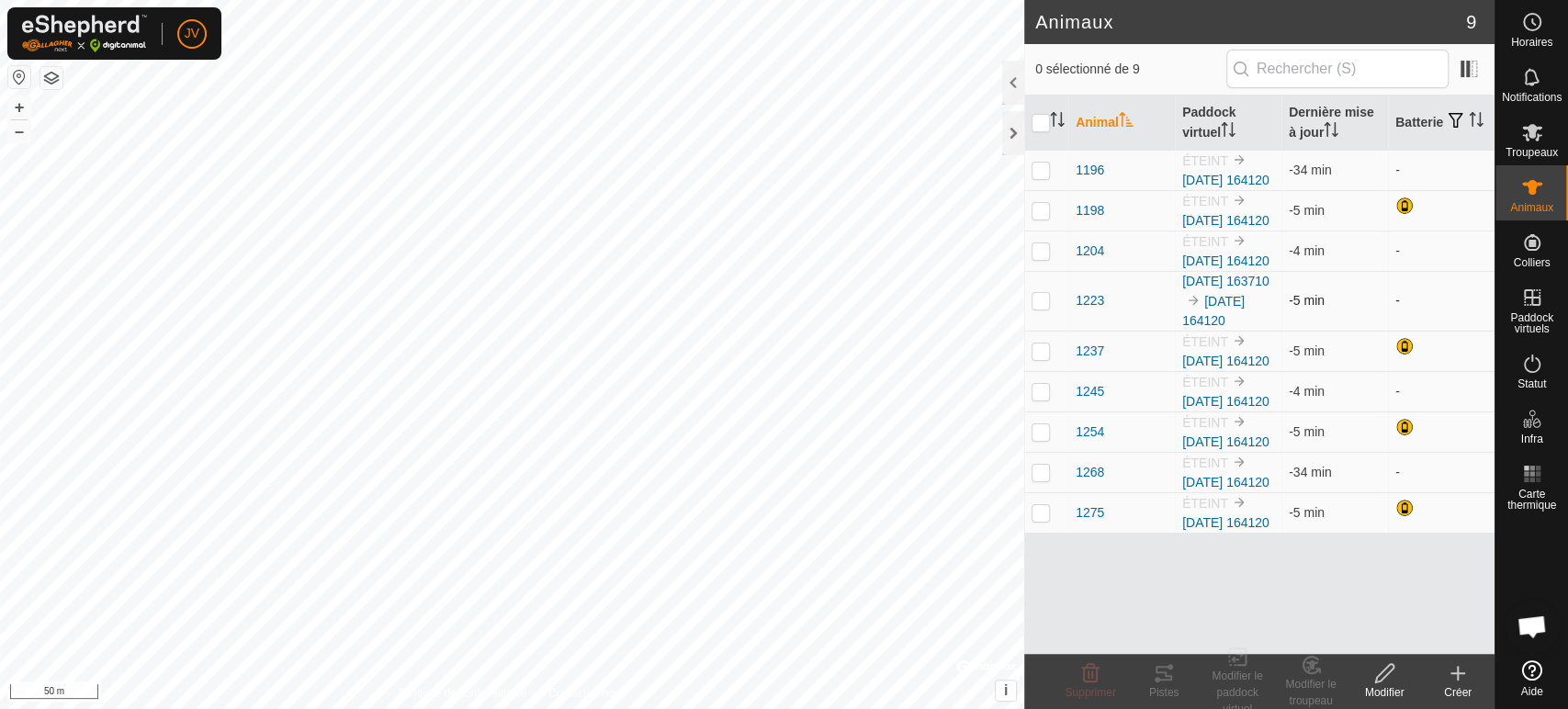
scroll to position [50, 0]
click at [1459, 674] on icon at bounding box center [1459, 674] width 0 height 13
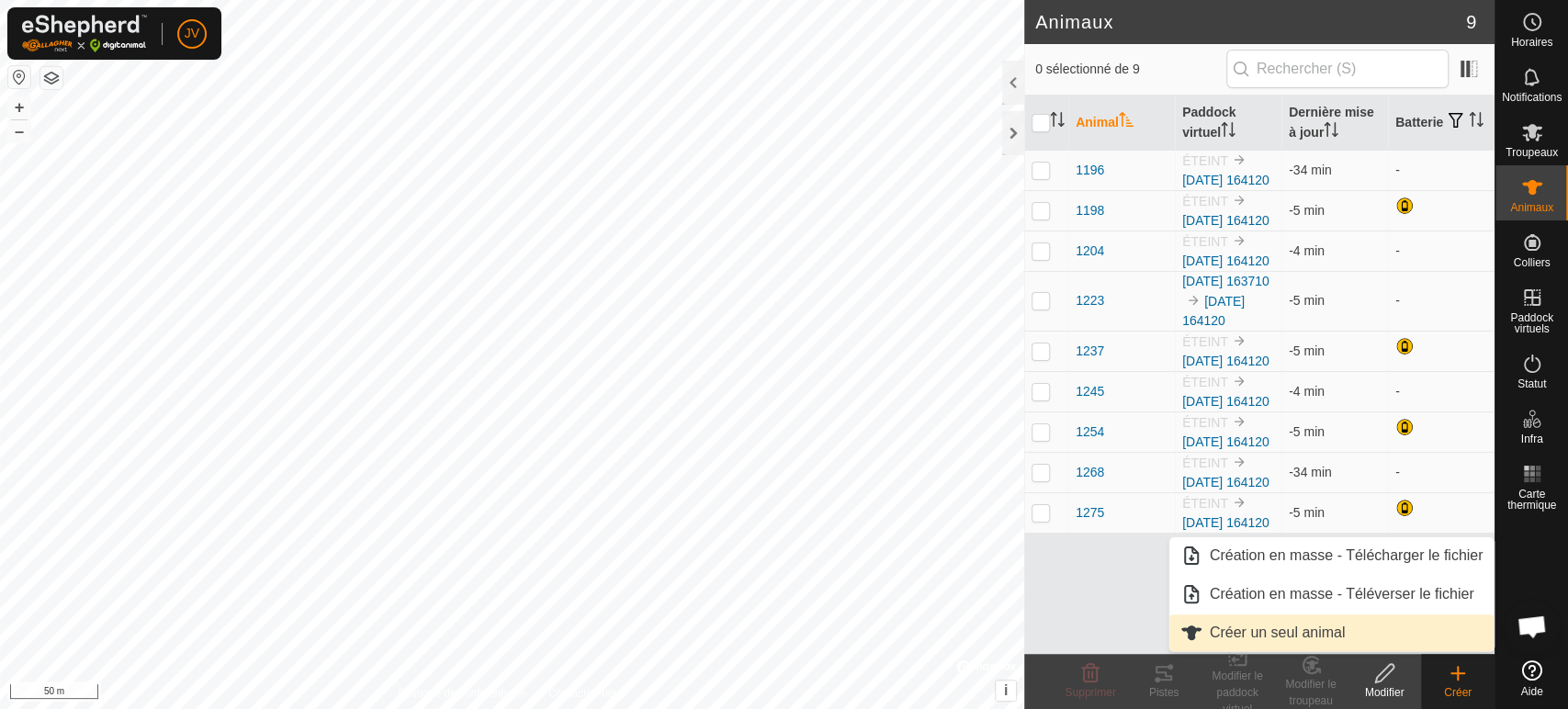
click at [1313, 634] on link "Créer un seul animal" at bounding box center [1333, 633] width 326 height 37
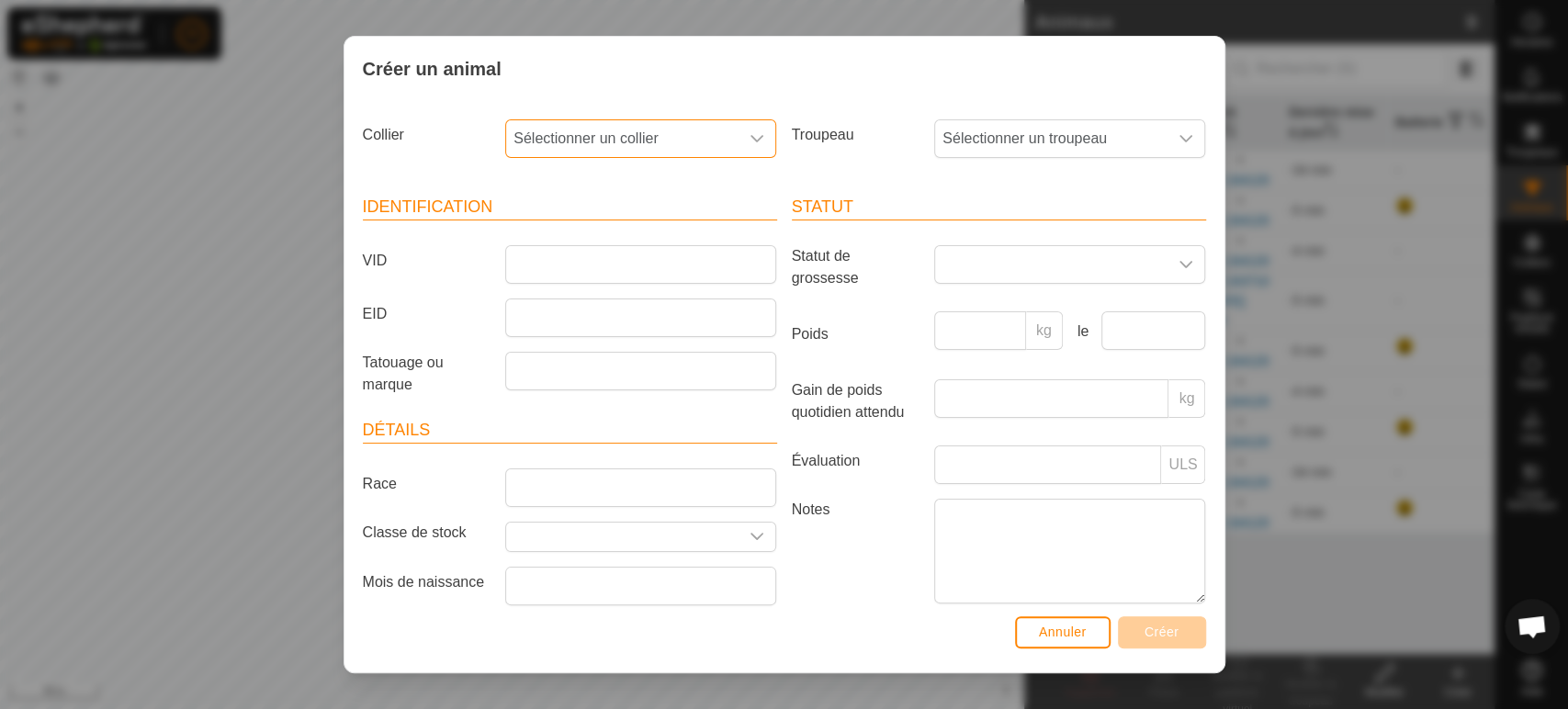
click at [662, 140] on span "Sélectionner un collier" at bounding box center [623, 138] width 232 height 37
click at [579, 264] on li "0314297875" at bounding box center [640, 271] width 265 height 37
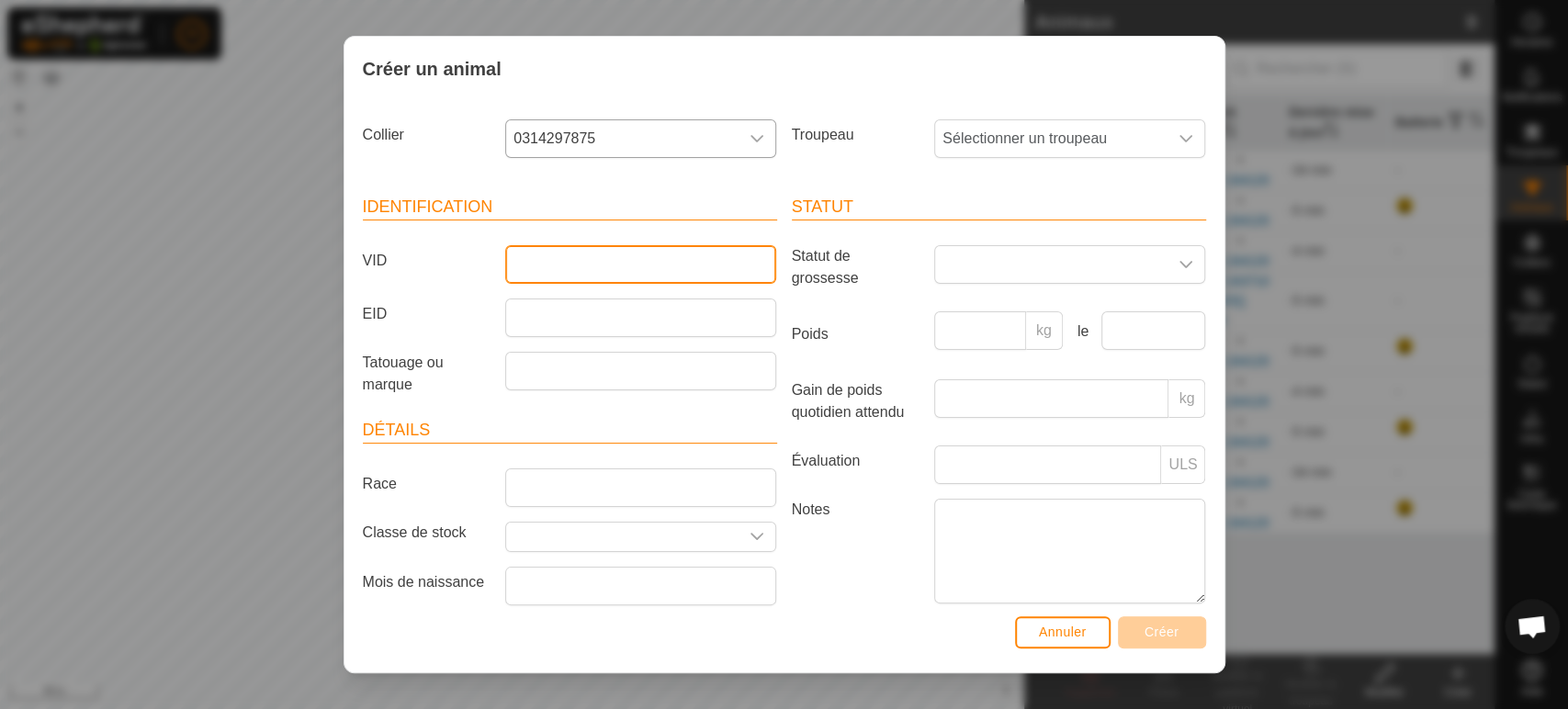
click at [605, 275] on input "VID" at bounding box center [641, 265] width 271 height 39
type input "1313"
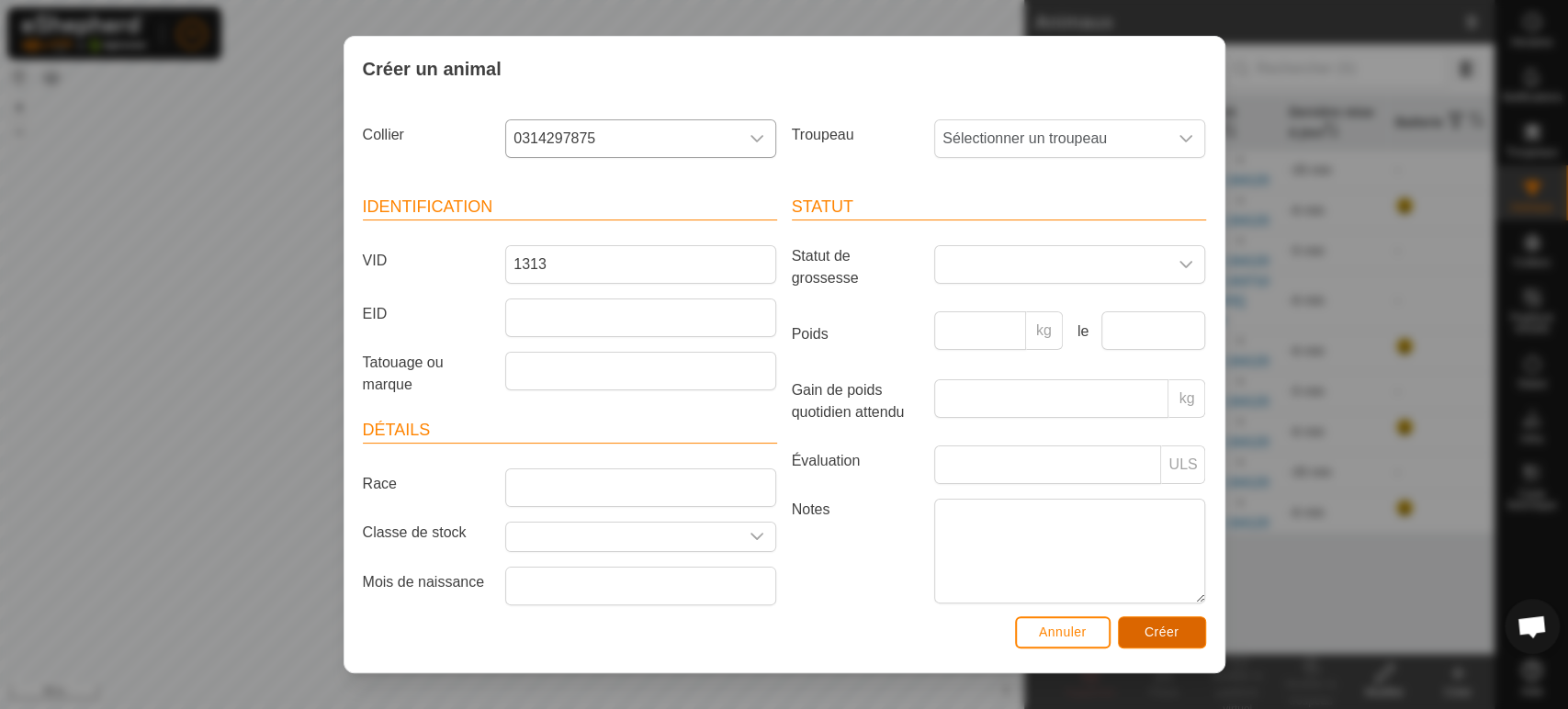
click at [1163, 640] on span "Créer" at bounding box center [1162, 631] width 35 height 14
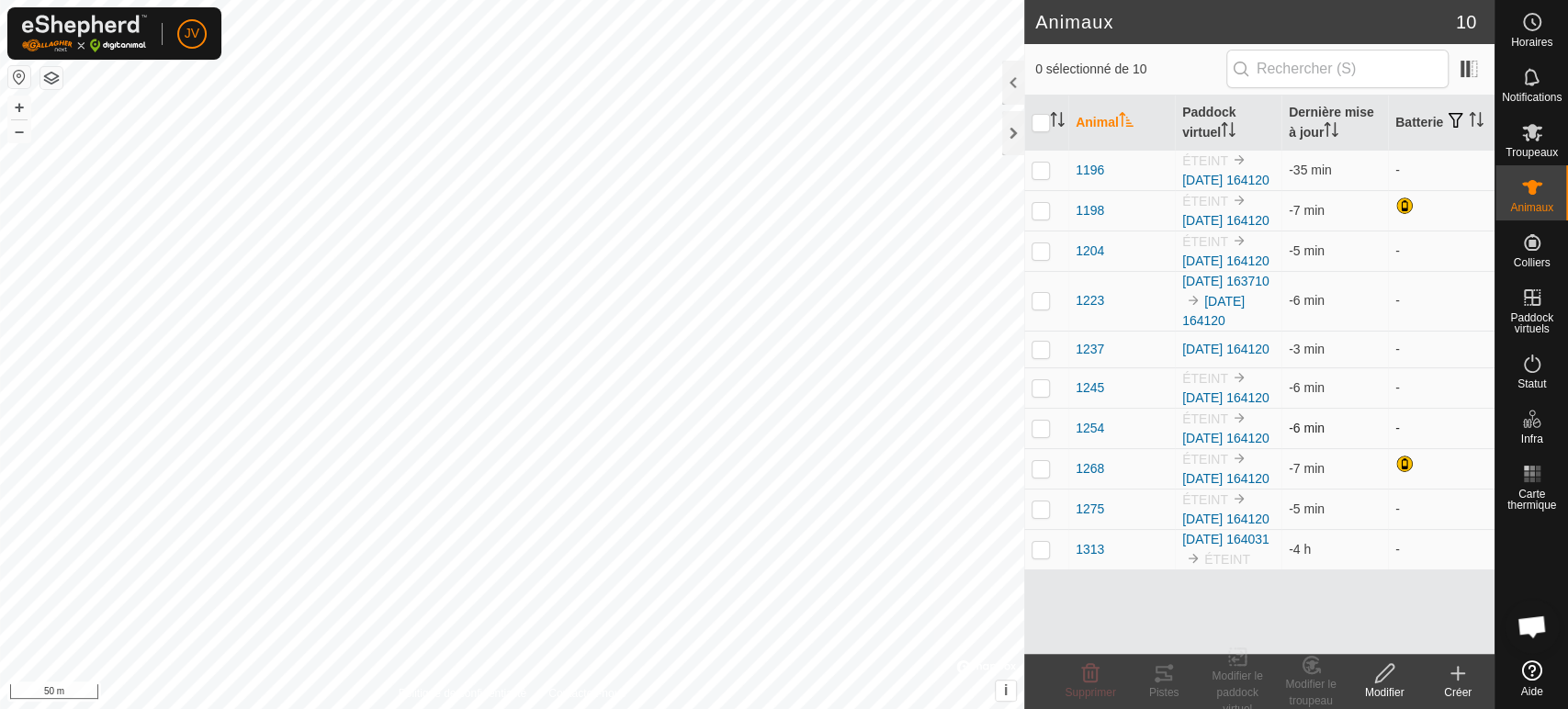
scroll to position [90, 0]
click at [1536, 133] on icon at bounding box center [1532, 131] width 22 height 22
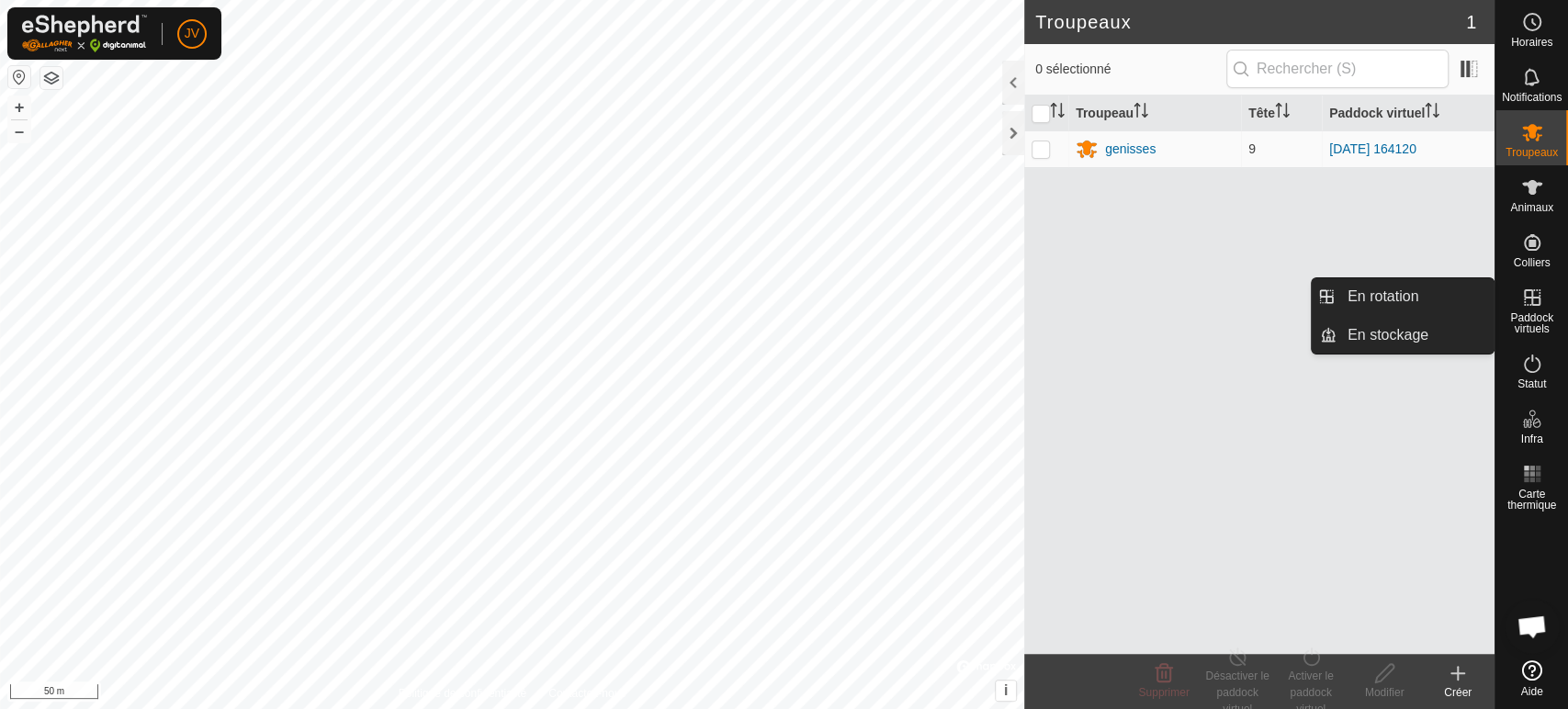
click at [1524, 309] on es-virtualpaddocks-svg-icon at bounding box center [1532, 297] width 33 height 30
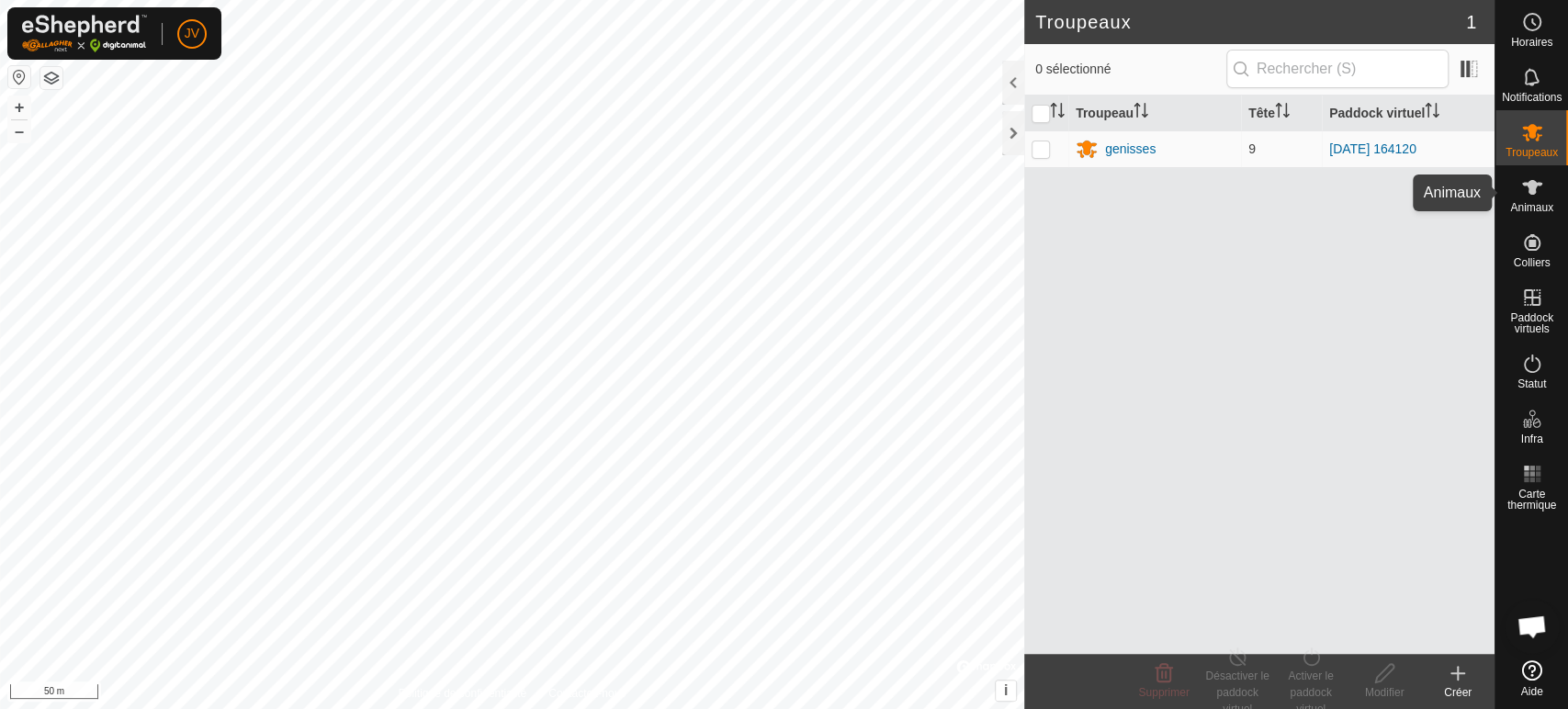
click at [1521, 199] on es-animals-svg-icon at bounding box center [1532, 187] width 33 height 30
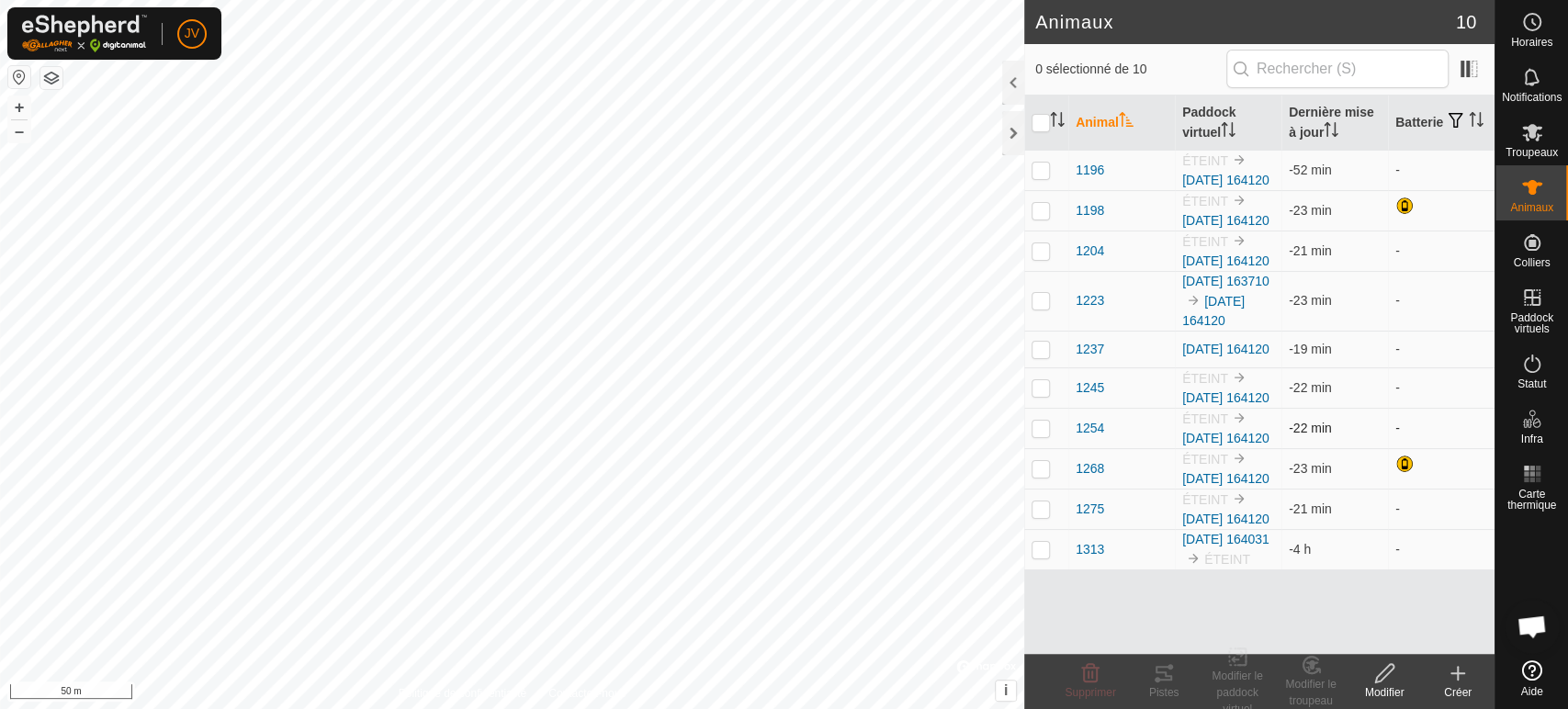
scroll to position [90, 0]
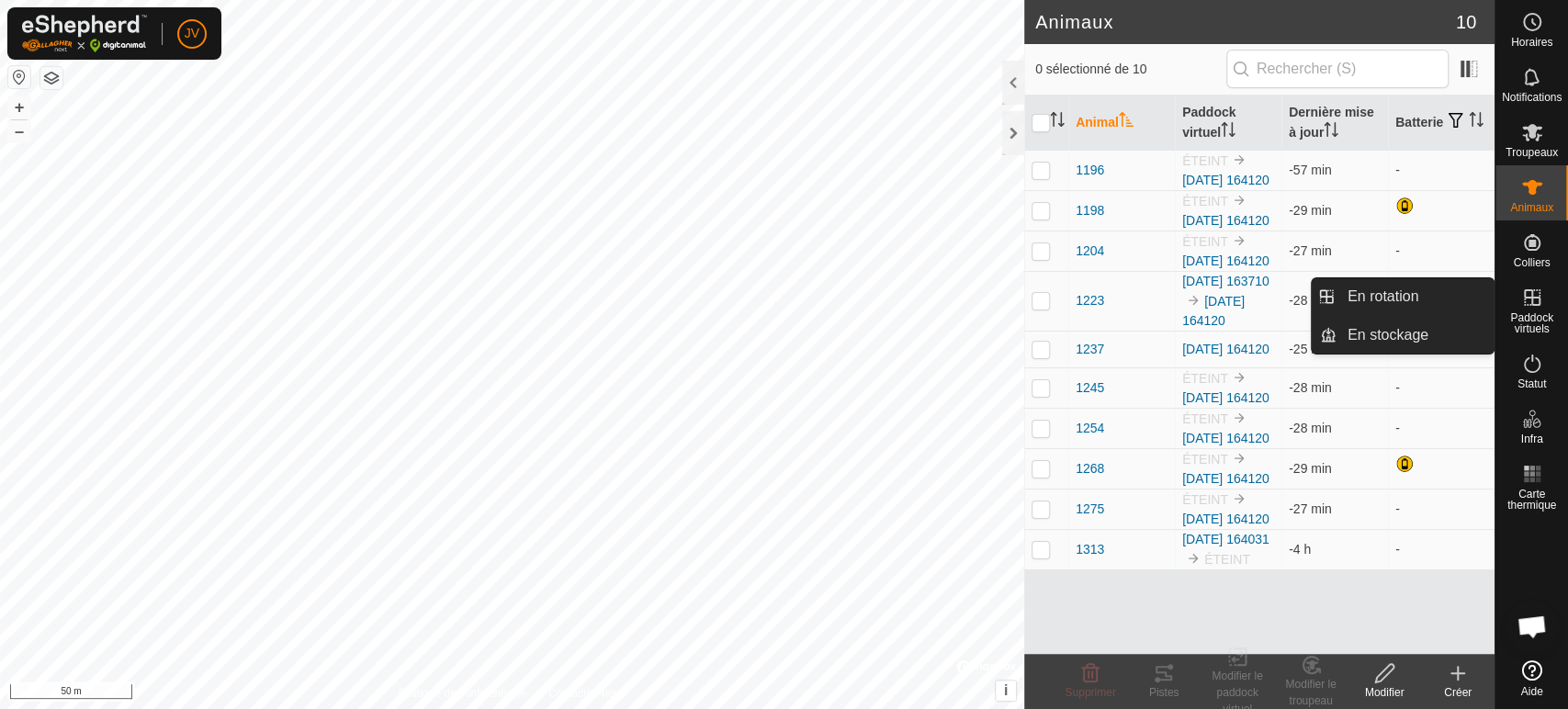
click at [1536, 305] on icon at bounding box center [1532, 297] width 22 height 22
click at [1411, 303] on link "En rotation" at bounding box center [1415, 296] width 157 height 37
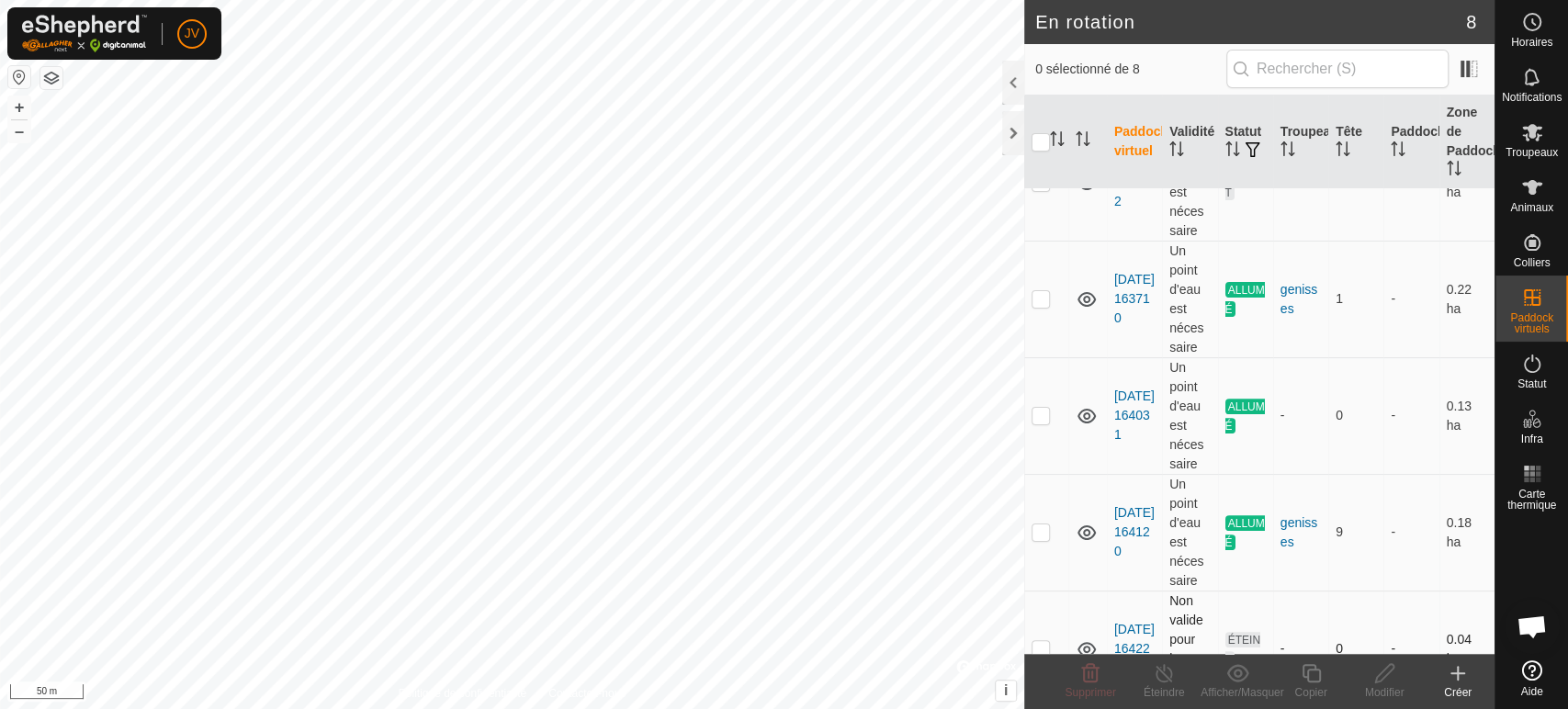
scroll to position [299, 0]
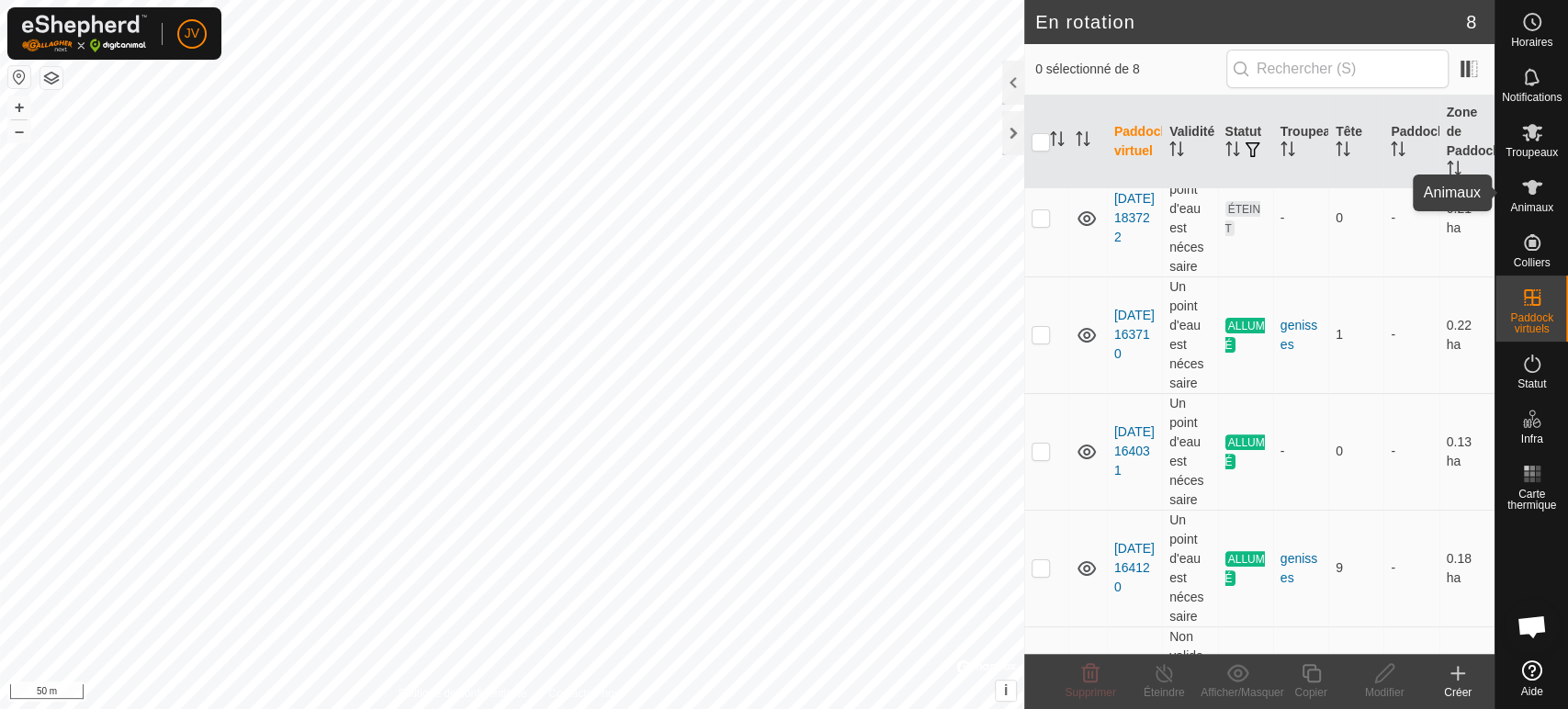
click at [1529, 194] on icon at bounding box center [1532, 187] width 22 height 22
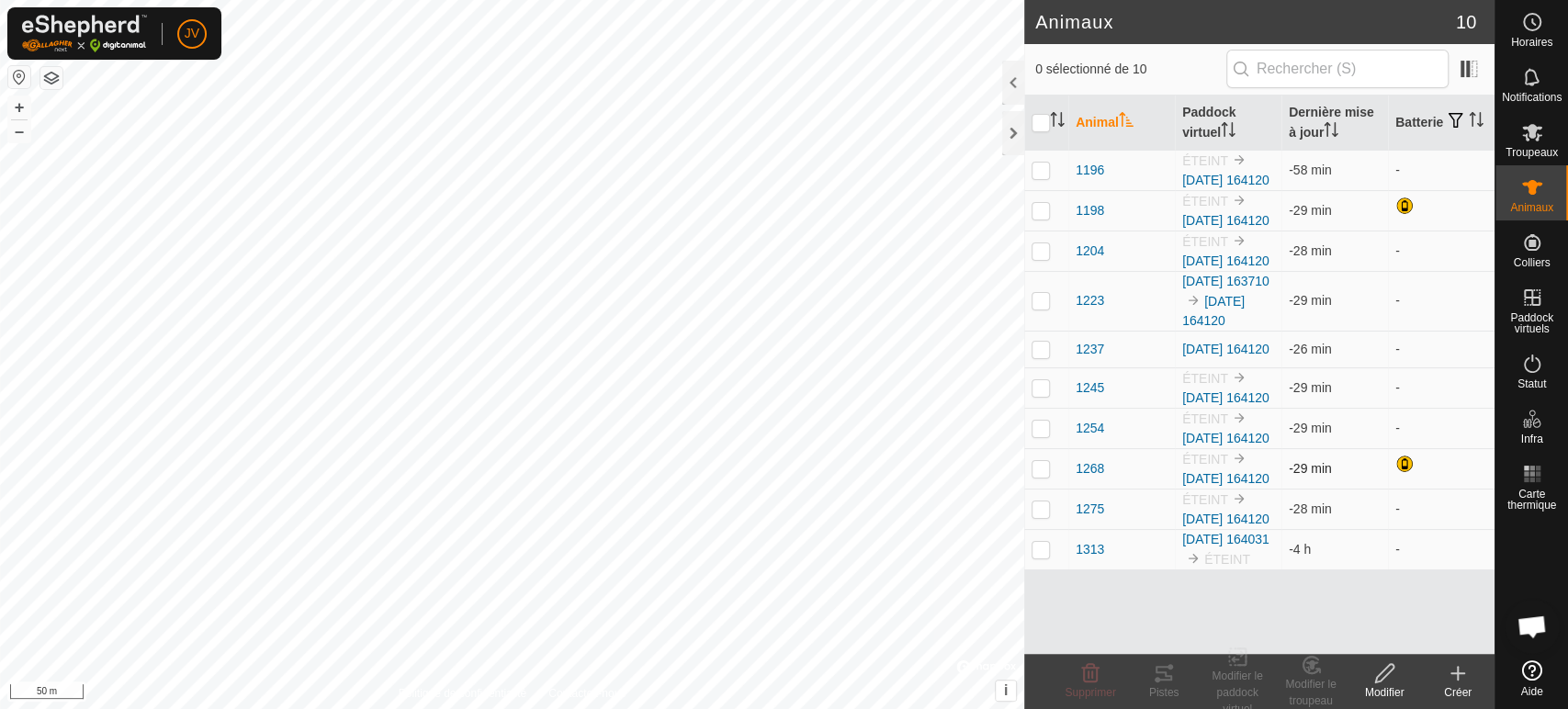
scroll to position [90, 0]
click at [1537, 130] on icon at bounding box center [1532, 131] width 22 height 22
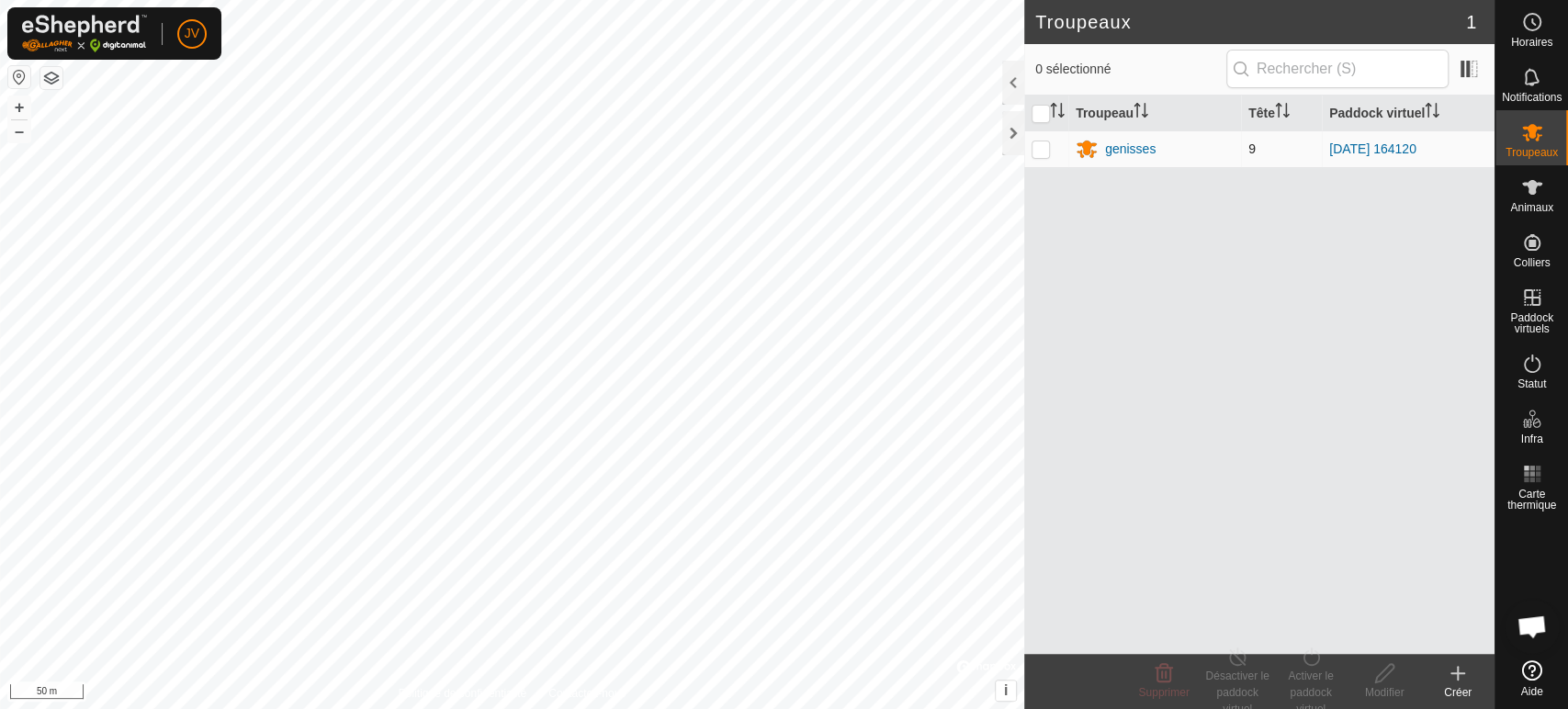
click at [1037, 147] on p-checkbox at bounding box center [1041, 148] width 18 height 14
checkbox input "true"
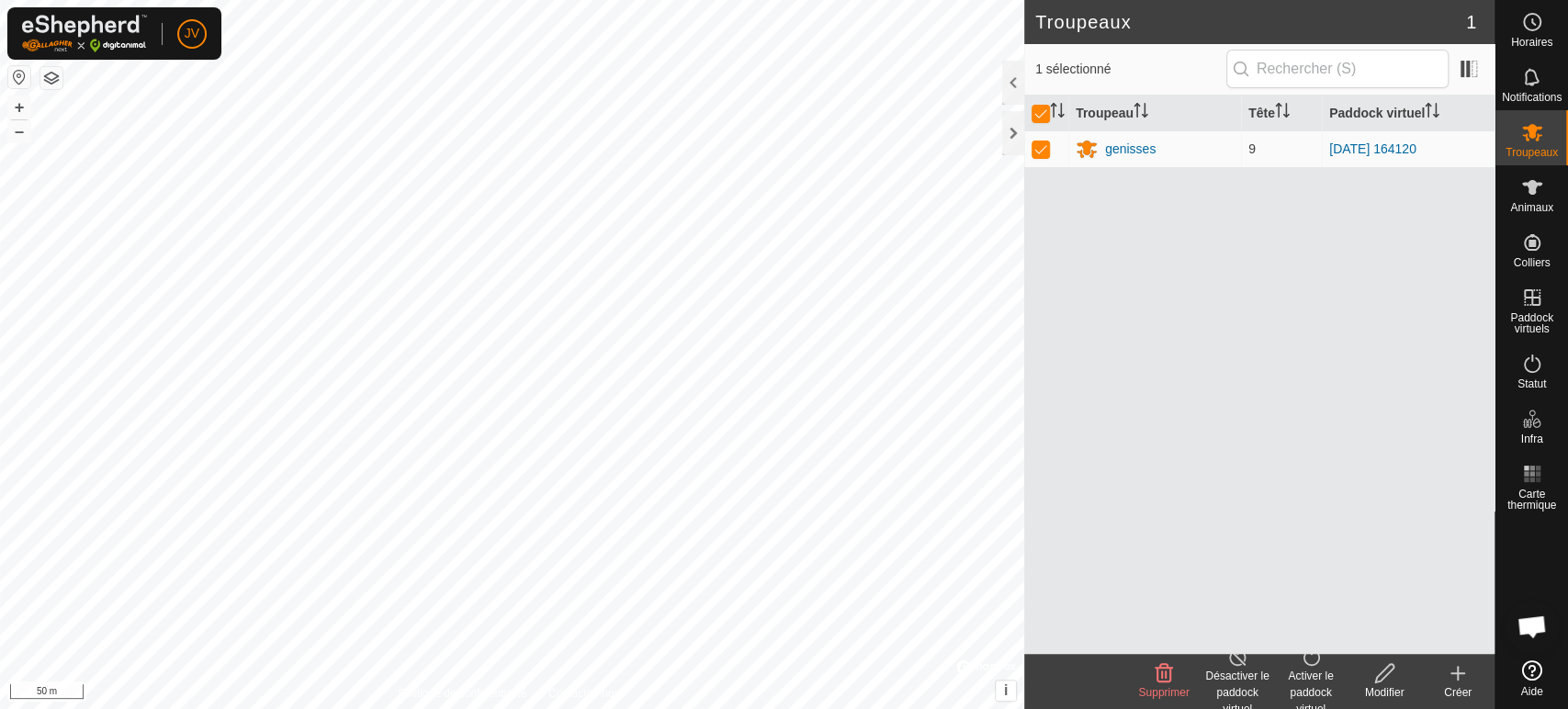
click at [1378, 680] on icon at bounding box center [1385, 673] width 23 height 22
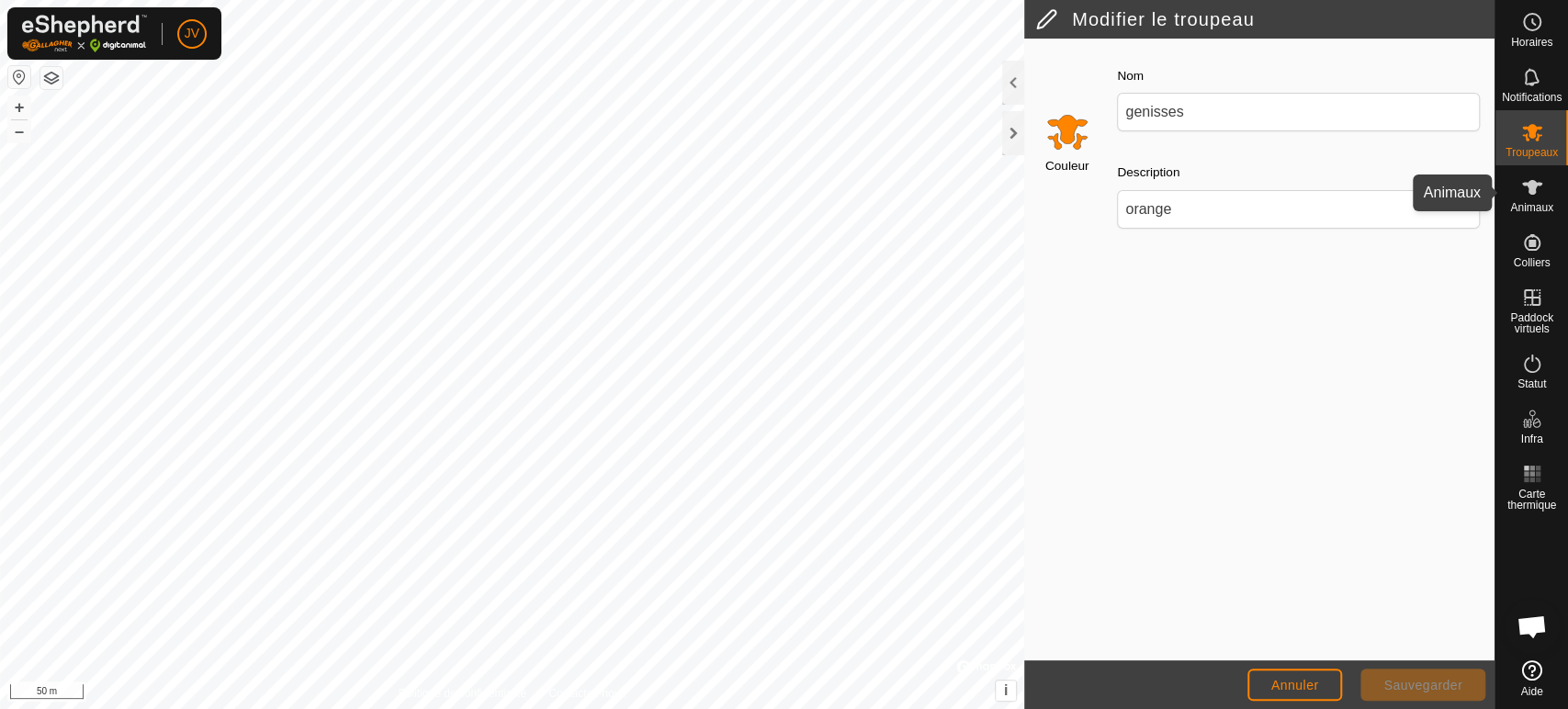
click at [1530, 197] on icon at bounding box center [1532, 187] width 22 height 22
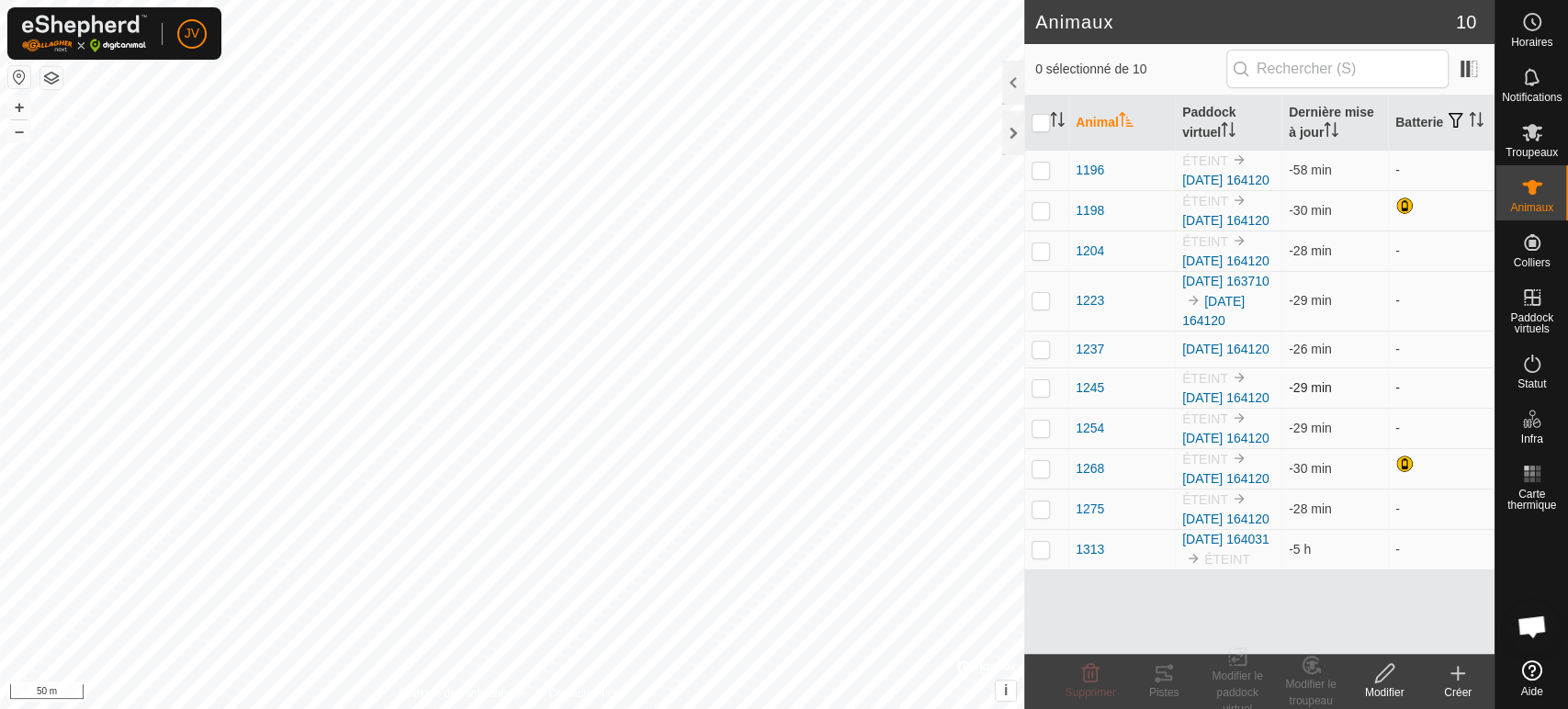
scroll to position [90, 0]
click at [1037, 557] on p-checkbox at bounding box center [1041, 548] width 18 height 14
checkbox input "true"
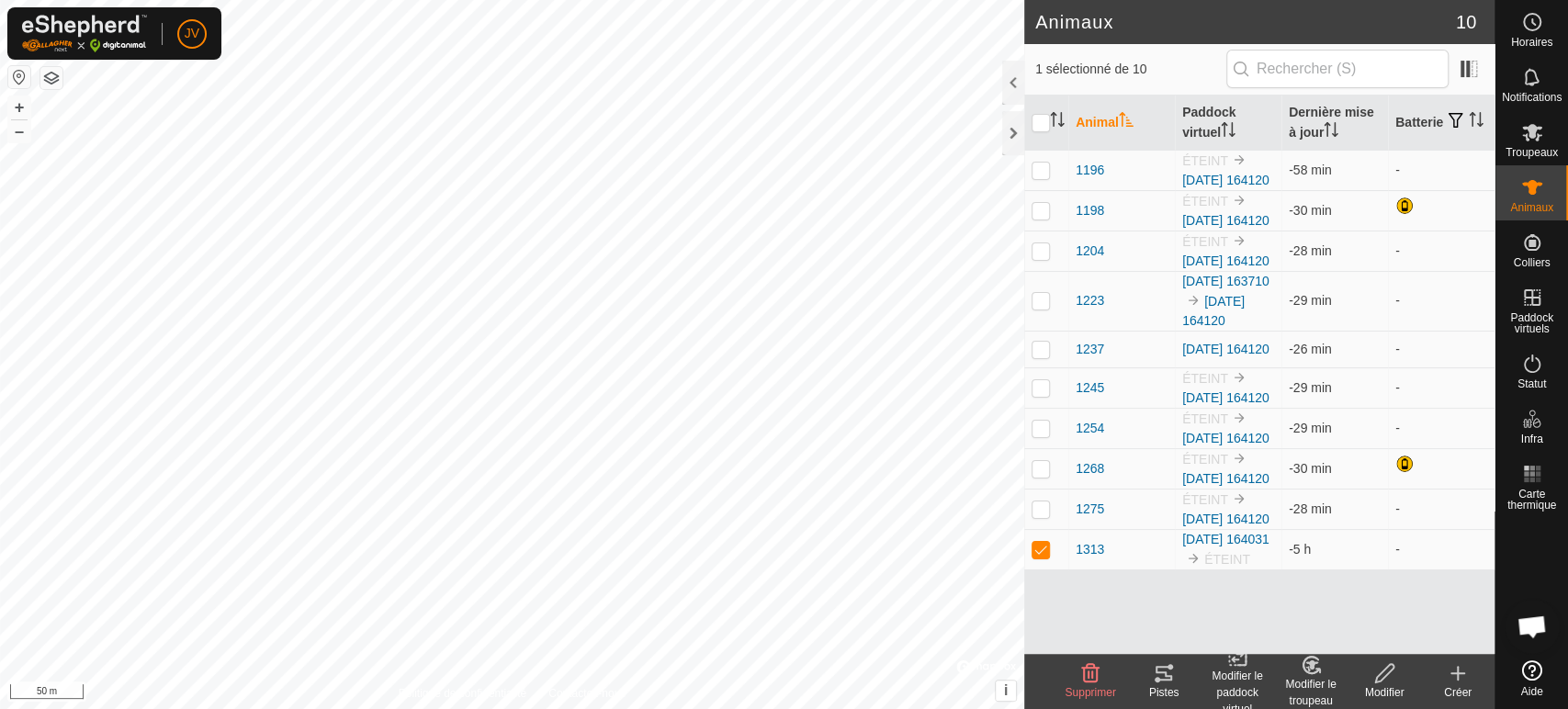
click at [1370, 686] on div "Modifier" at bounding box center [1384, 692] width 73 height 16
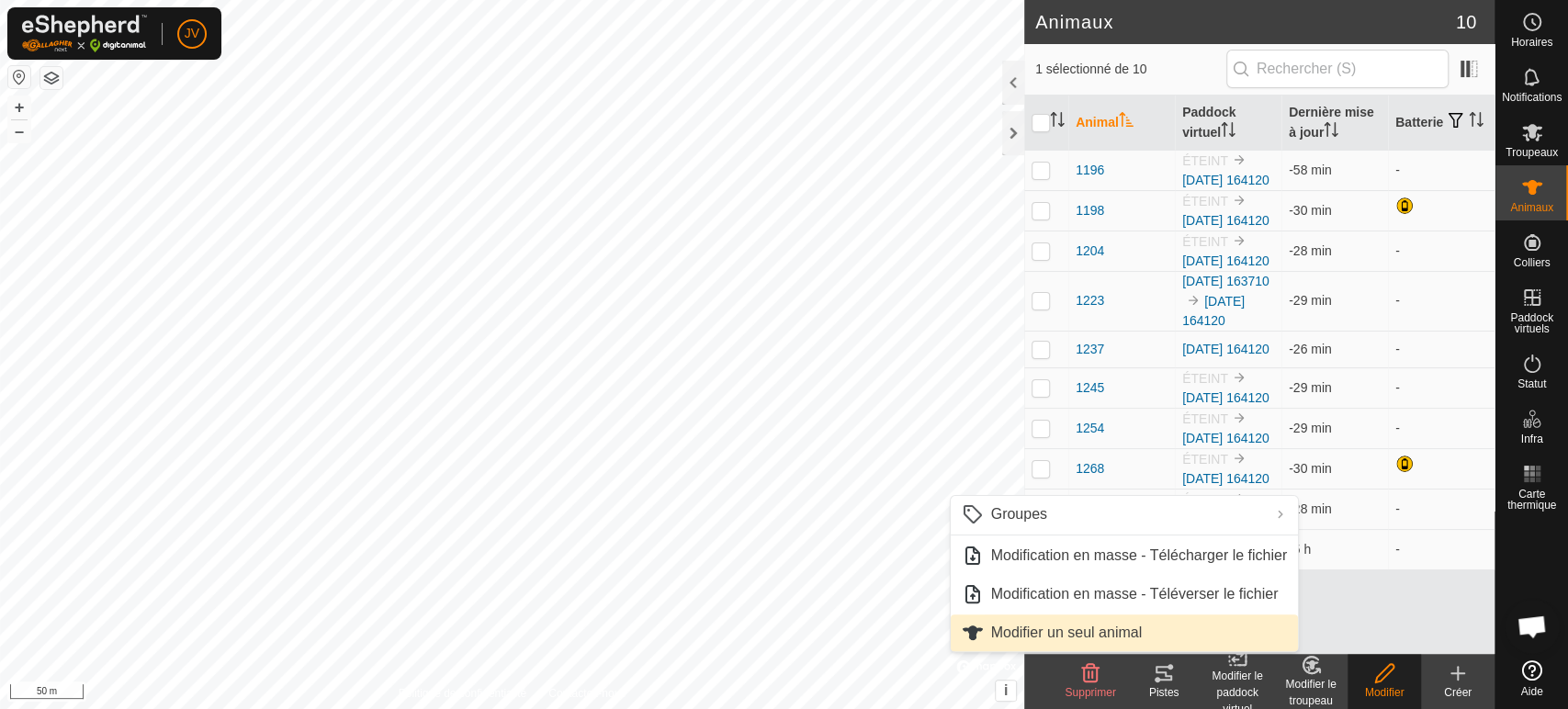
click at [1081, 630] on link "Modifier un seul animal" at bounding box center [1124, 633] width 348 height 37
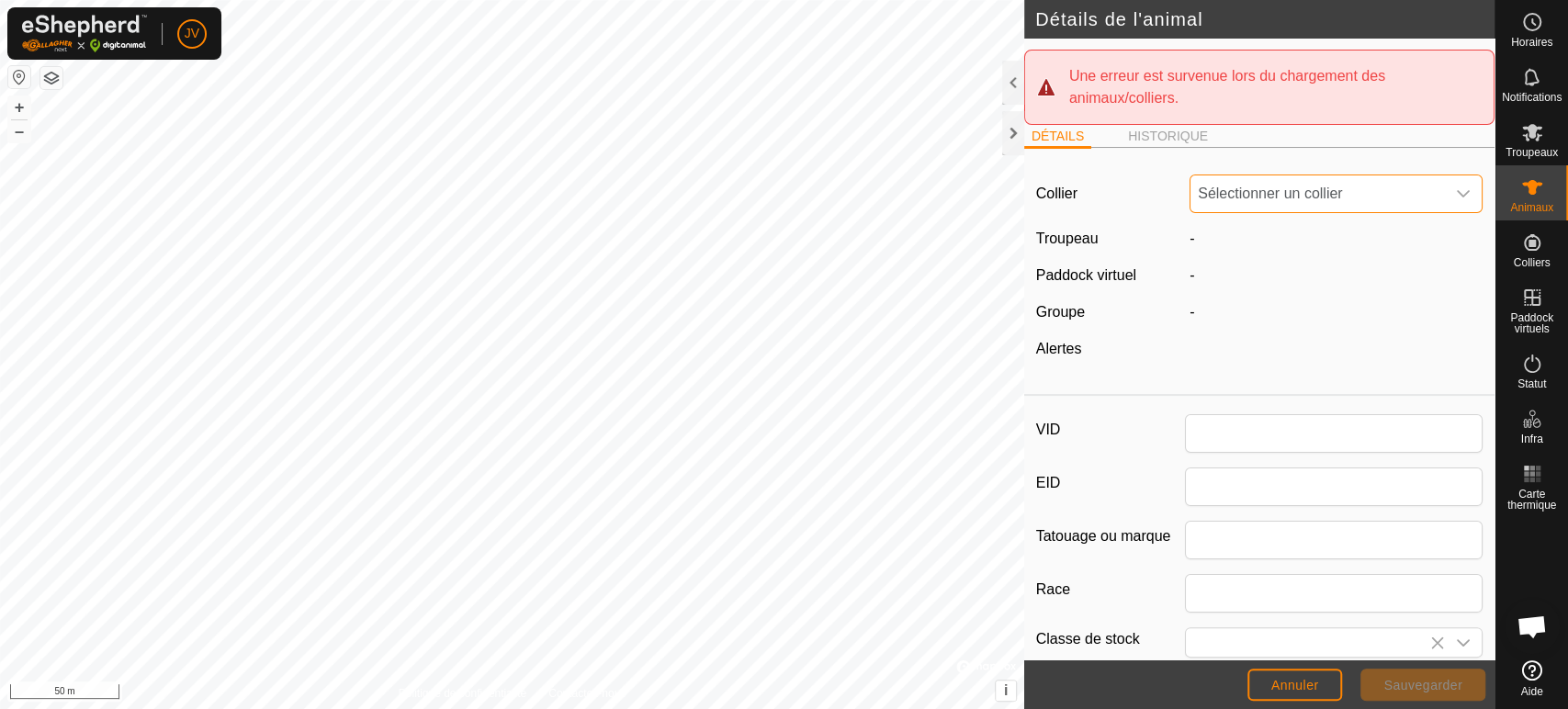
click at [1336, 195] on span "Sélectionner un collier" at bounding box center [1318, 193] width 254 height 37
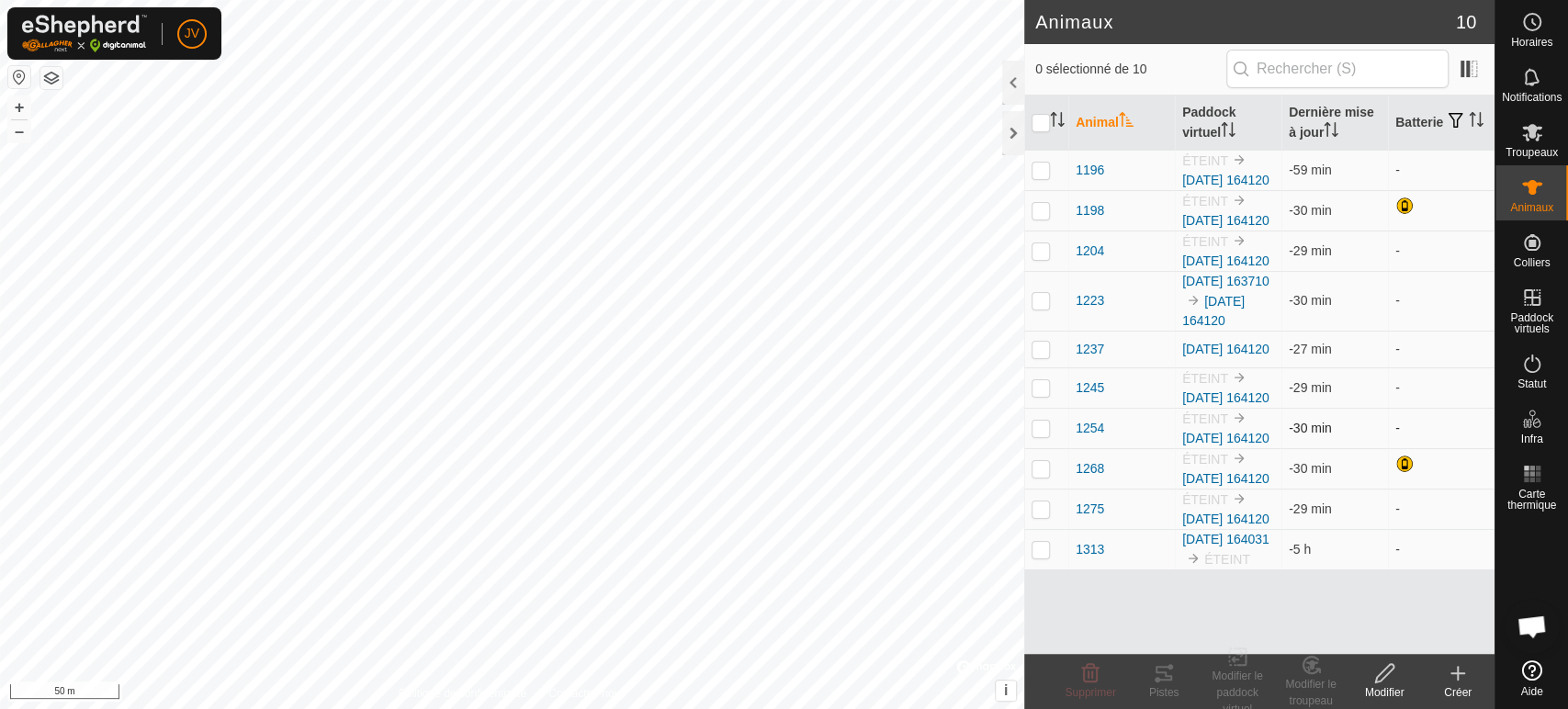
scroll to position [90, 0]
click at [1525, 147] on span "Troupeaux" at bounding box center [1532, 152] width 52 height 11
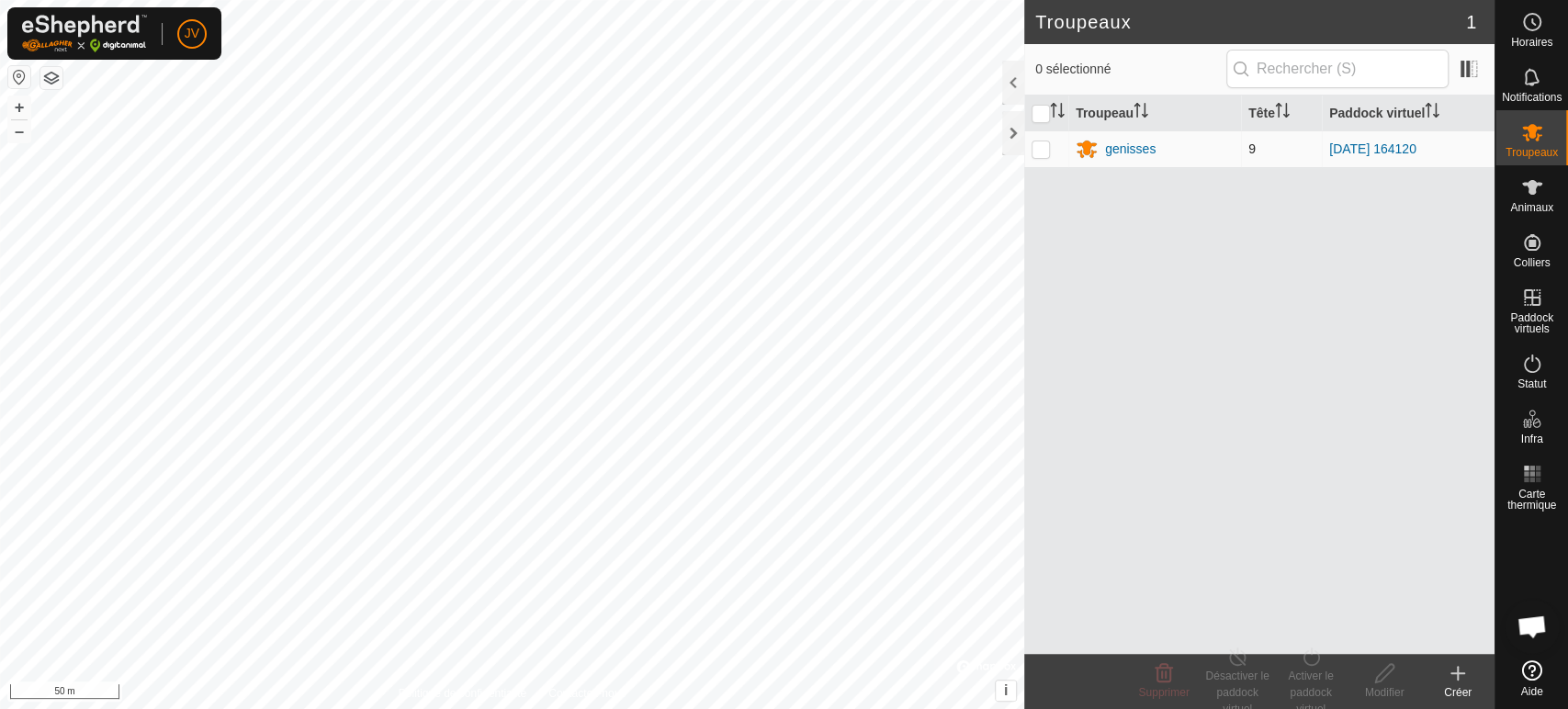
click at [1038, 145] on p-checkbox at bounding box center [1041, 148] width 18 height 14
checkbox input "true"
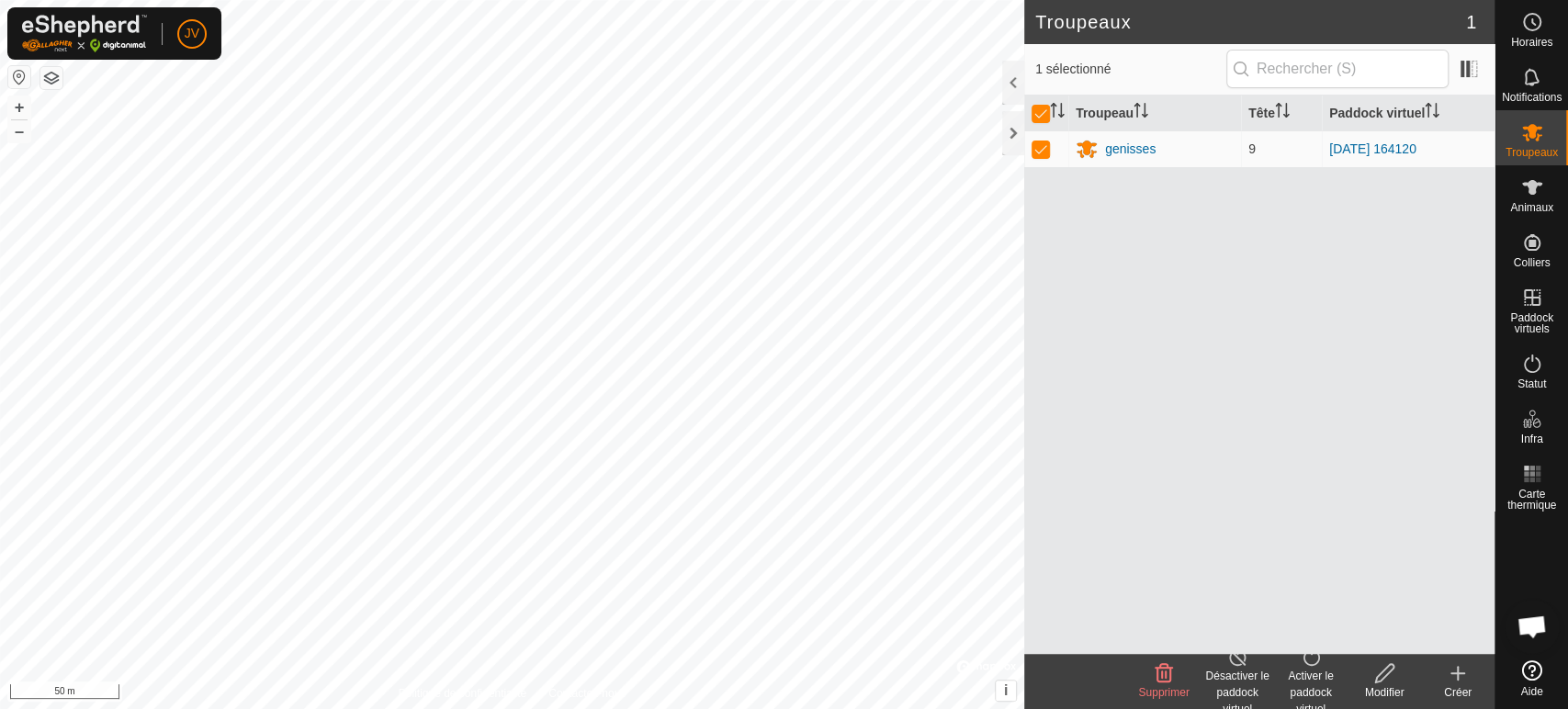
click at [1379, 674] on icon at bounding box center [1384, 673] width 18 height 18
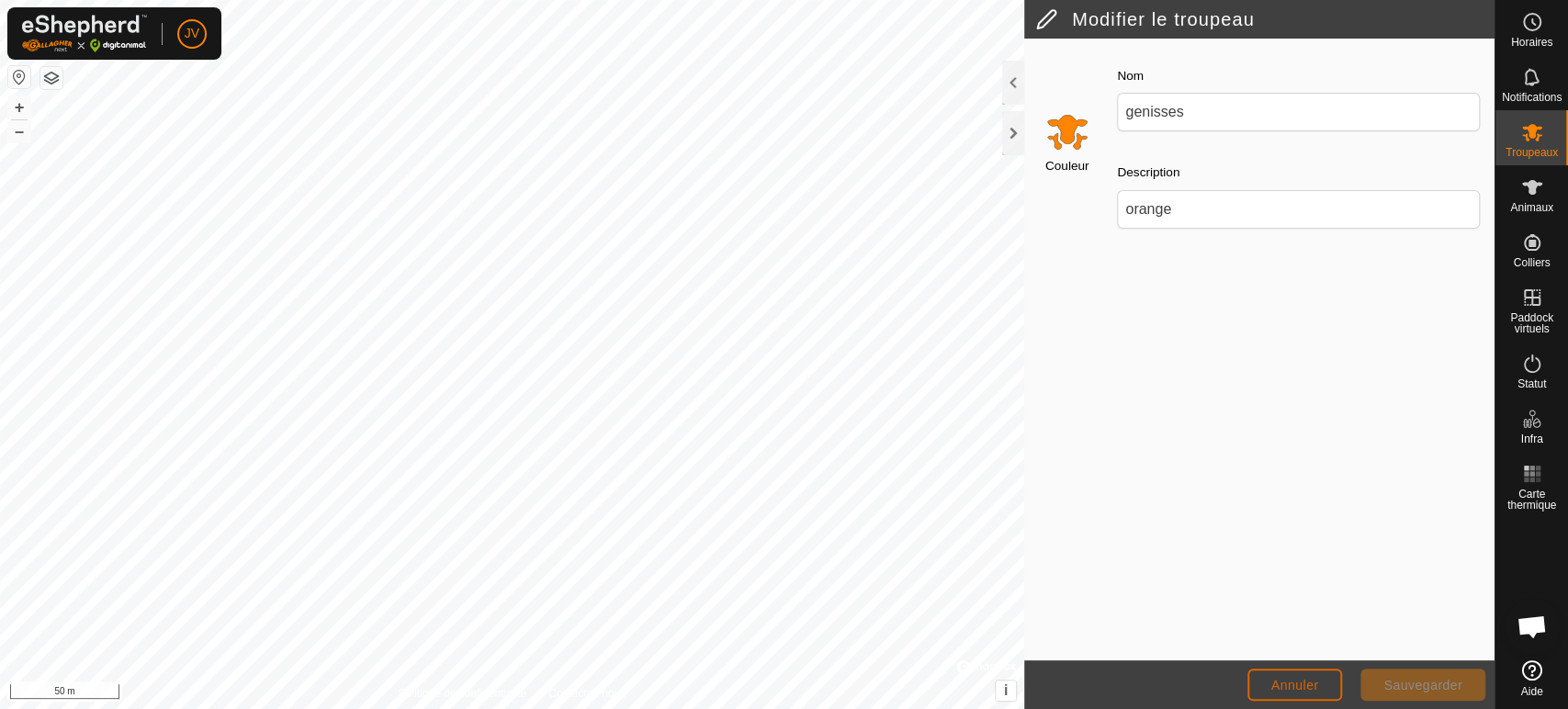
click at [1299, 678] on span "Annuler" at bounding box center [1296, 684] width 48 height 14
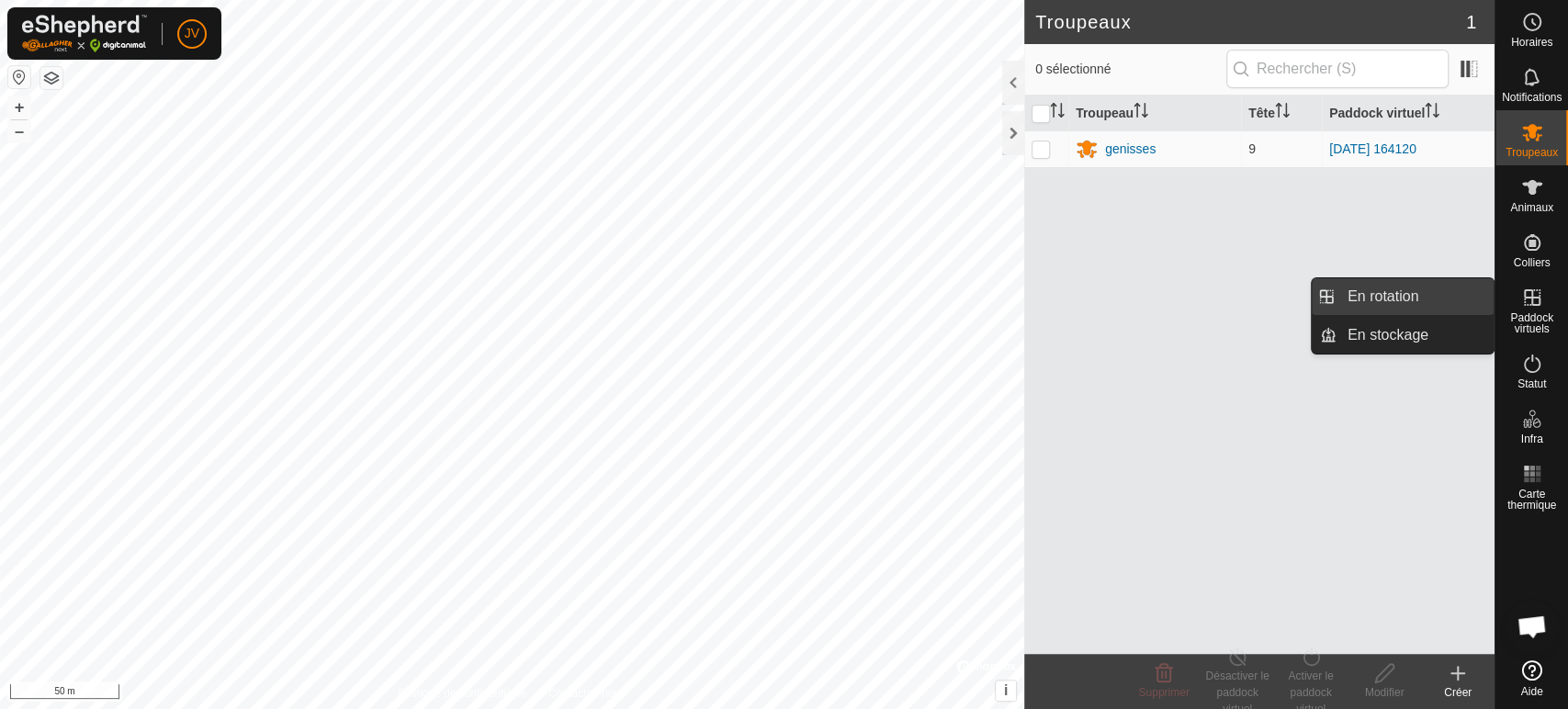
click at [1438, 303] on link "En rotation" at bounding box center [1415, 296] width 157 height 37
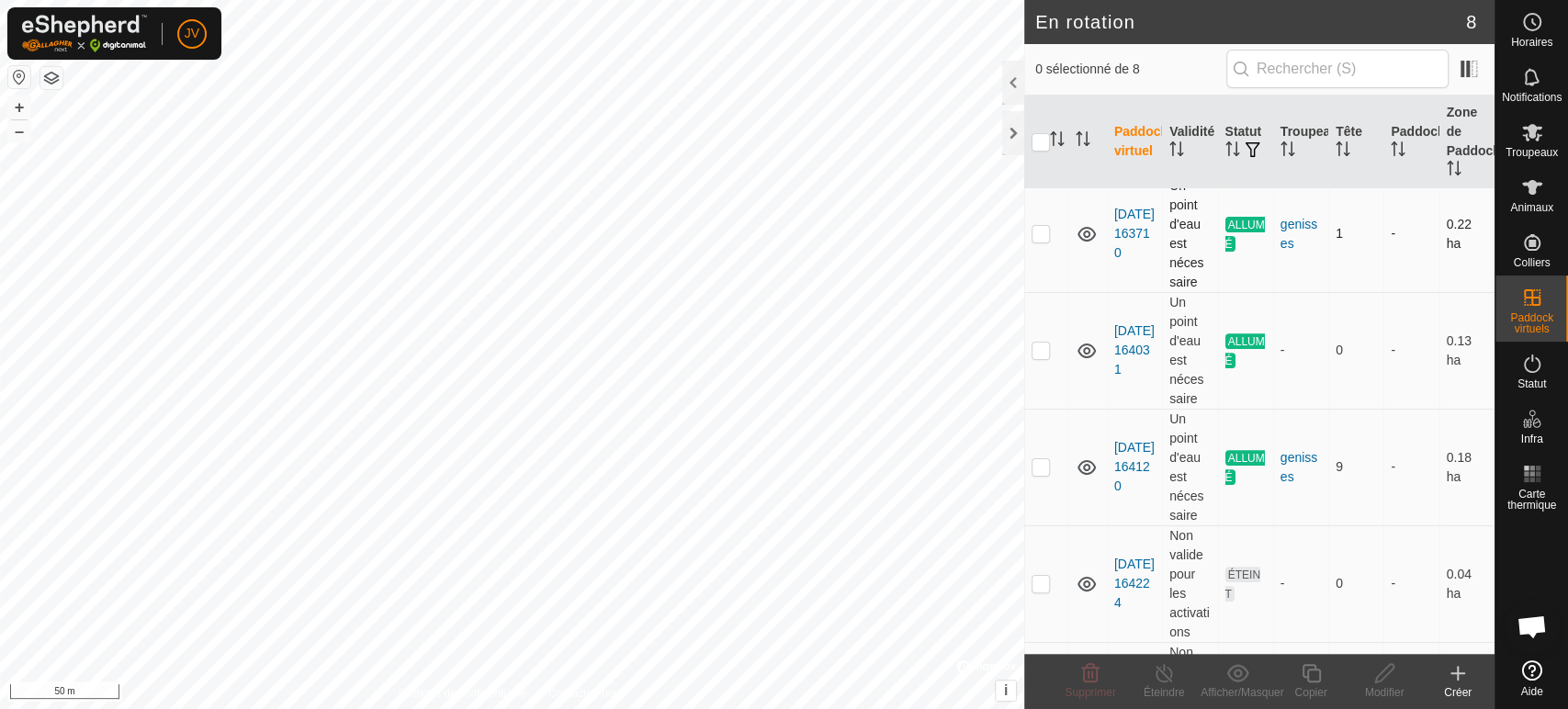
scroll to position [408, 0]
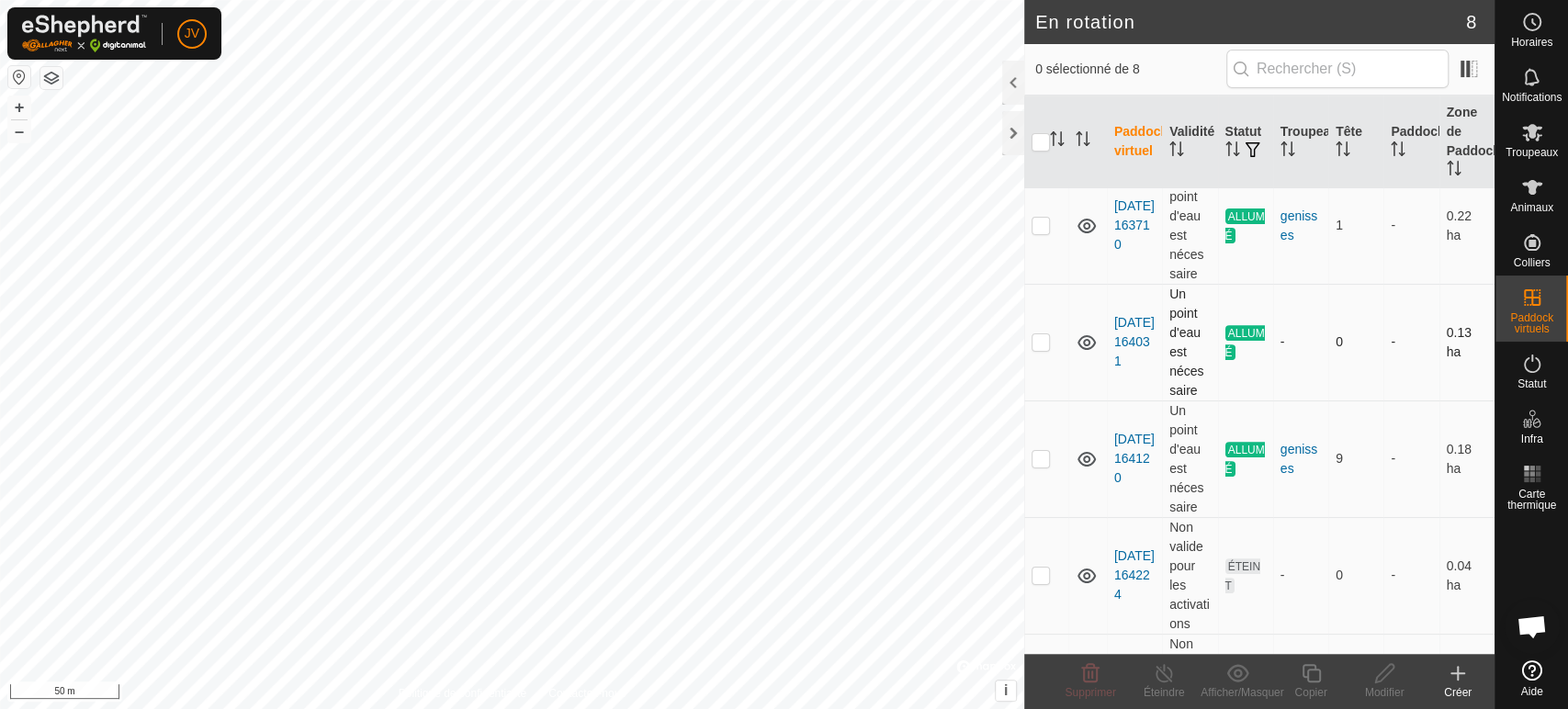
click at [1044, 336] on p-checkbox at bounding box center [1041, 341] width 18 height 14
checkbox input "true"
click at [1160, 674] on icon at bounding box center [1164, 673] width 23 height 22
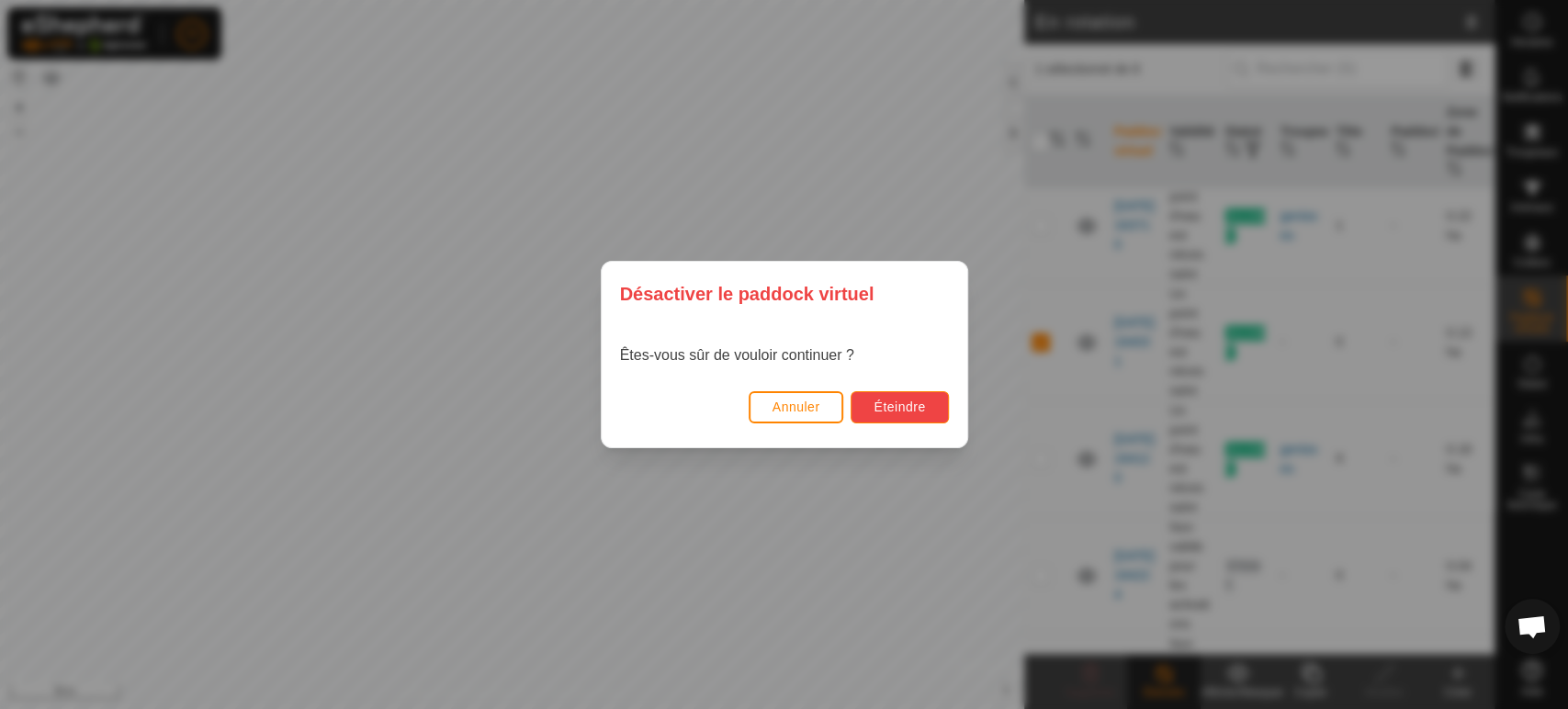
click at [899, 406] on span "Éteindre" at bounding box center [900, 406] width 51 height 14
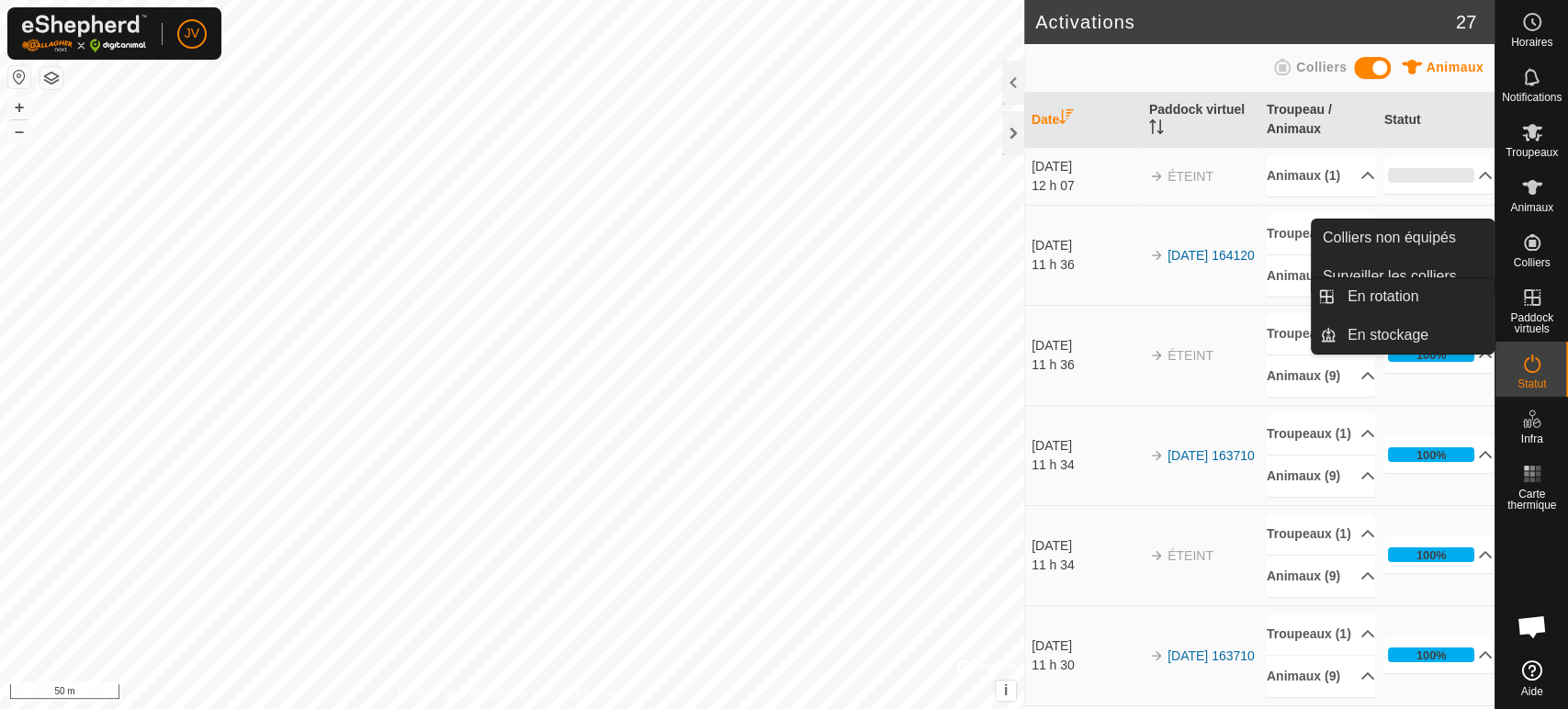
click at [1521, 305] on icon at bounding box center [1532, 297] width 22 height 22
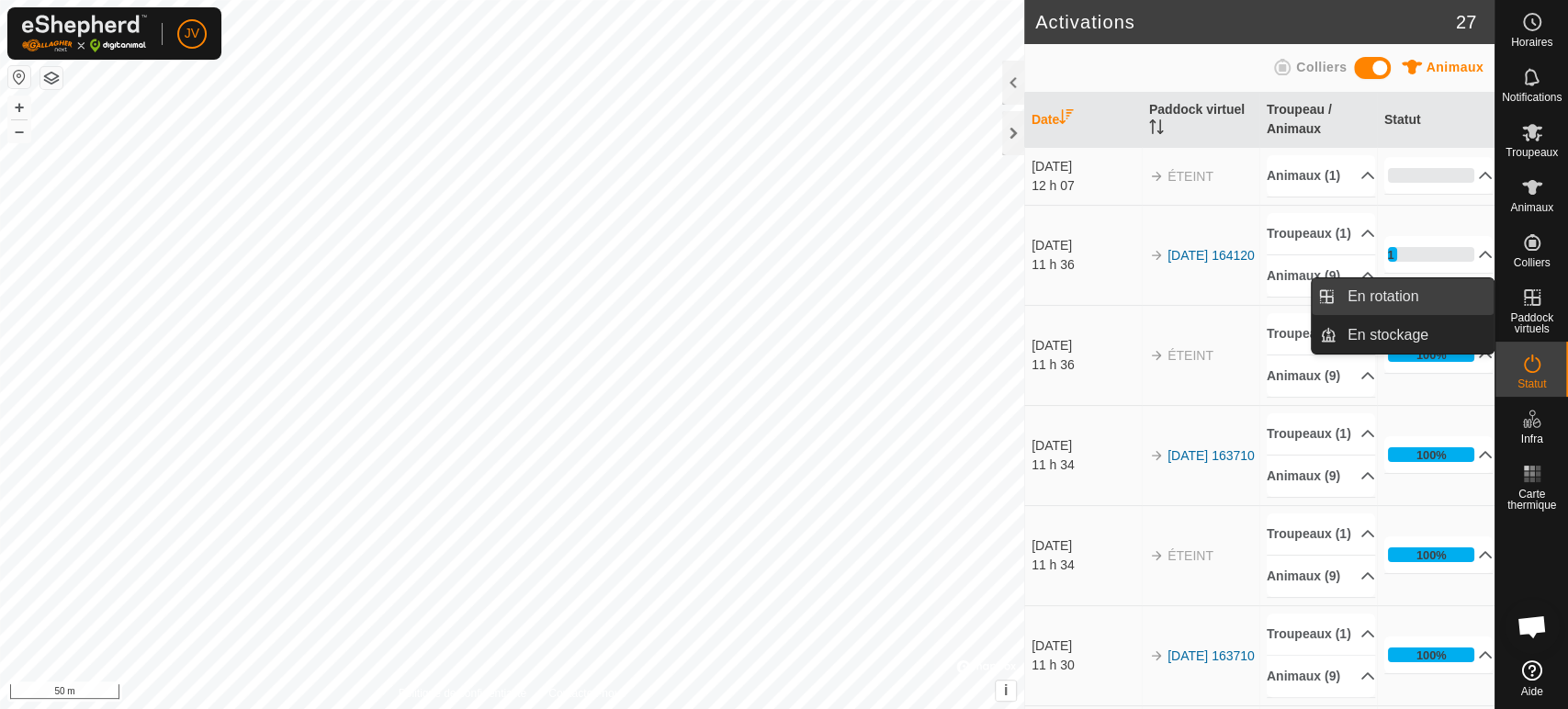
click at [1420, 292] on link "En rotation" at bounding box center [1415, 296] width 157 height 37
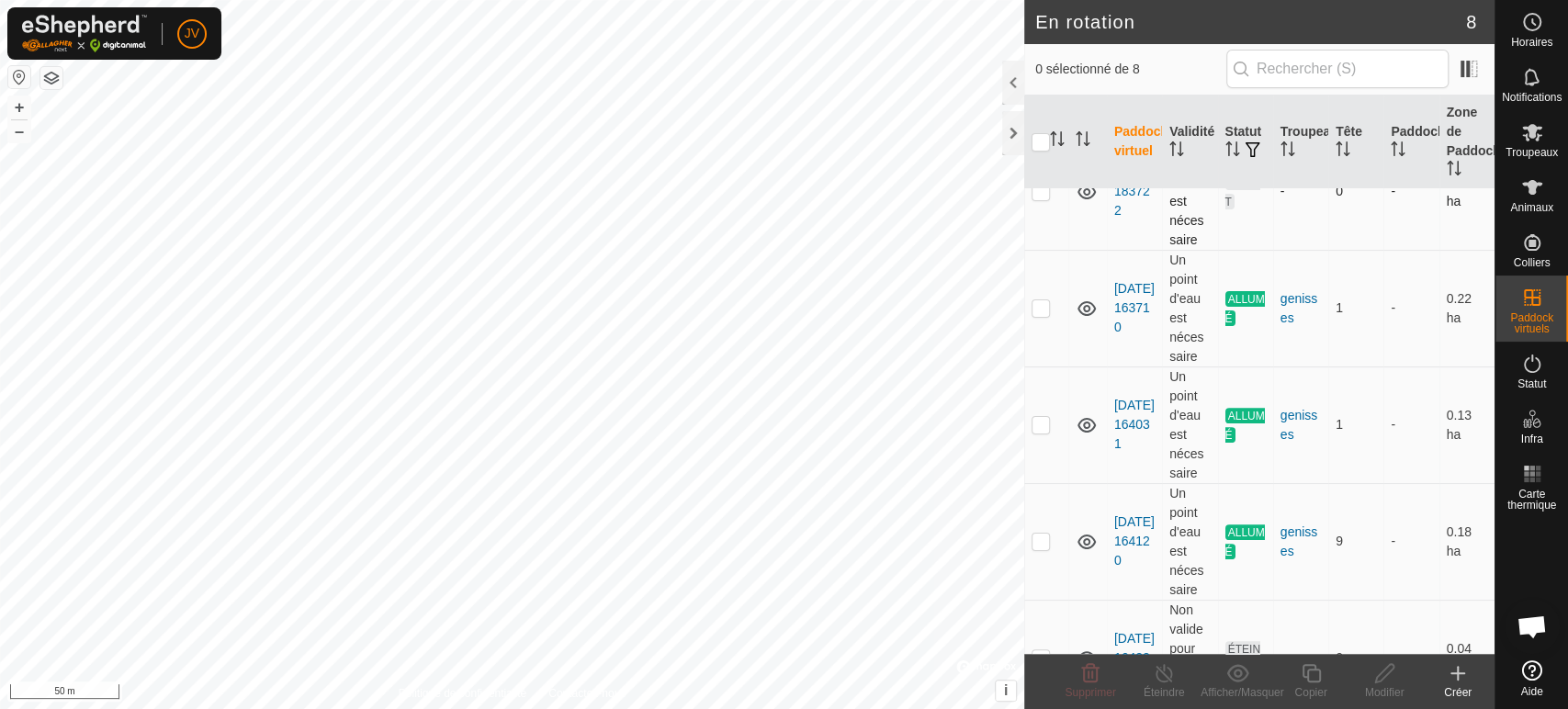
scroll to position [408, 0]
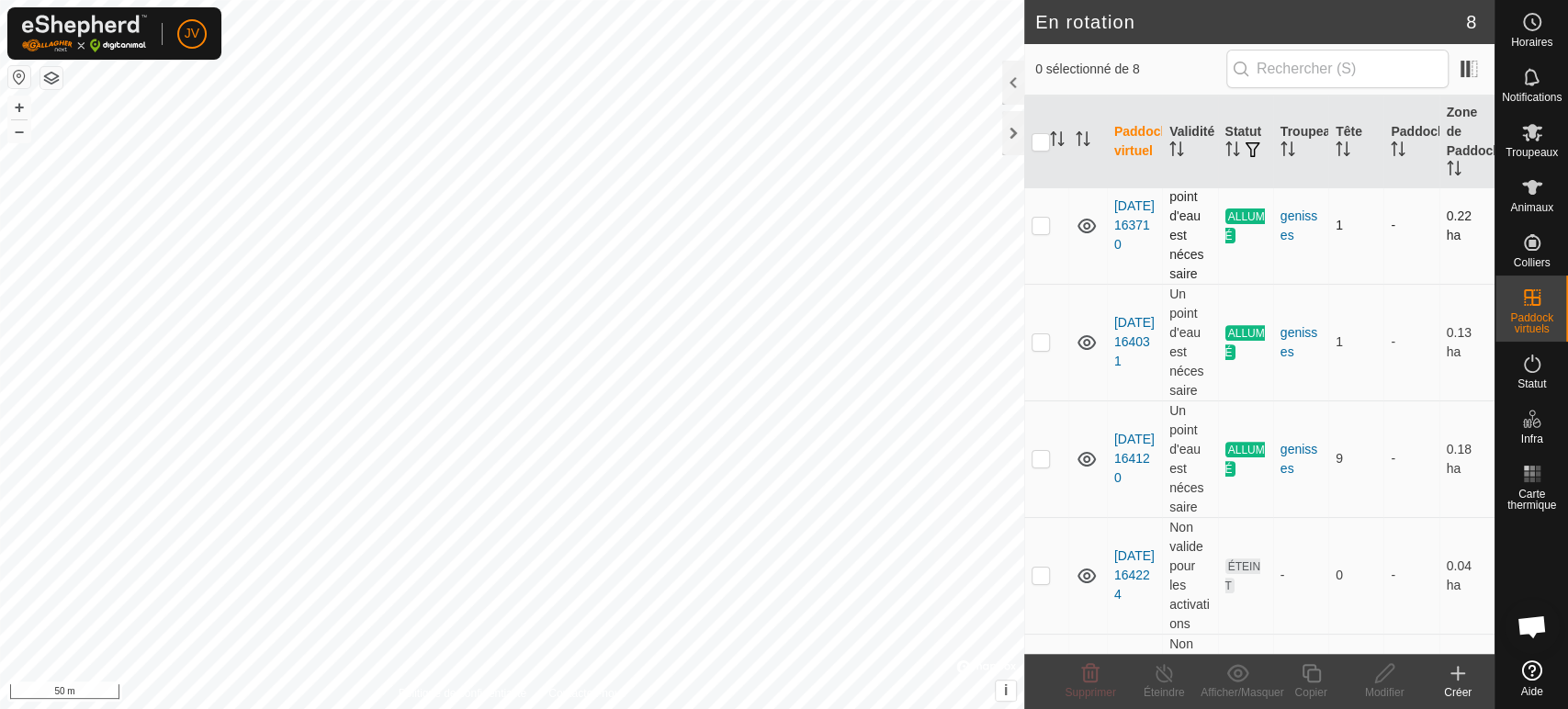
click at [1042, 226] on p-checkbox at bounding box center [1041, 225] width 18 height 14
checkbox input "true"
click at [1162, 676] on icon at bounding box center [1164, 673] width 23 height 22
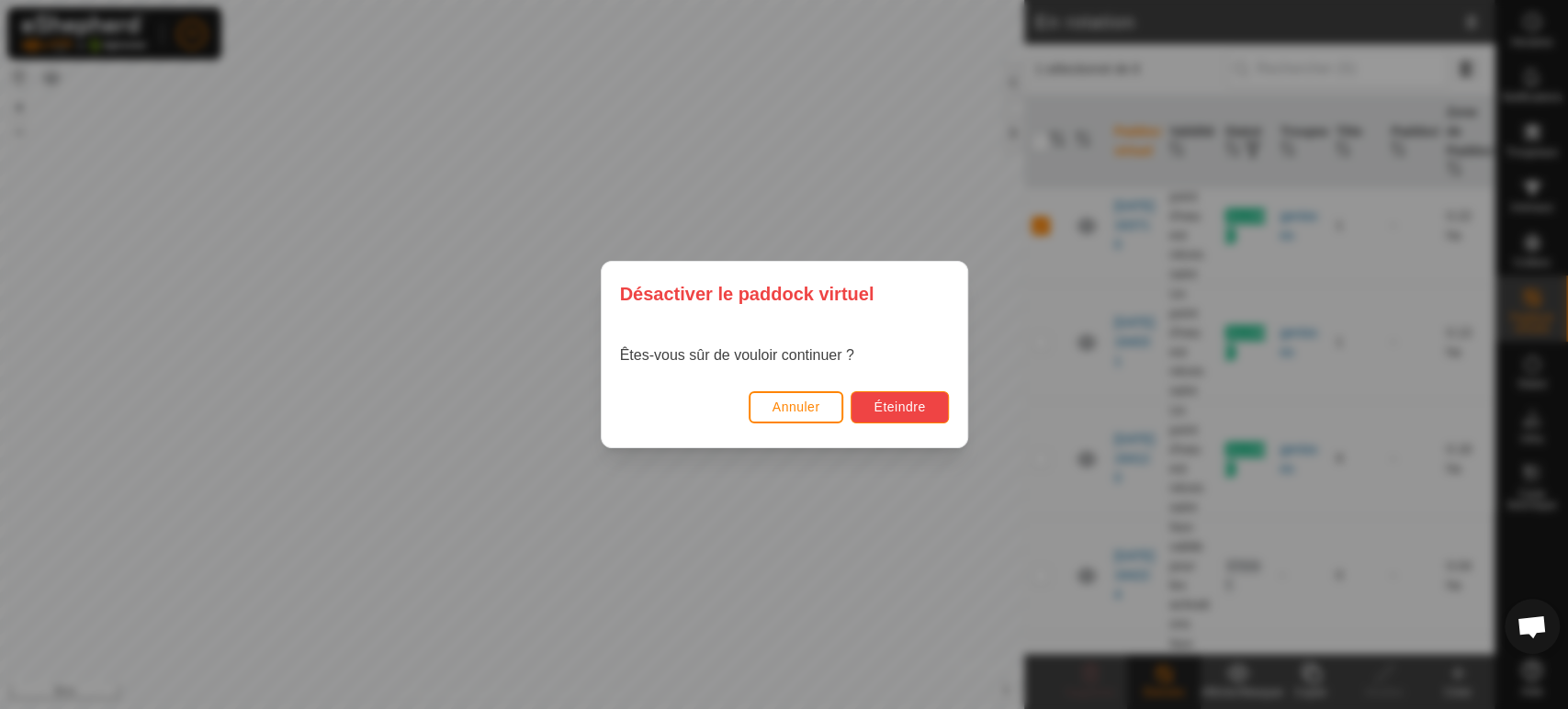
click at [918, 410] on span "Éteindre" at bounding box center [900, 406] width 51 height 14
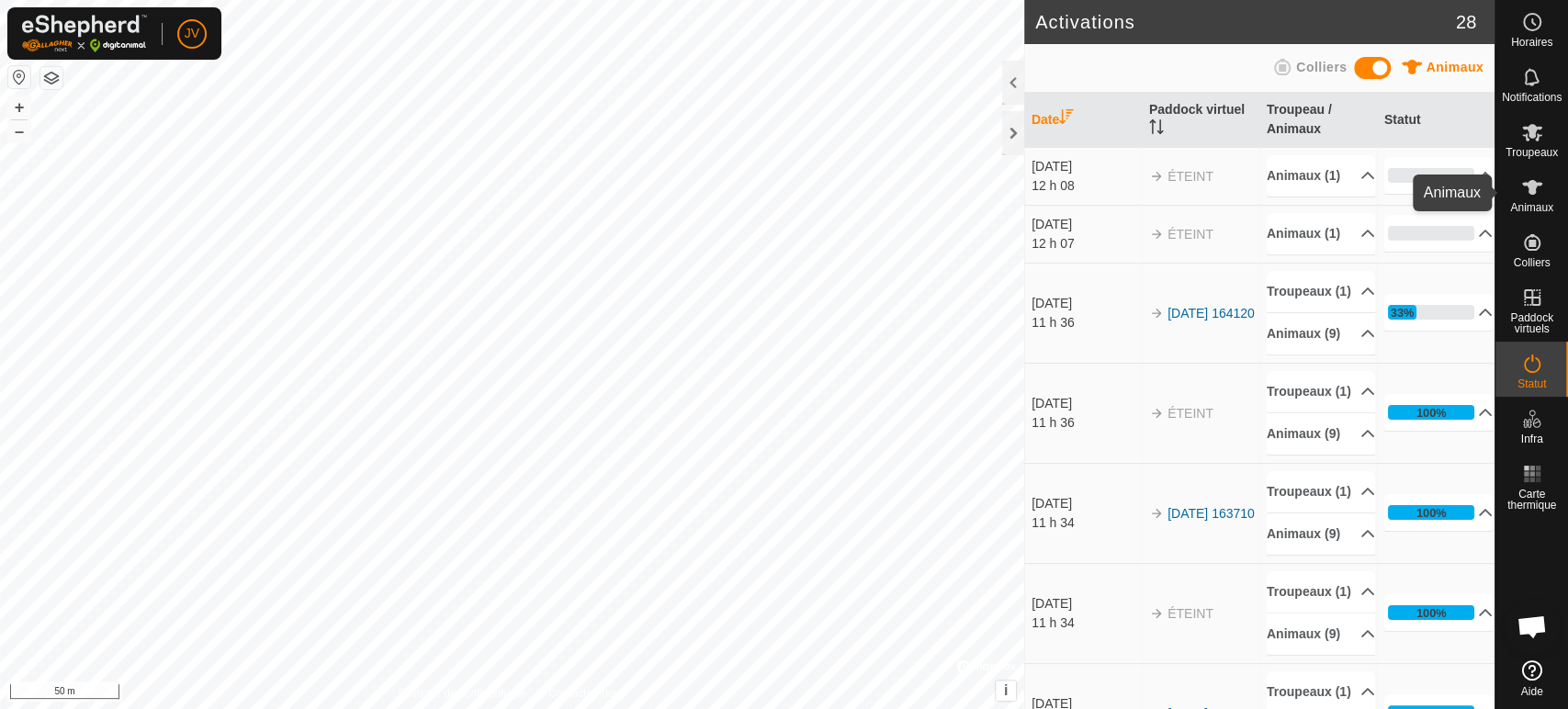
click at [1540, 183] on icon at bounding box center [1532, 187] width 20 height 14
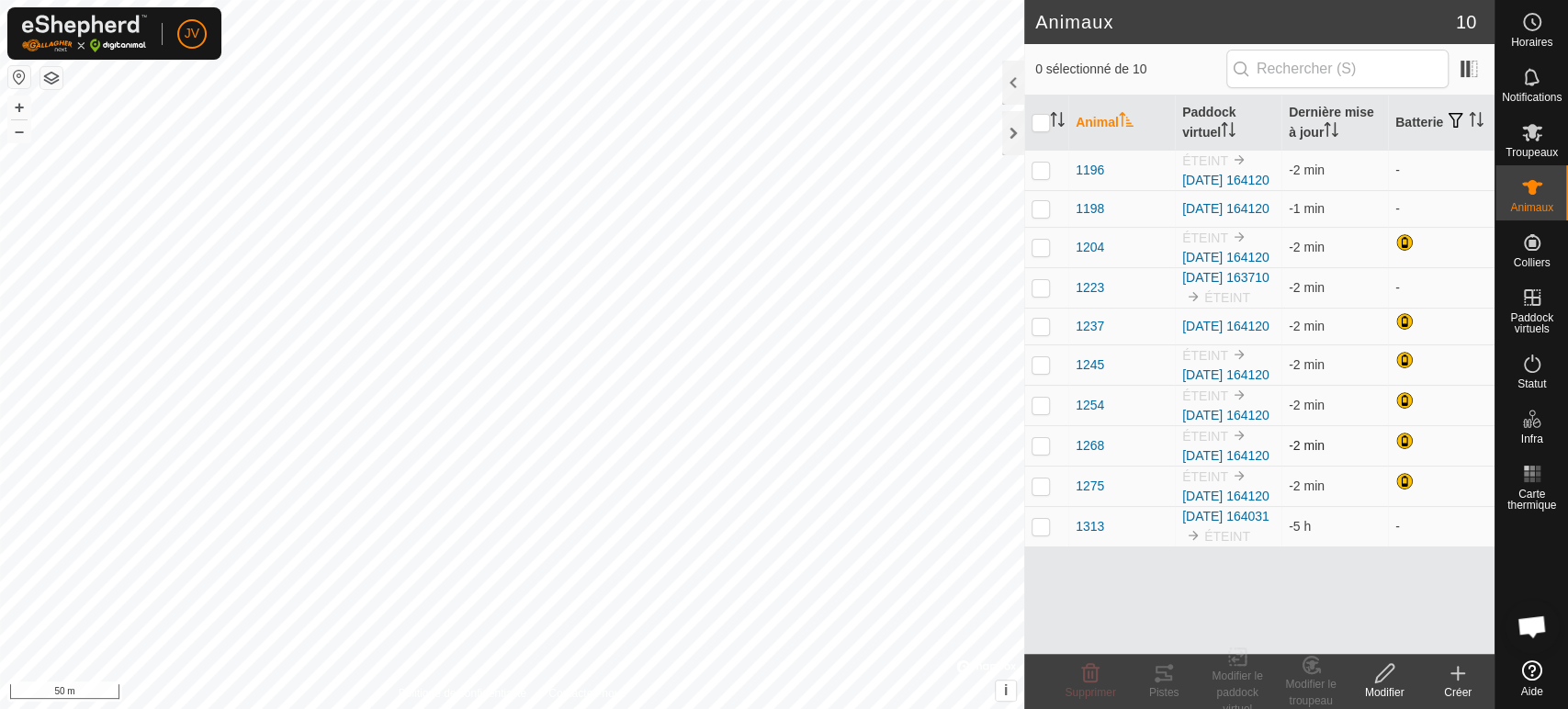
scroll to position [50, 0]
